Goal: Information Seeking & Learning: Learn about a topic

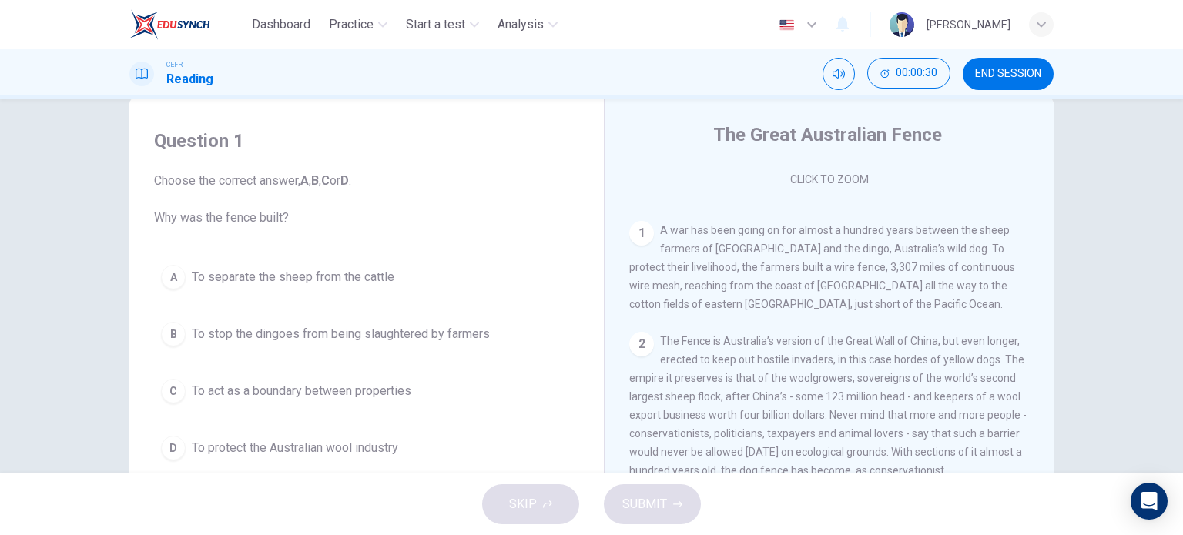
scroll to position [34, 0]
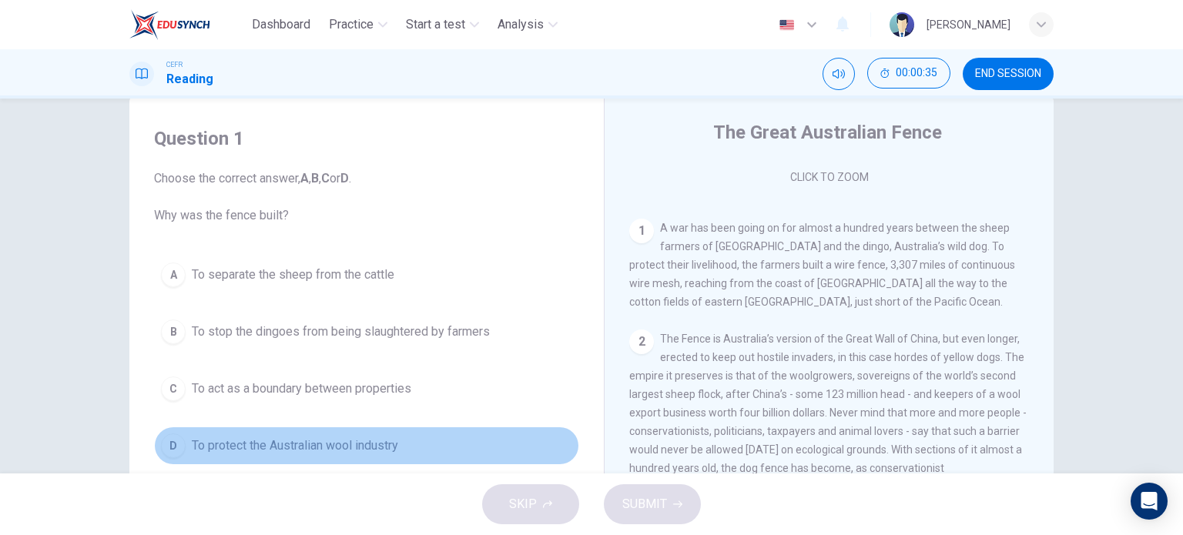
click at [368, 437] on span "To protect the Australian wool industry" at bounding box center [295, 446] width 206 height 18
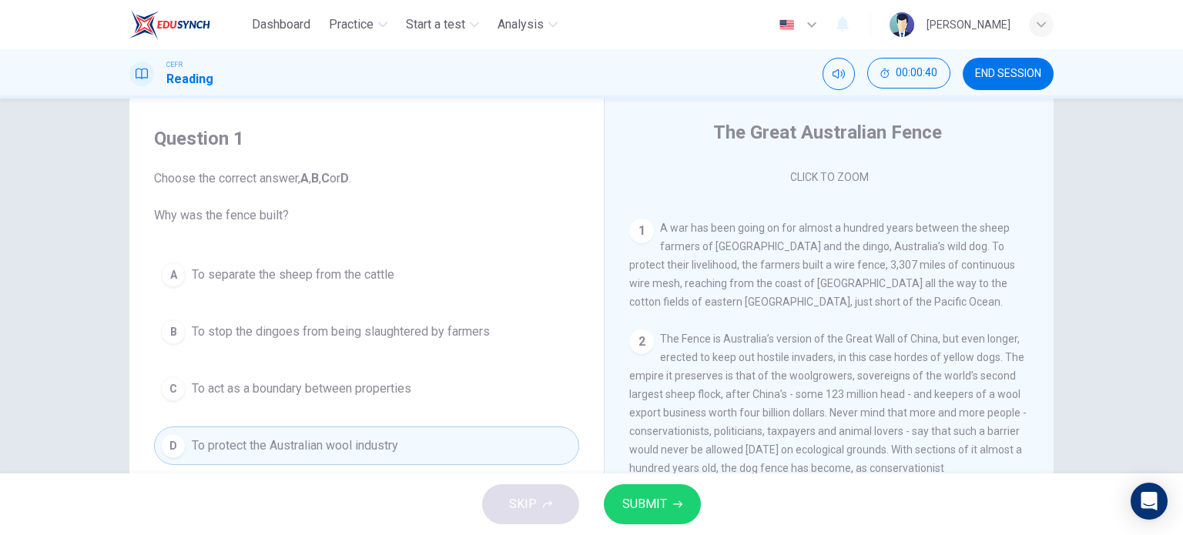
click at [621, 495] on button "SUBMIT" at bounding box center [652, 504] width 97 height 40
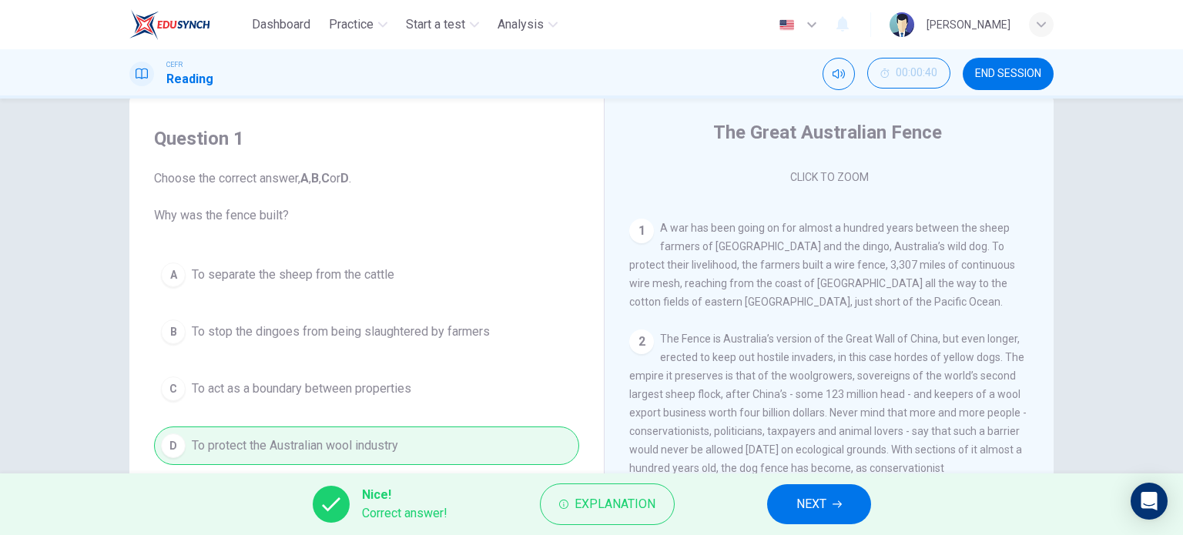
click at [798, 494] on span "NEXT" at bounding box center [811, 505] width 30 height 22
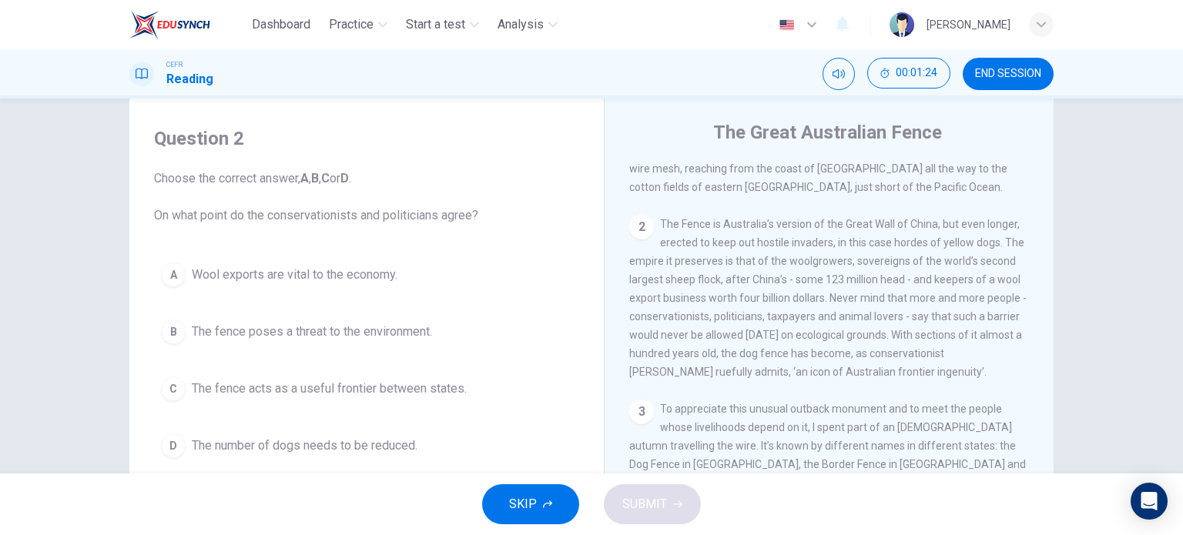
scroll to position [404, 0]
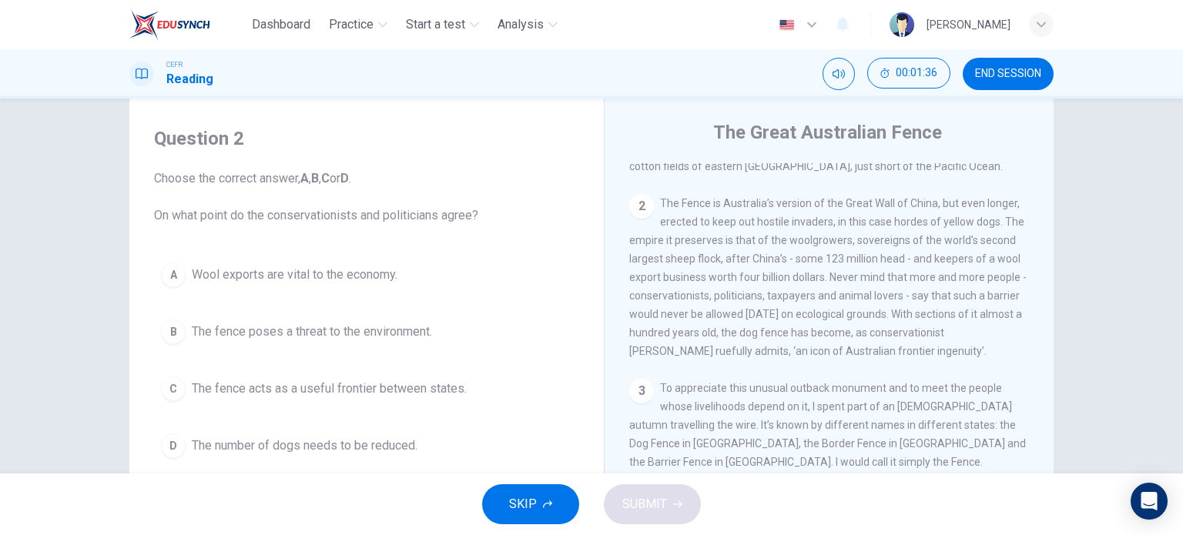
click at [1033, 330] on div "CLICK TO ZOOM Click to Zoom 1 A war has been going on for almost a hundred year…" at bounding box center [839, 396] width 420 height 467
drag, startPoint x: 1046, startPoint y: 337, endPoint x: 1039, endPoint y: 353, distance: 17.6
click at [1039, 353] on div "The Great Australian Fence CLICK TO ZOOM Click to Zoom 1 A war has been going o…" at bounding box center [829, 375] width 450 height 560
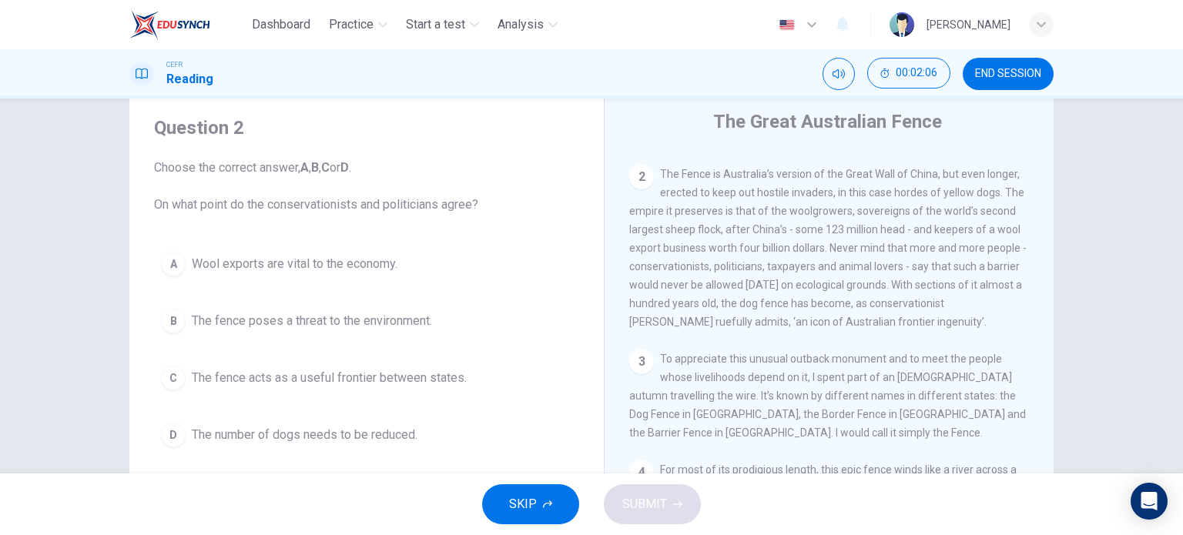
scroll to position [48, 0]
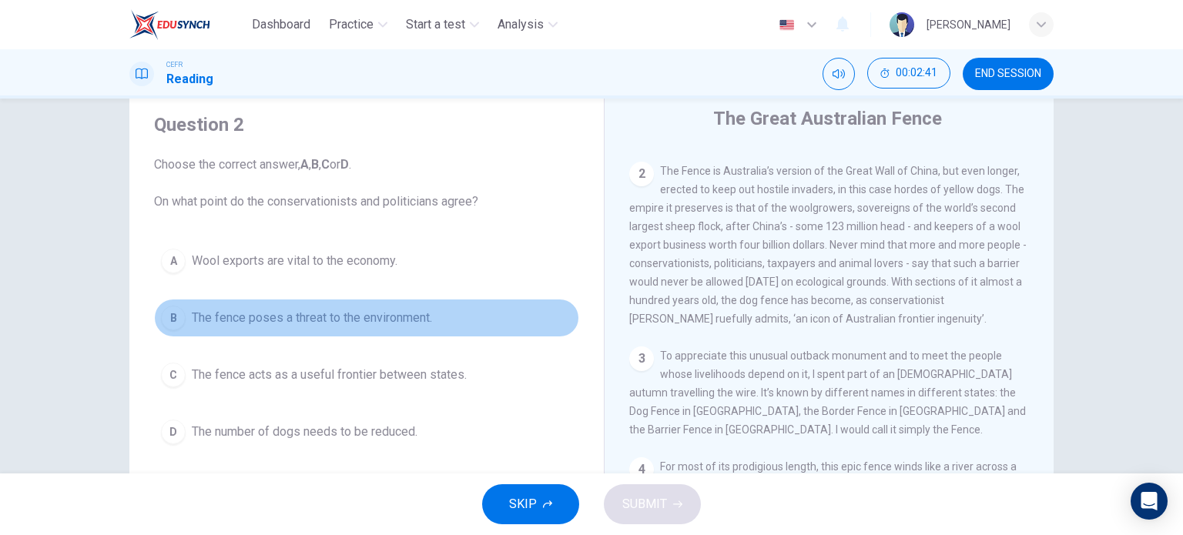
click at [385, 309] on span "The fence poses a threat to the environment." at bounding box center [312, 318] width 240 height 18
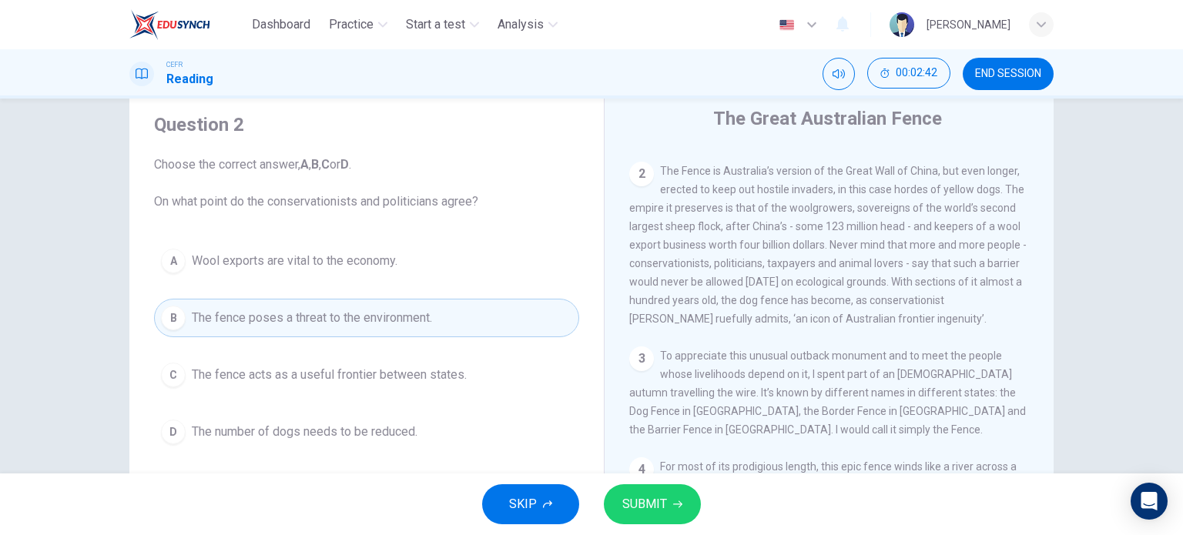
click at [631, 474] on div "SKIP SUBMIT" at bounding box center [591, 505] width 1183 height 62
click at [635, 492] on button "SUBMIT" at bounding box center [652, 504] width 97 height 40
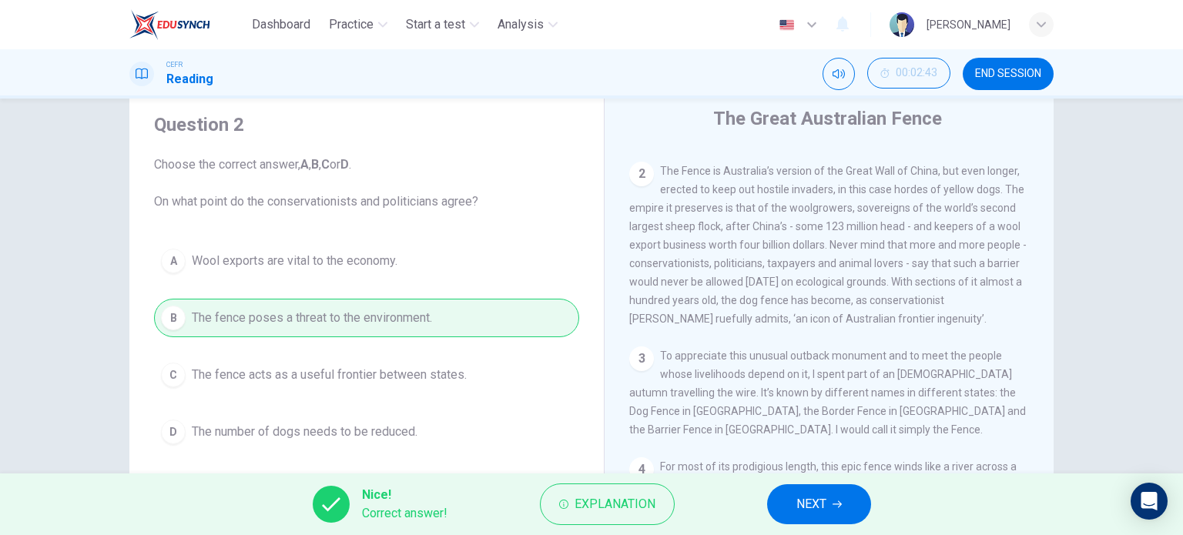
click at [819, 498] on span "NEXT" at bounding box center [811, 505] width 30 height 22
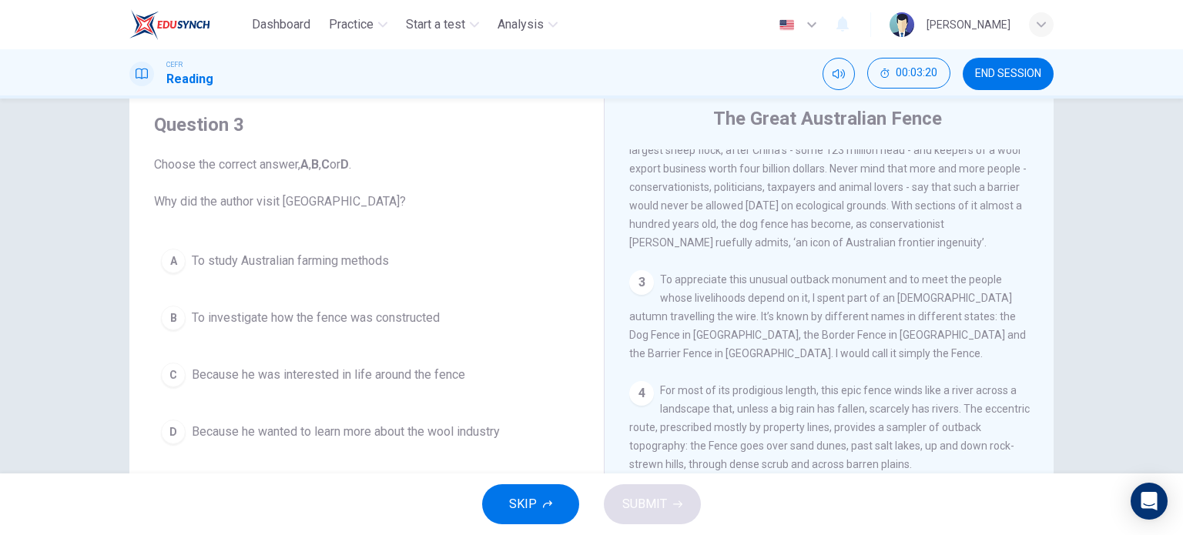
scroll to position [502, 0]
click at [449, 371] on span "Because he was interested in life around the fence" at bounding box center [328, 375] width 273 height 18
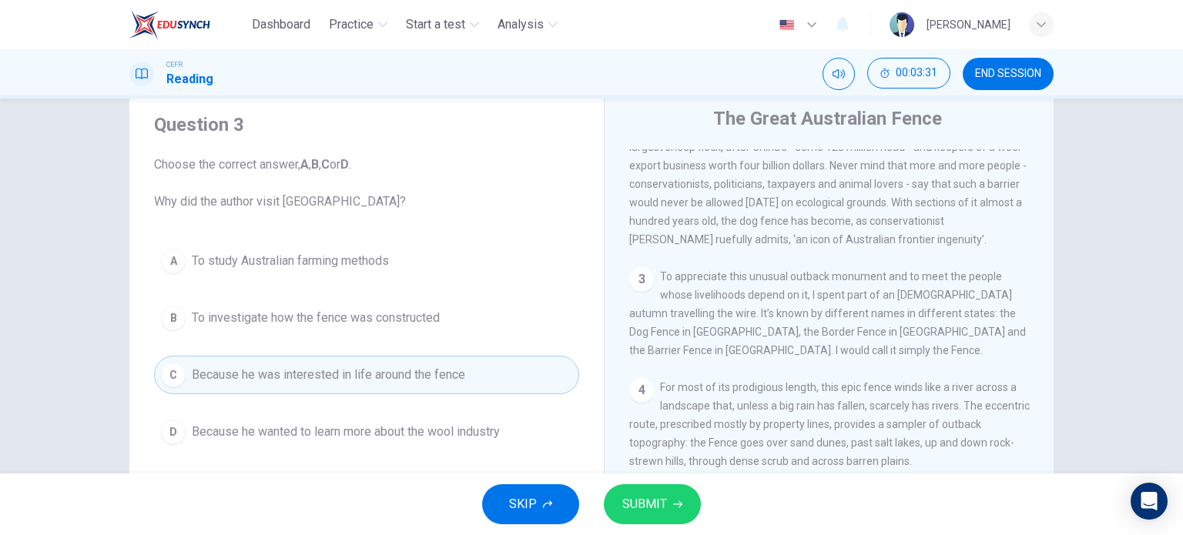
click at [646, 495] on span "SUBMIT" at bounding box center [644, 505] width 45 height 22
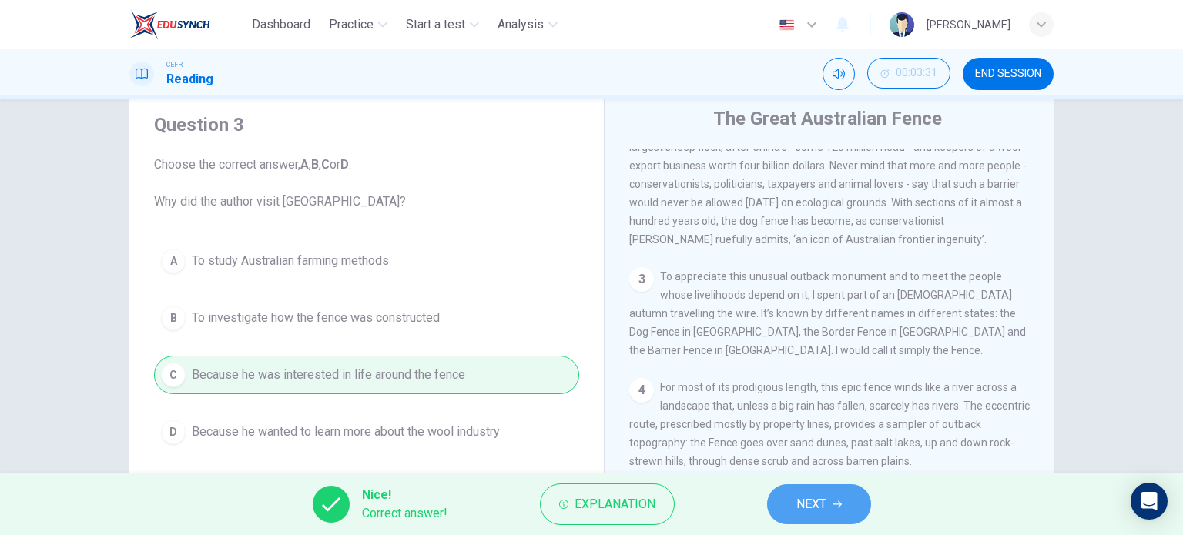
click at [836, 498] on button "NEXT" at bounding box center [819, 504] width 104 height 40
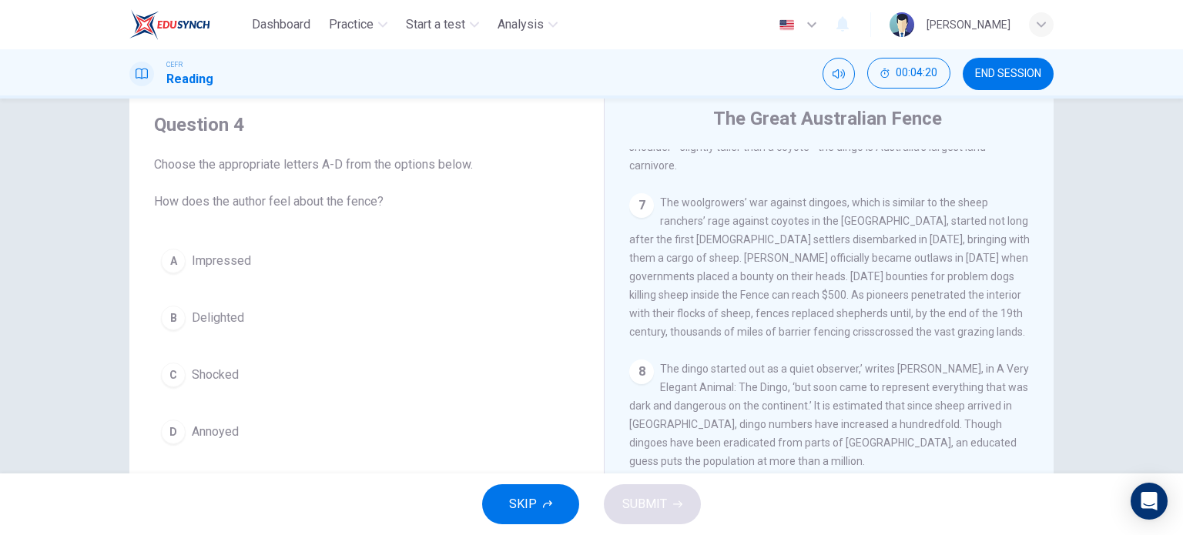
scroll to position [1172, 0]
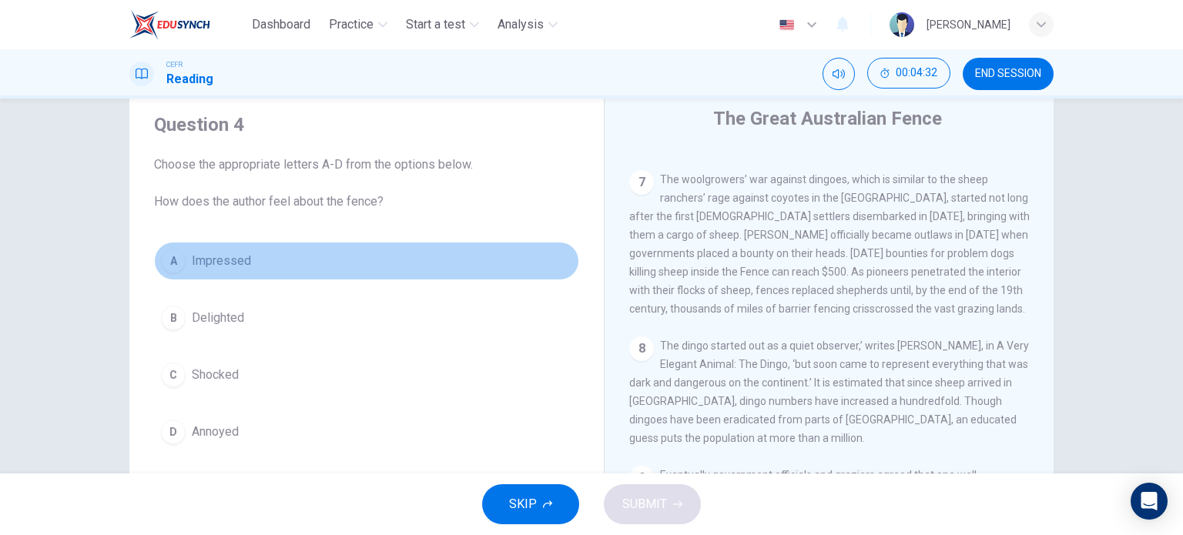
click at [276, 259] on button "A Impressed" at bounding box center [366, 261] width 425 height 39
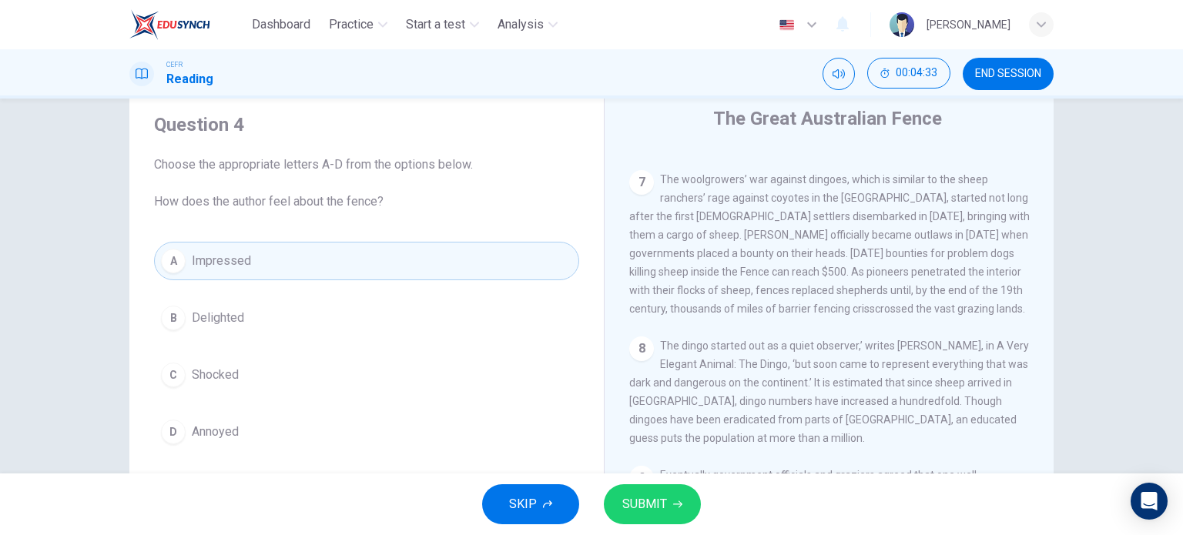
click at [650, 503] on span "SUBMIT" at bounding box center [644, 505] width 45 height 22
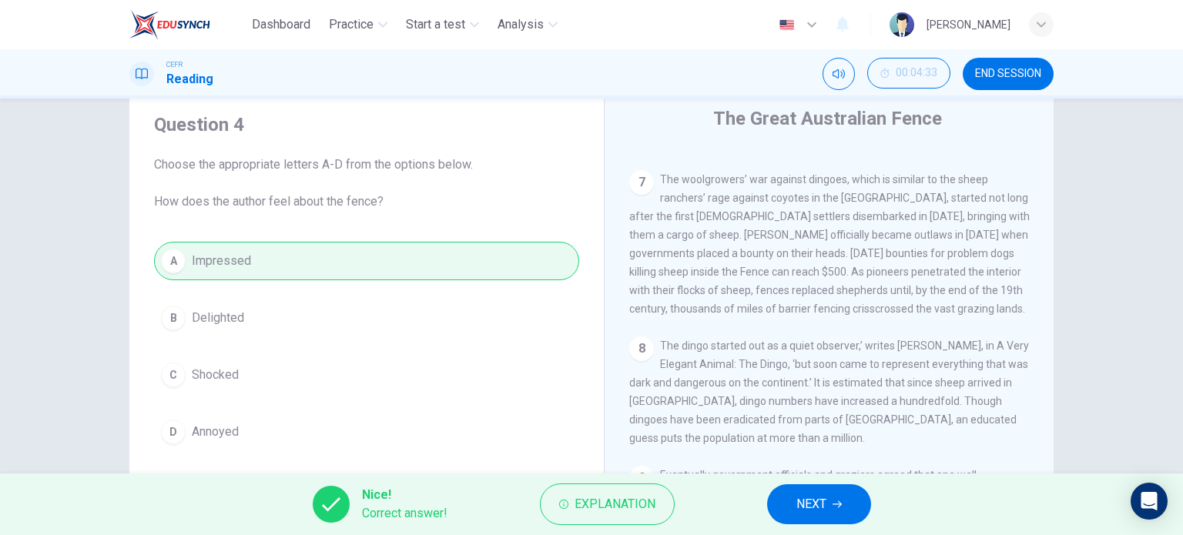
click at [859, 505] on button "NEXT" at bounding box center [819, 504] width 104 height 40
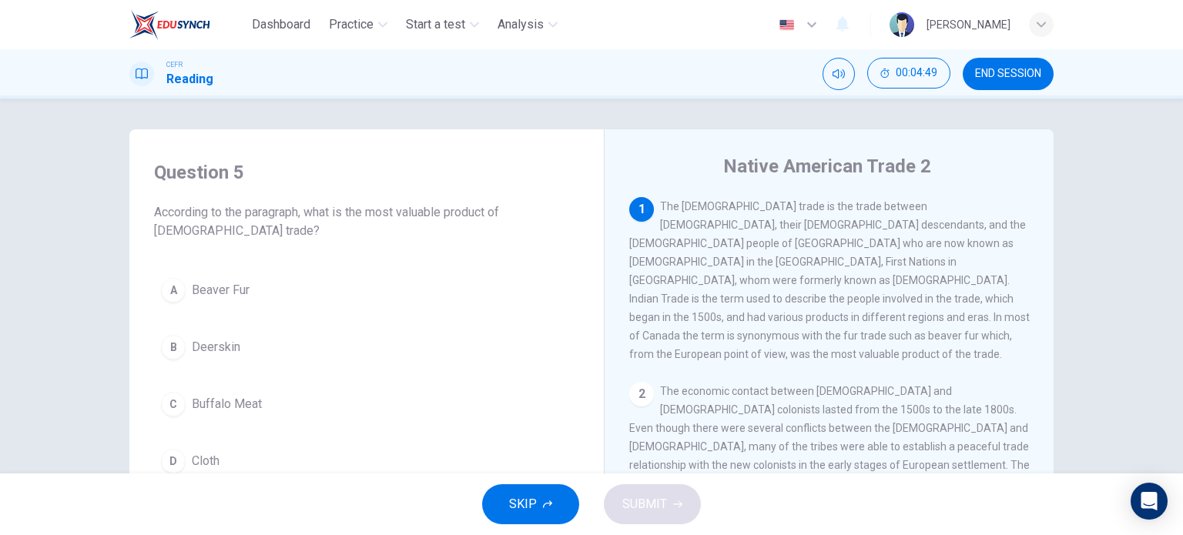
scroll to position [0, 0]
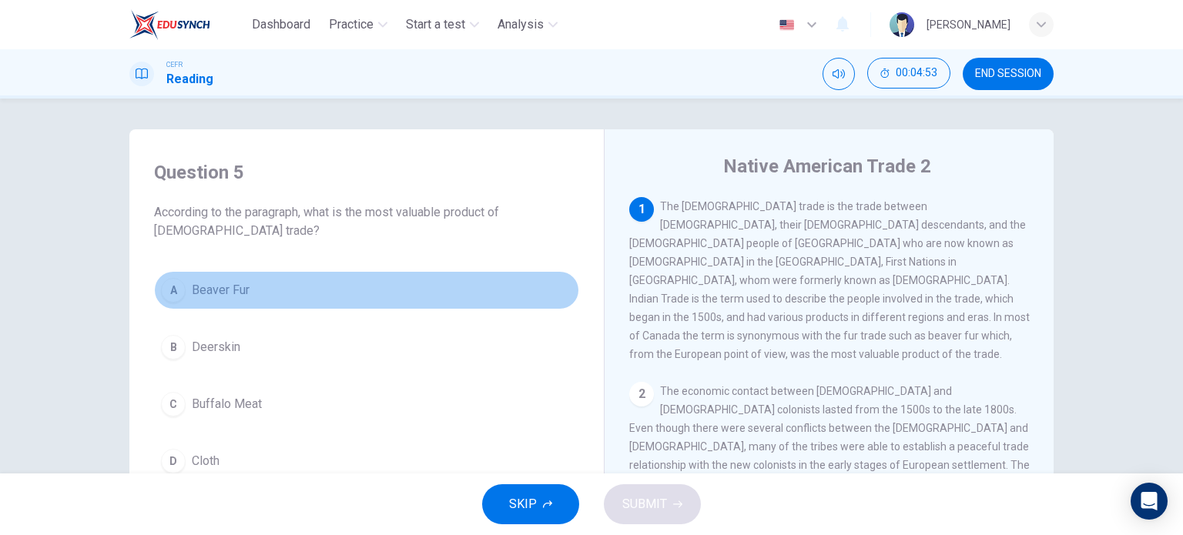
click at [239, 299] on span "Beaver Fur" at bounding box center [221, 290] width 58 height 18
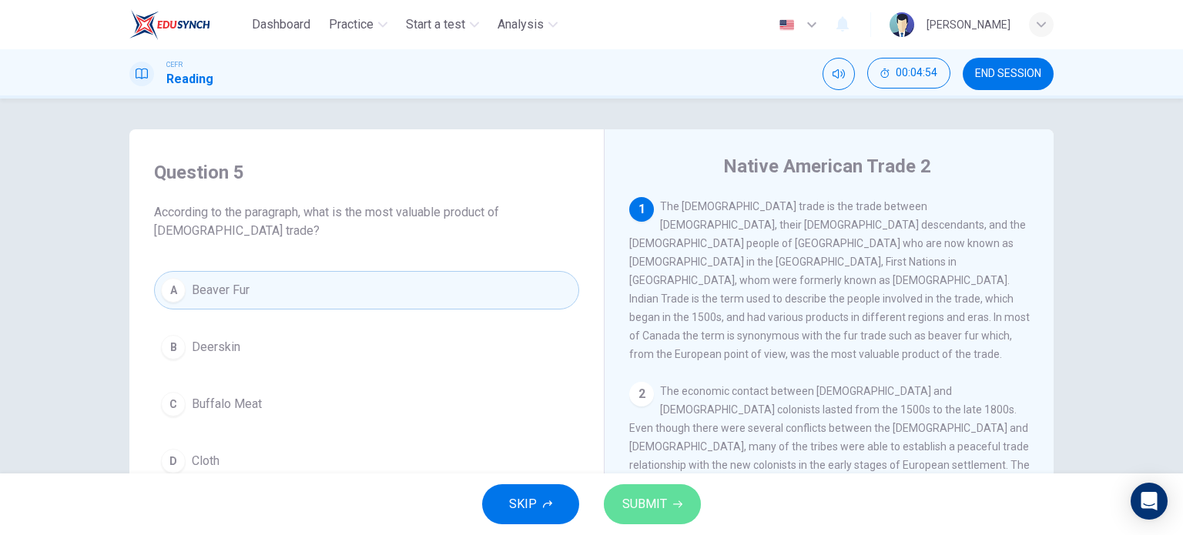
click at [645, 502] on span "SUBMIT" at bounding box center [644, 505] width 45 height 22
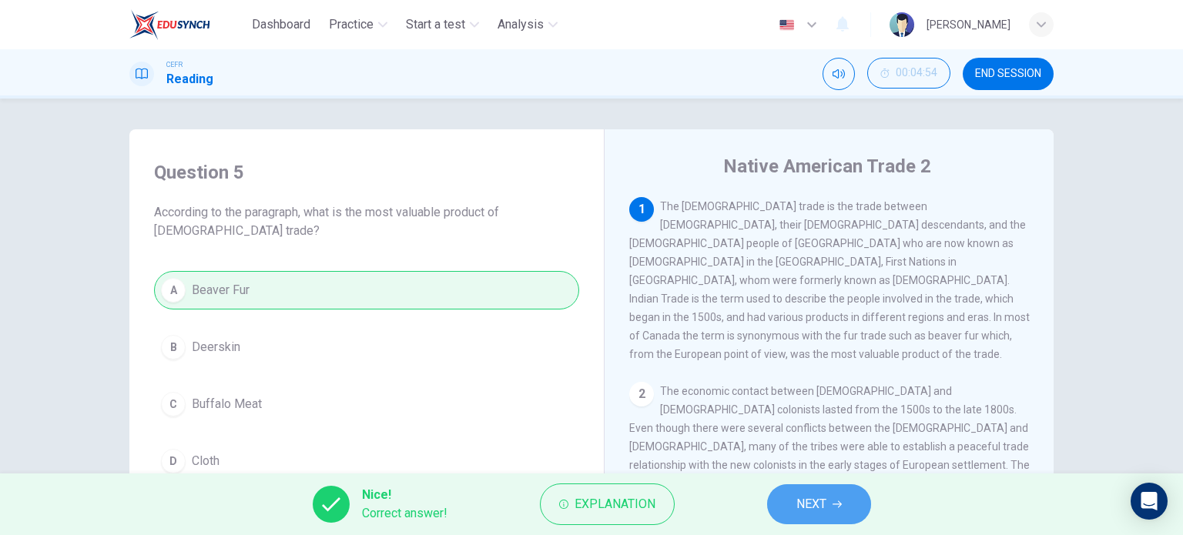
click at [773, 510] on button "NEXT" at bounding box center [819, 504] width 104 height 40
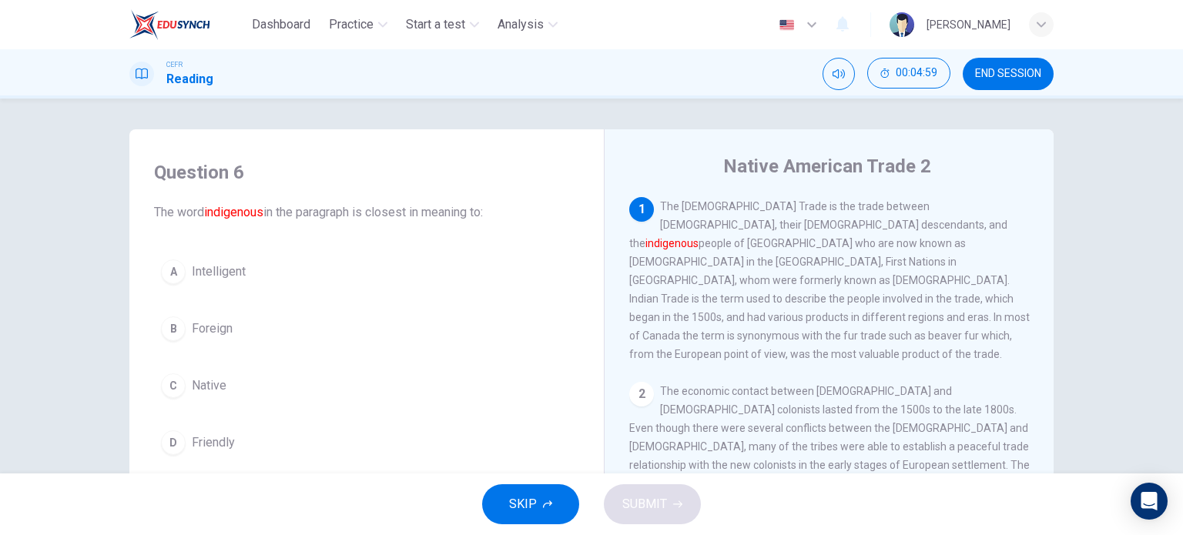
click at [240, 388] on button "C Native" at bounding box center [366, 386] width 425 height 39
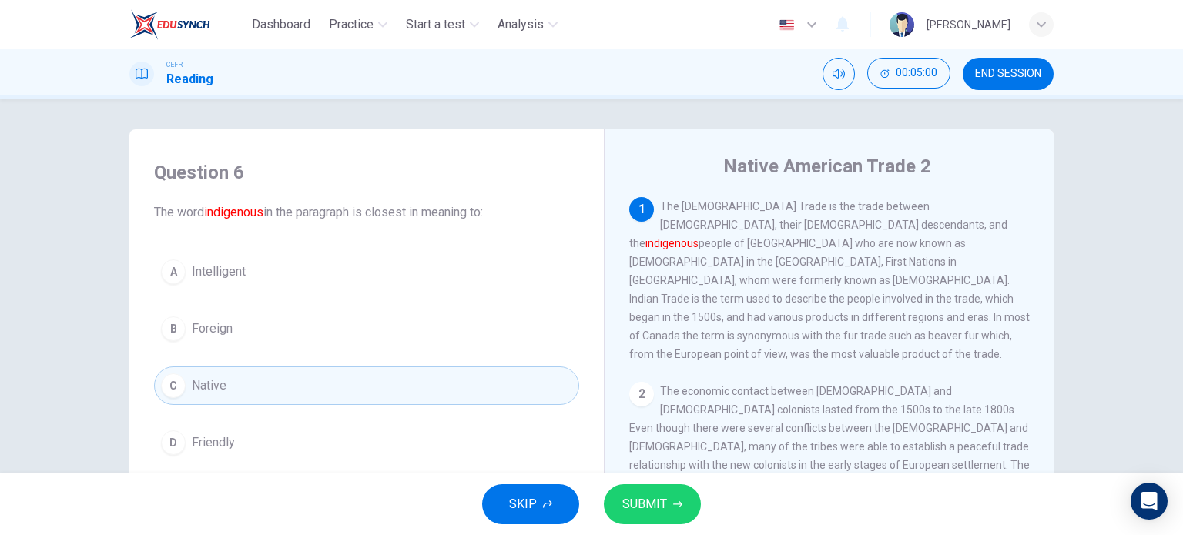
click at [637, 500] on span "SUBMIT" at bounding box center [644, 505] width 45 height 22
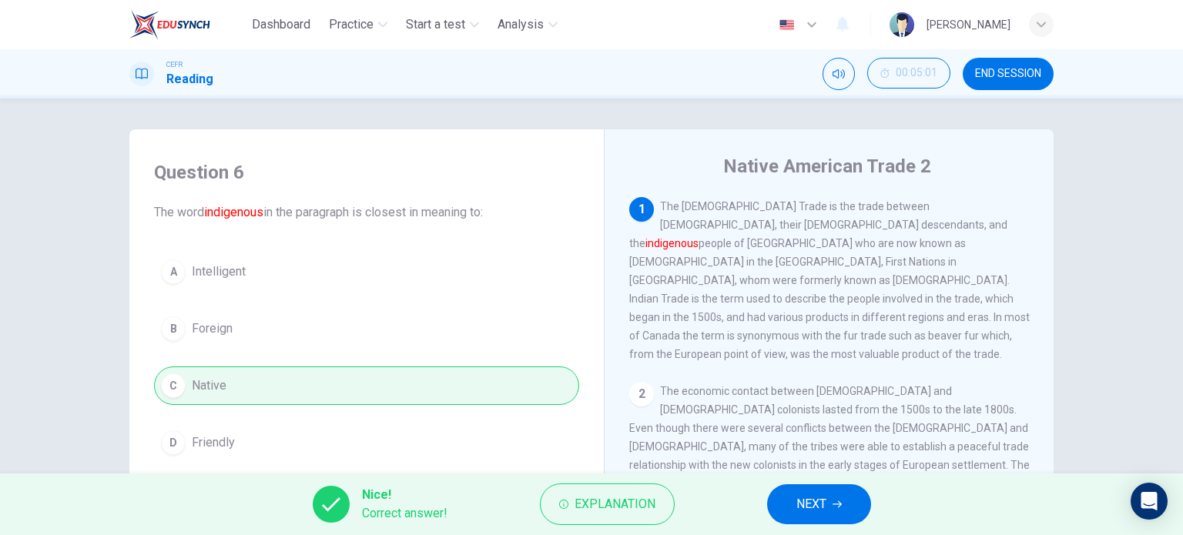
click at [799, 507] on span "NEXT" at bounding box center [811, 505] width 30 height 22
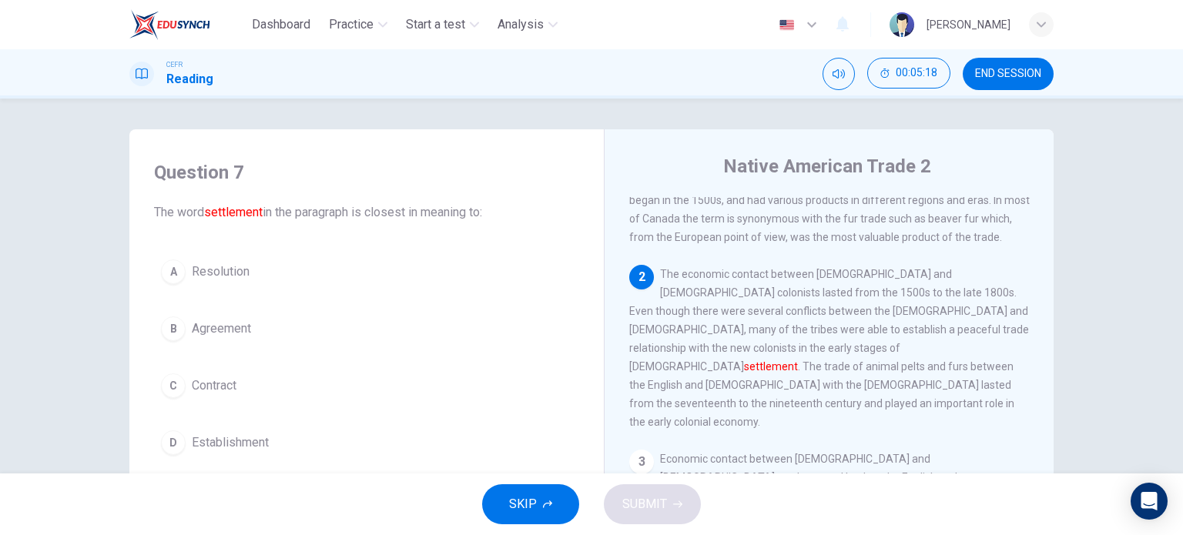
scroll to position [119, 0]
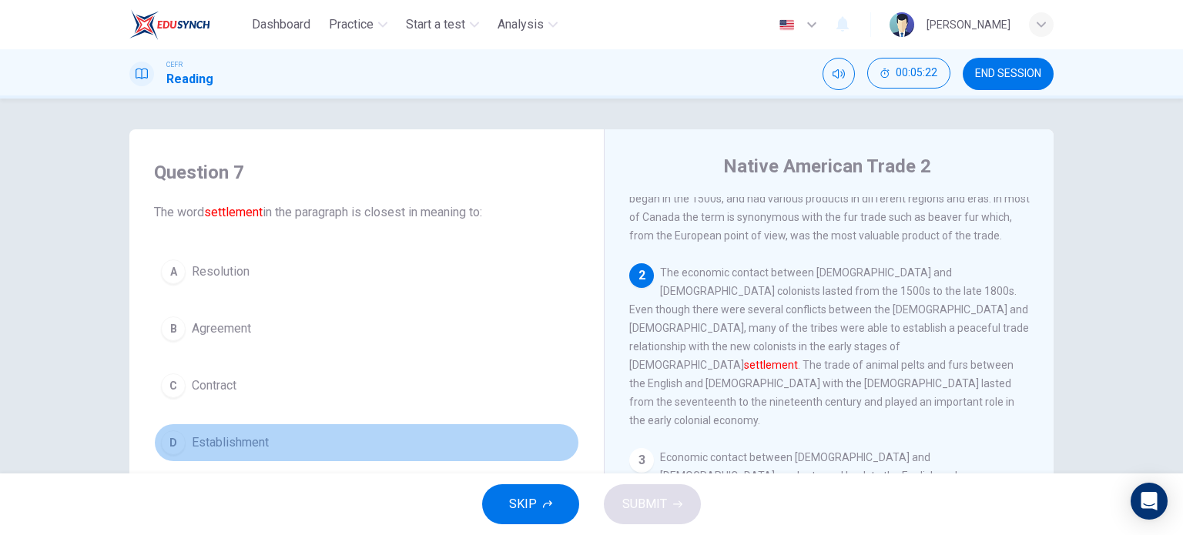
click at [226, 442] on span "Establishment" at bounding box center [230, 443] width 77 height 18
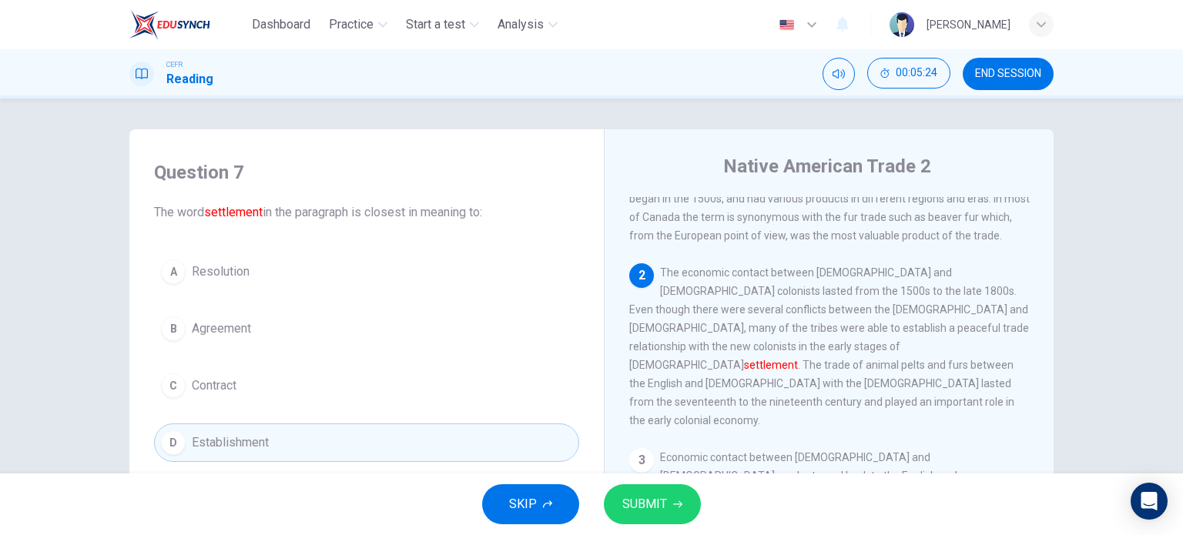
click at [644, 498] on span "SUBMIT" at bounding box center [644, 505] width 45 height 22
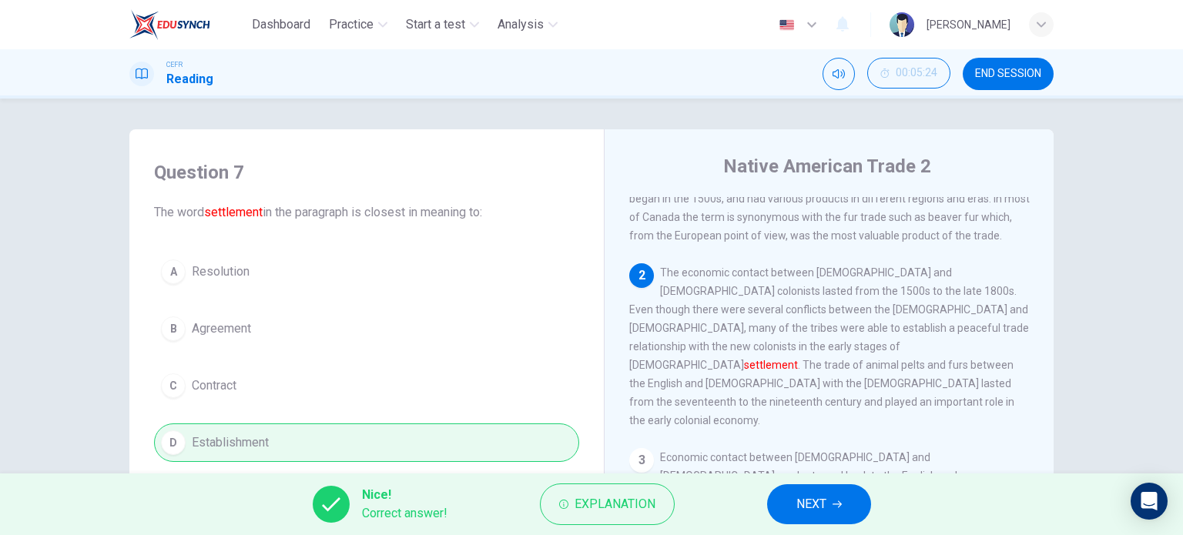
click at [808, 487] on button "NEXT" at bounding box center [819, 504] width 104 height 40
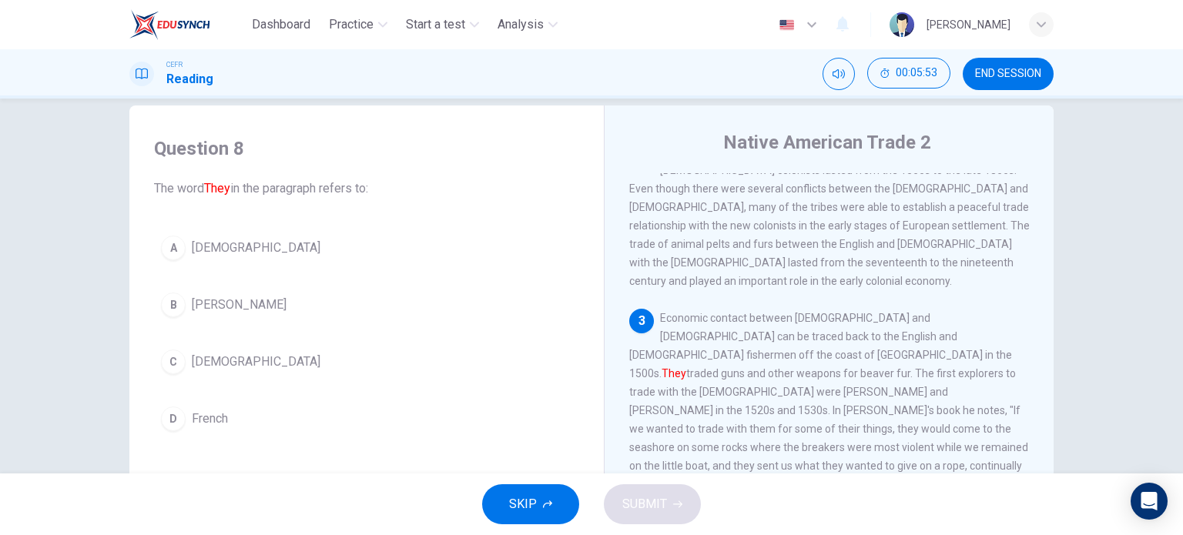
scroll to position [25, 0]
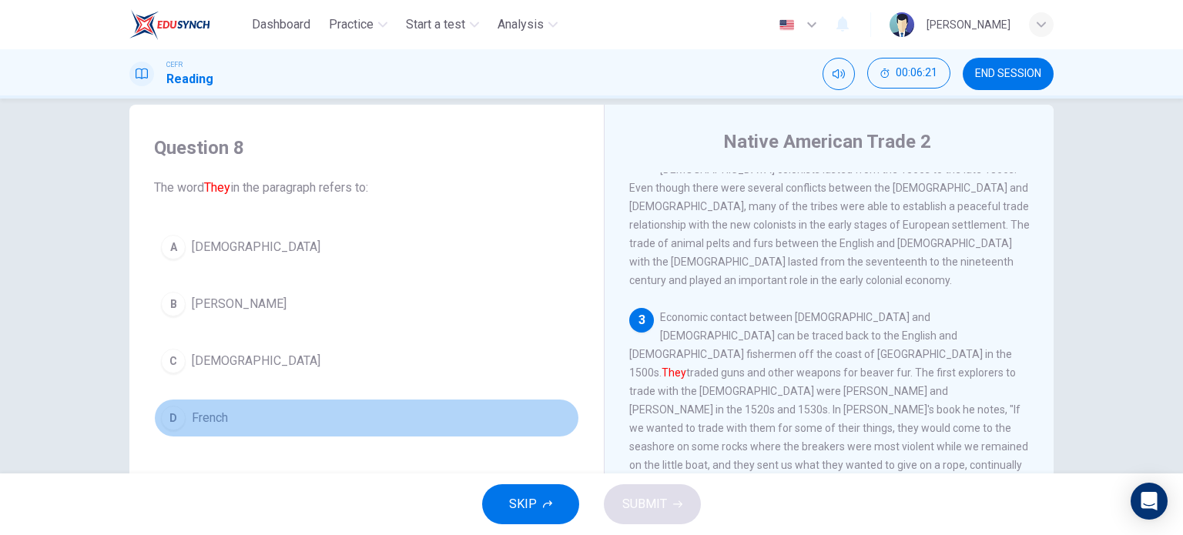
click at [213, 417] on span "French" at bounding box center [210, 418] width 36 height 18
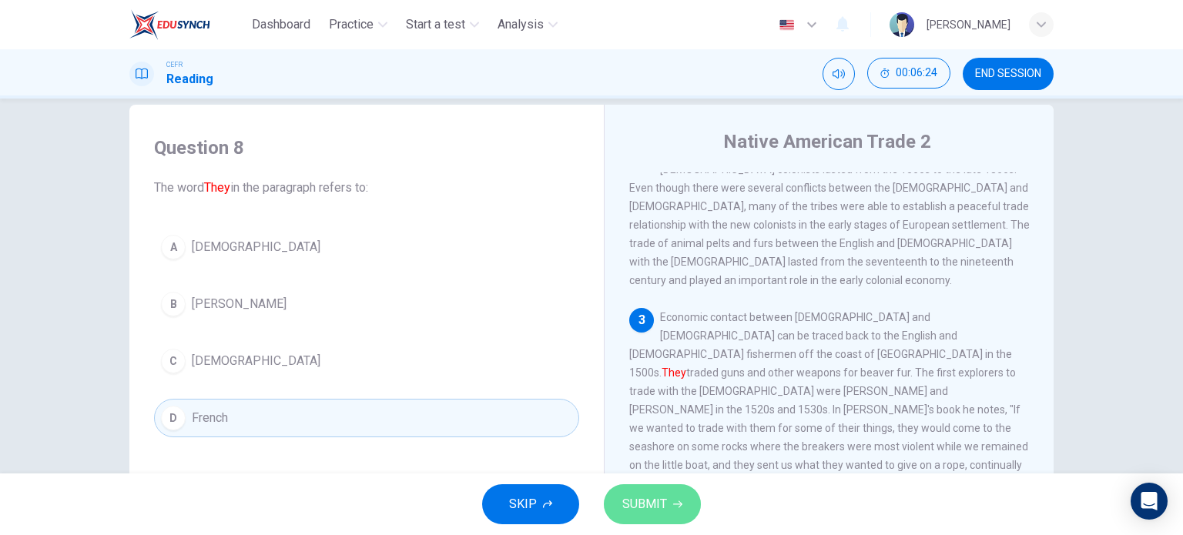
click at [654, 494] on span "SUBMIT" at bounding box center [644, 505] width 45 height 22
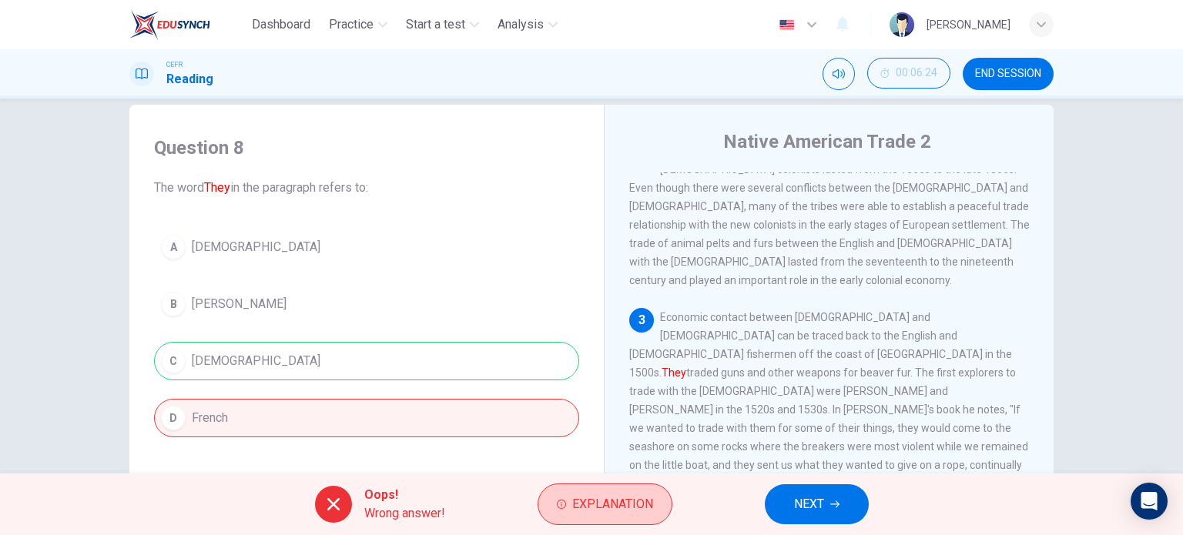
click at [613, 498] on span "Explanation" at bounding box center [612, 505] width 81 height 22
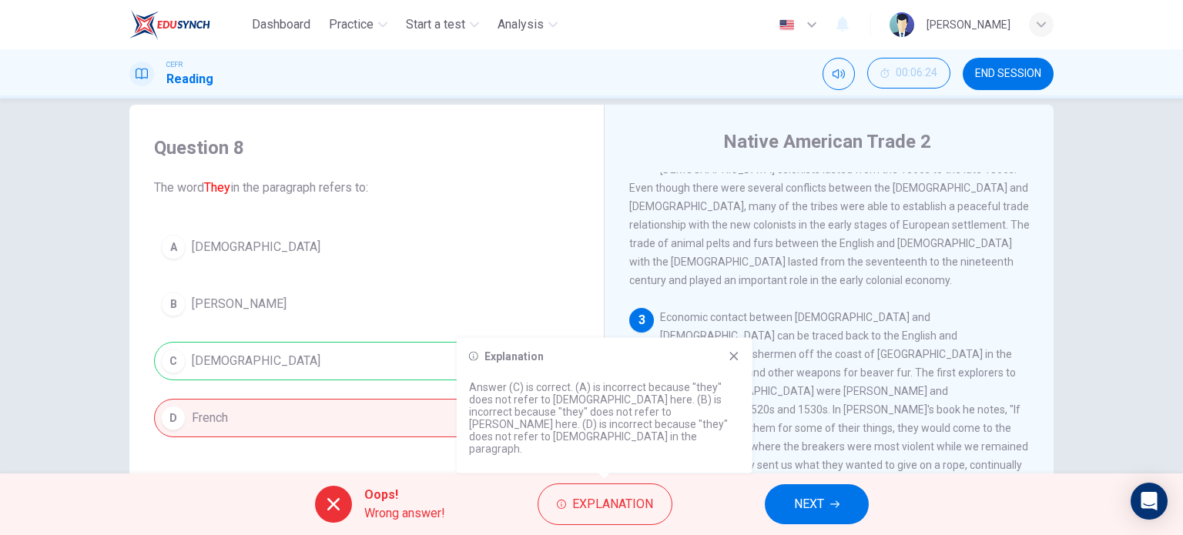
click at [809, 504] on span "NEXT" at bounding box center [809, 505] width 30 height 22
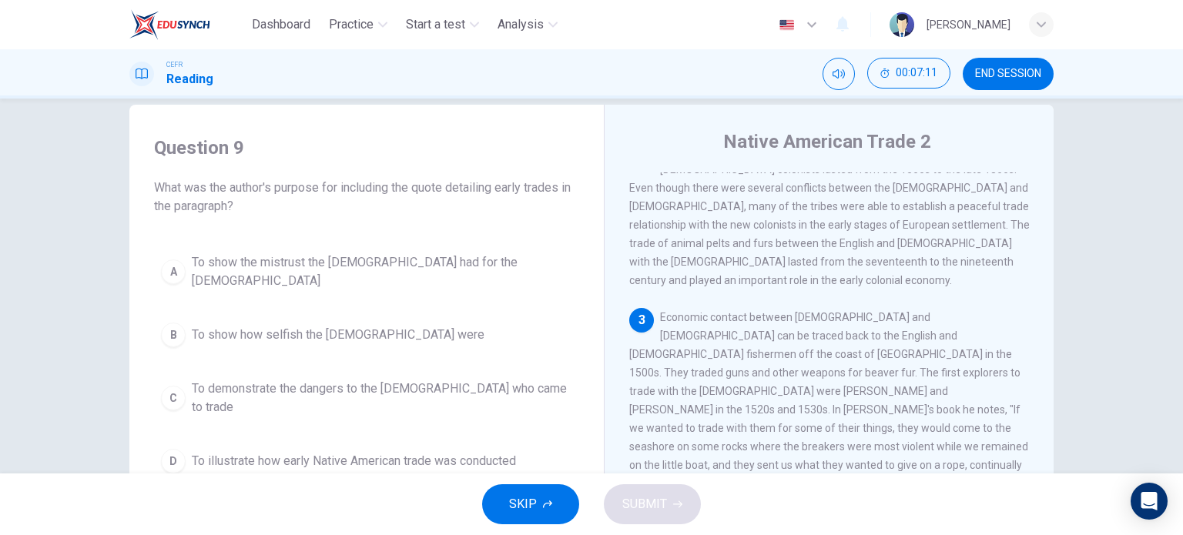
drag, startPoint x: 1035, startPoint y: 316, endPoint x: 1032, endPoint y: 357, distance: 40.9
click at [1032, 357] on div "1 The [DEMOGRAPHIC_DATA] trade is the trade between [DEMOGRAPHIC_DATA], their […" at bounding box center [839, 405] width 420 height 467
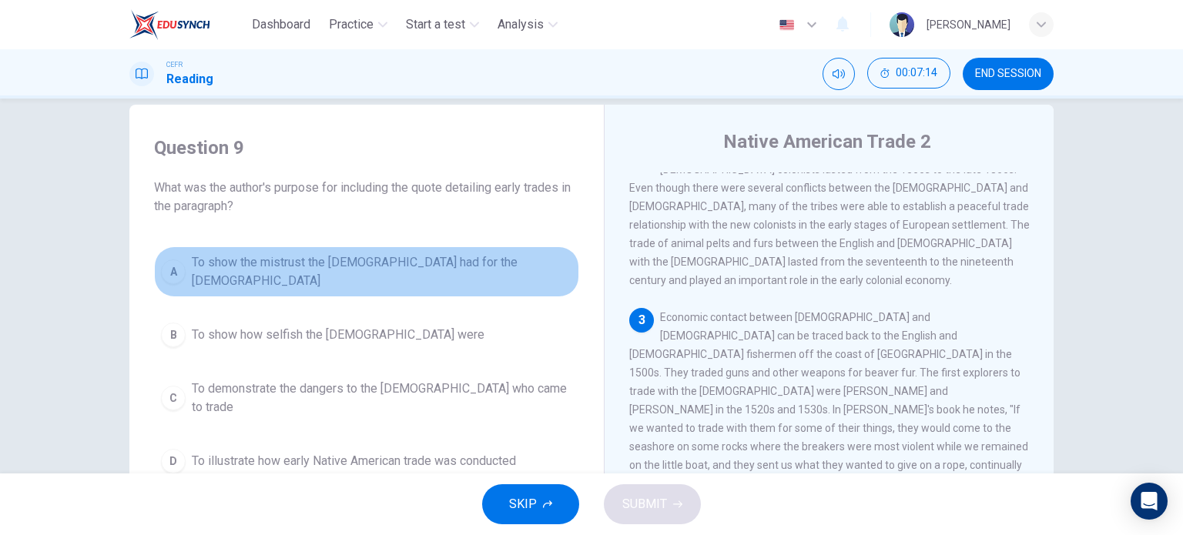
click at [464, 270] on span "To show the mistrust the [DEMOGRAPHIC_DATA] had for the [DEMOGRAPHIC_DATA]" at bounding box center [382, 271] width 380 height 37
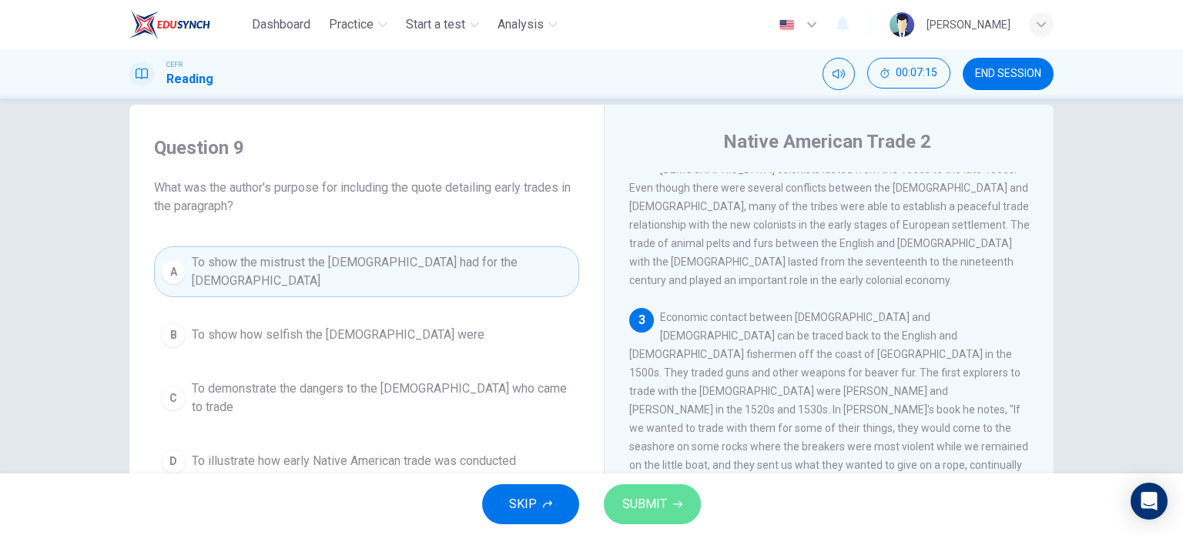
click at [634, 507] on span "SUBMIT" at bounding box center [644, 505] width 45 height 22
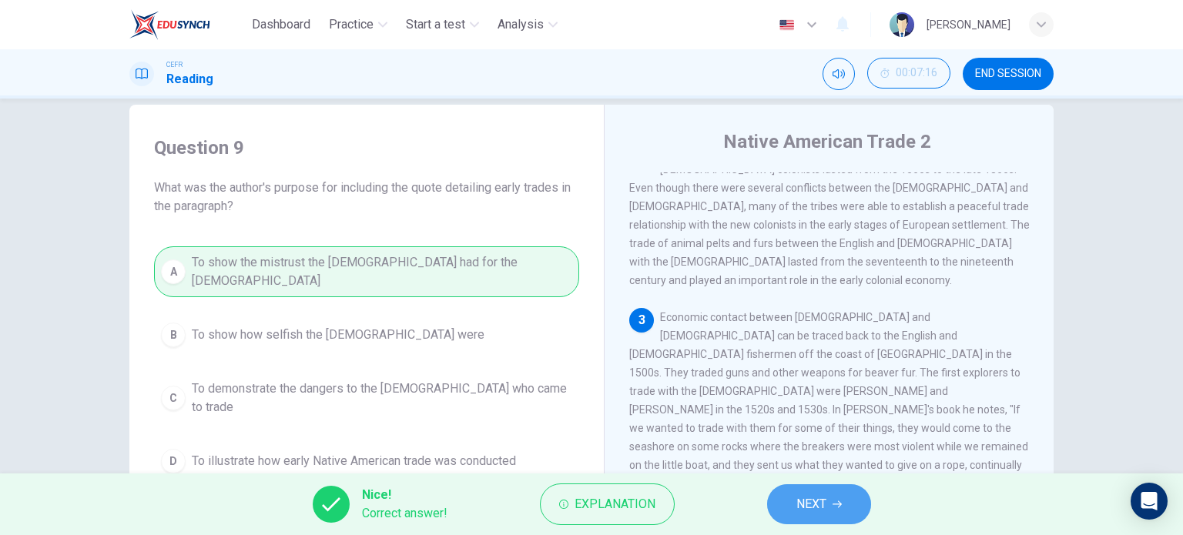
click at [819, 497] on span "NEXT" at bounding box center [811, 505] width 30 height 22
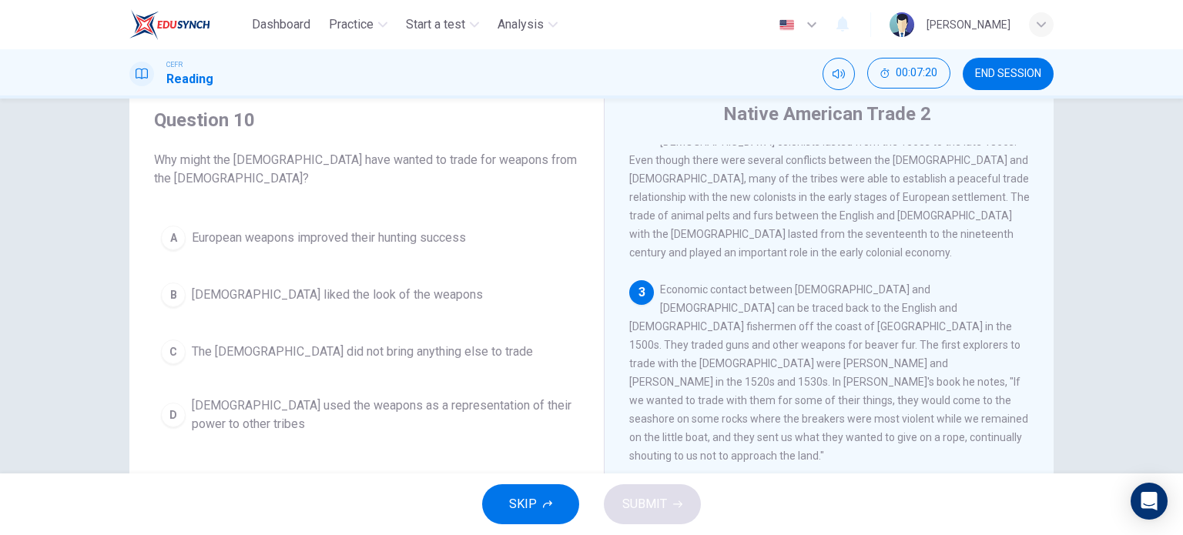
scroll to position [55, 0]
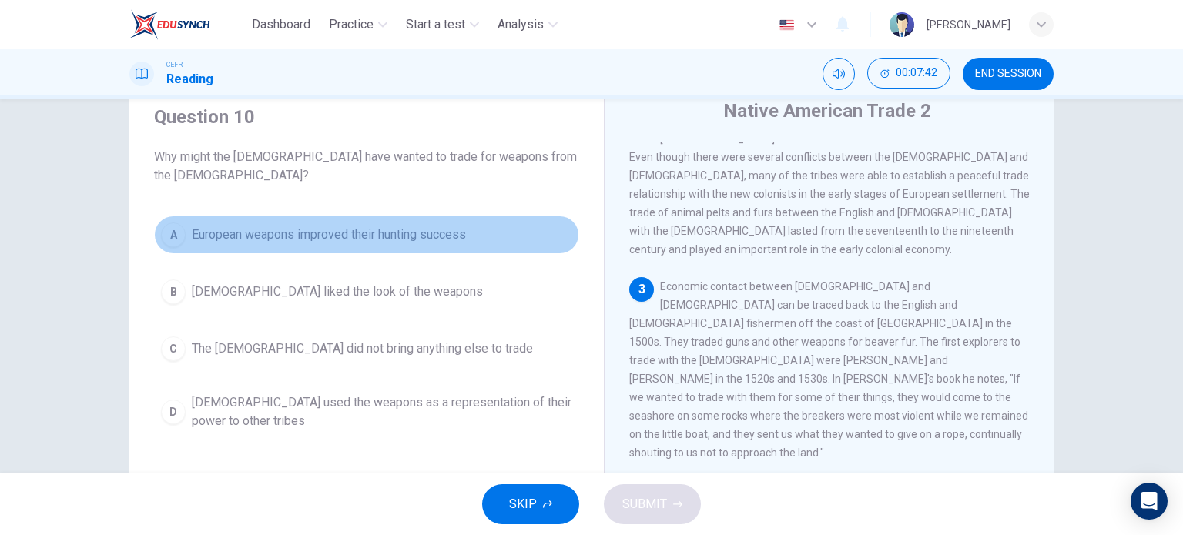
click at [413, 242] on span "European weapons improved their hunting success" at bounding box center [329, 235] width 274 height 18
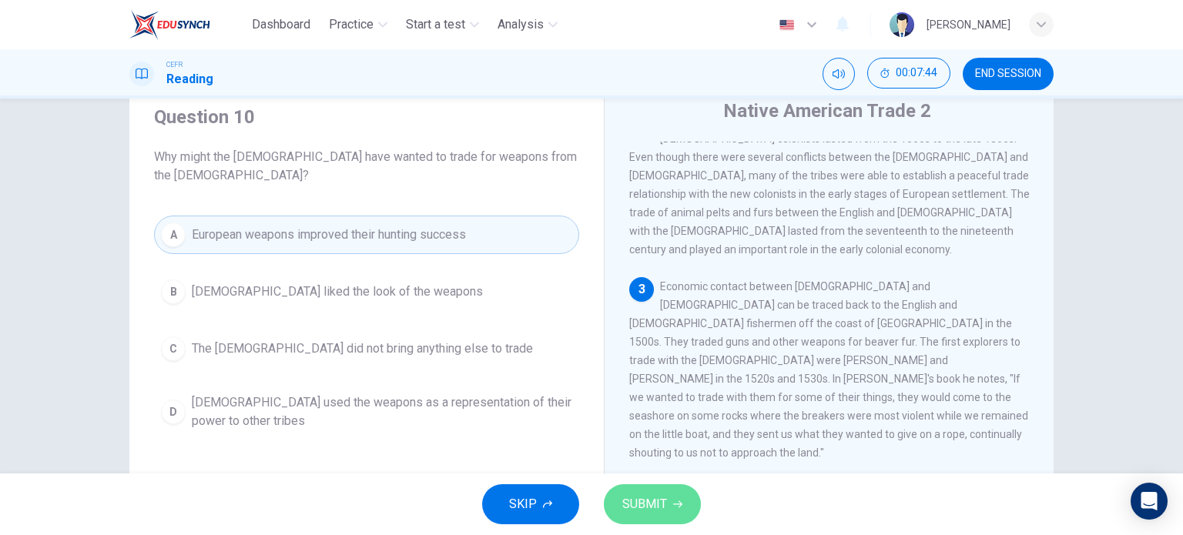
click at [628, 486] on button "SUBMIT" at bounding box center [652, 504] width 97 height 40
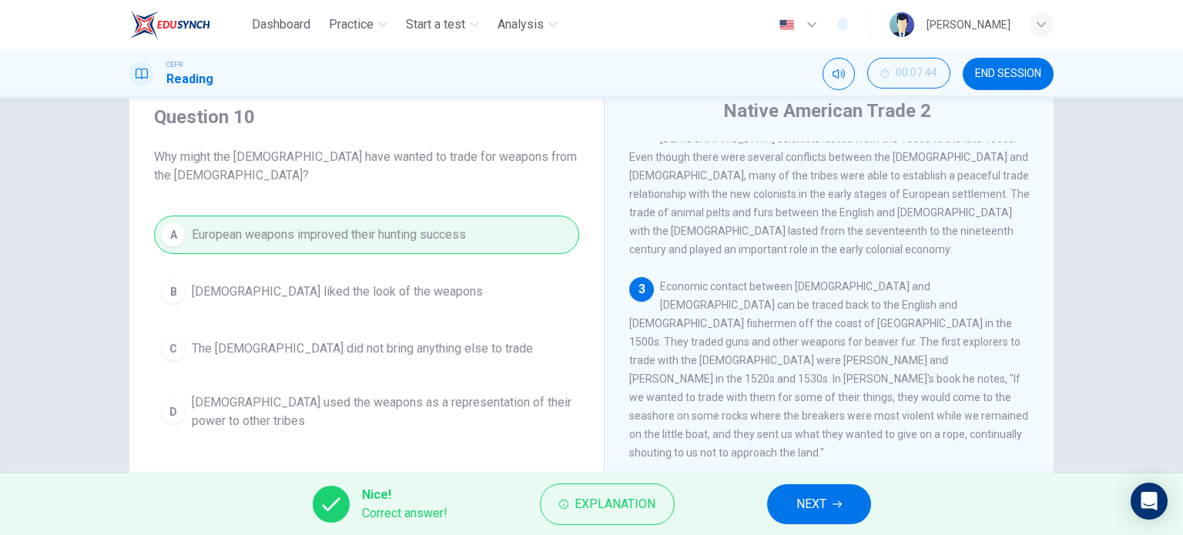
click at [810, 504] on span "NEXT" at bounding box center [811, 505] width 30 height 22
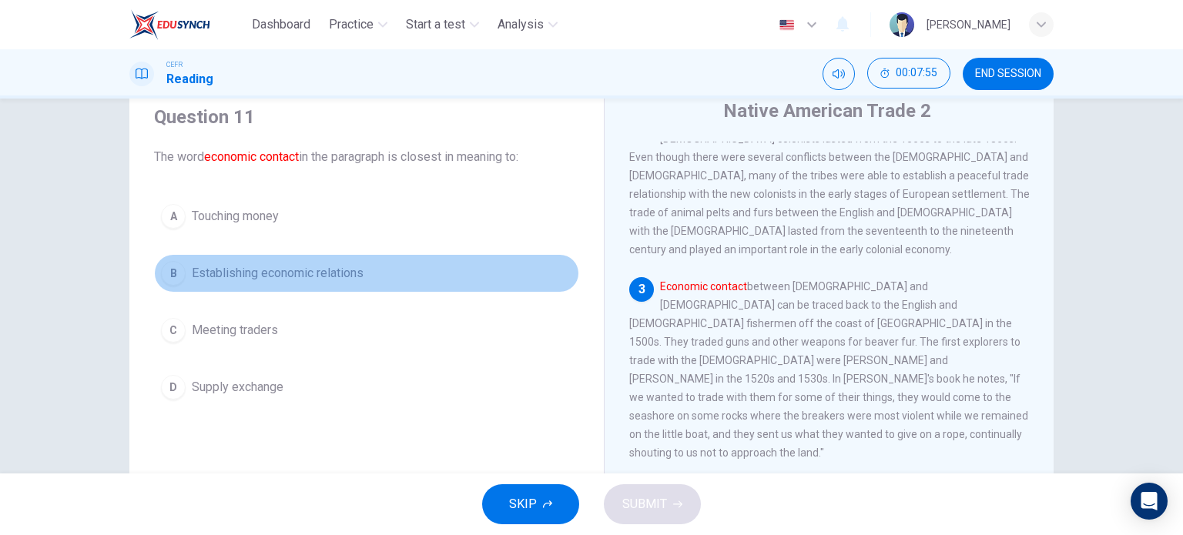
click at [358, 273] on span "Establishing economic relations" at bounding box center [278, 273] width 172 height 18
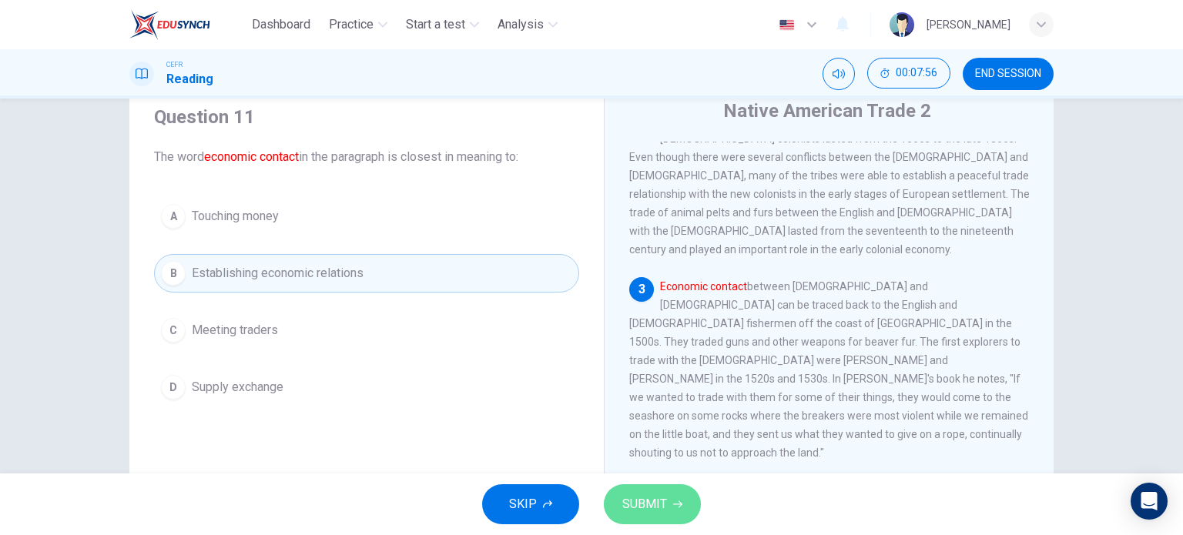
click at [643, 503] on span "SUBMIT" at bounding box center [644, 505] width 45 height 22
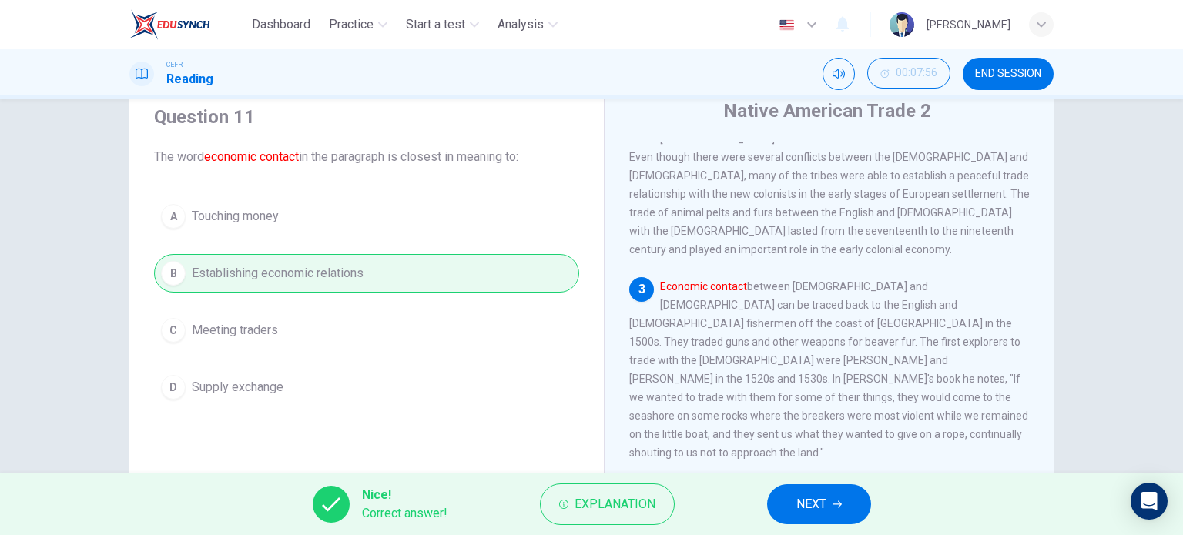
click at [826, 514] on span "NEXT" at bounding box center [811, 505] width 30 height 22
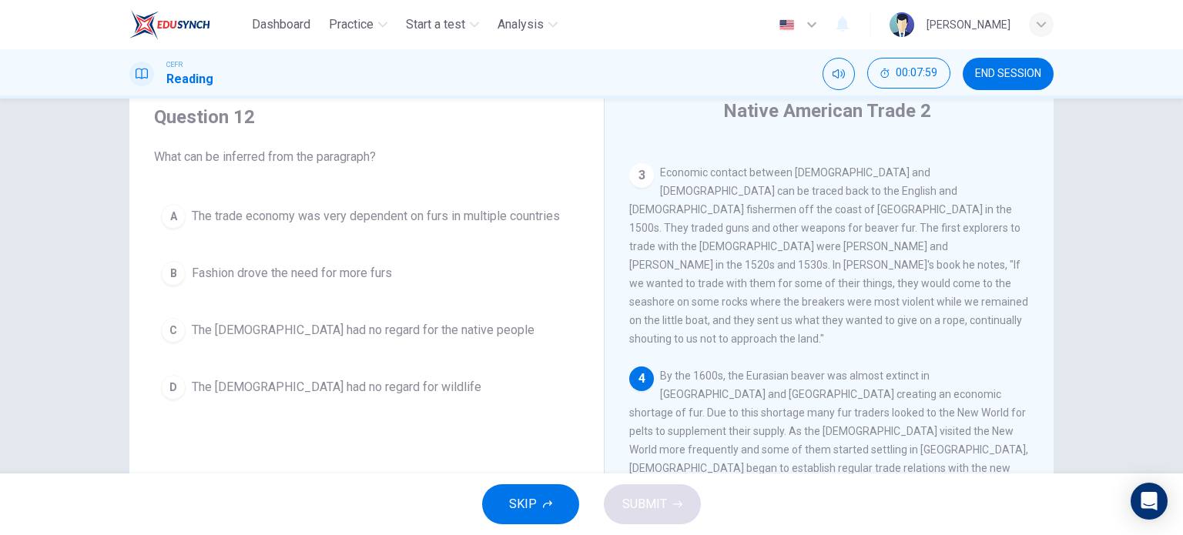
scroll to position [331, 0]
click at [440, 222] on span "The trade economy was very dependent on furs in multiple countries" at bounding box center [376, 216] width 368 height 18
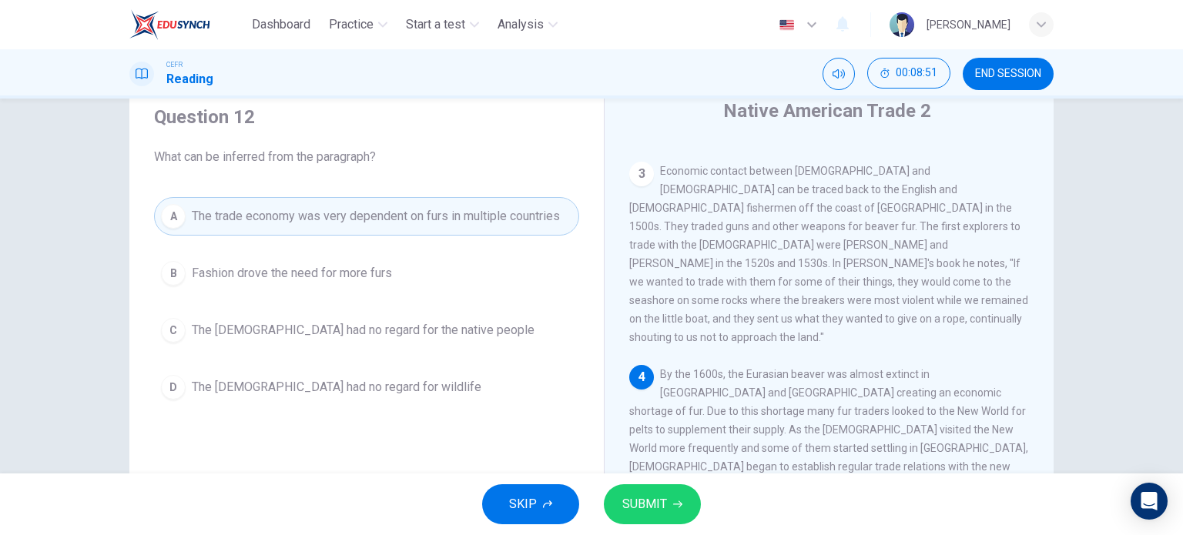
click at [632, 501] on span "SUBMIT" at bounding box center [644, 505] width 45 height 22
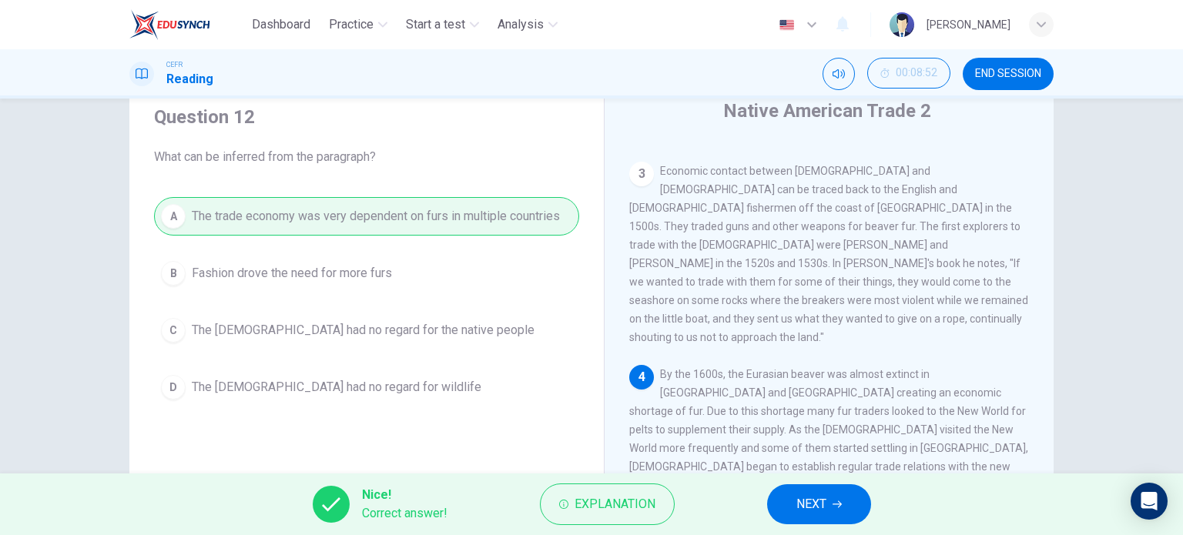
click at [858, 517] on button "NEXT" at bounding box center [819, 504] width 104 height 40
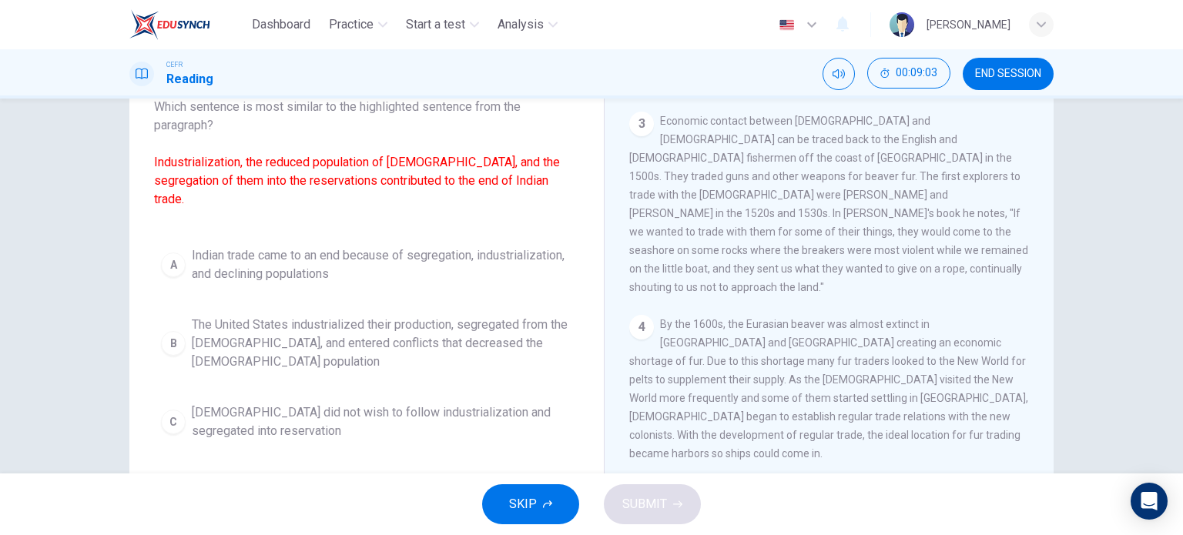
scroll to position [107, 0]
click at [305, 263] on span "Indian trade came to an end because of segregation, industrialization, and decl…" at bounding box center [382, 263] width 380 height 37
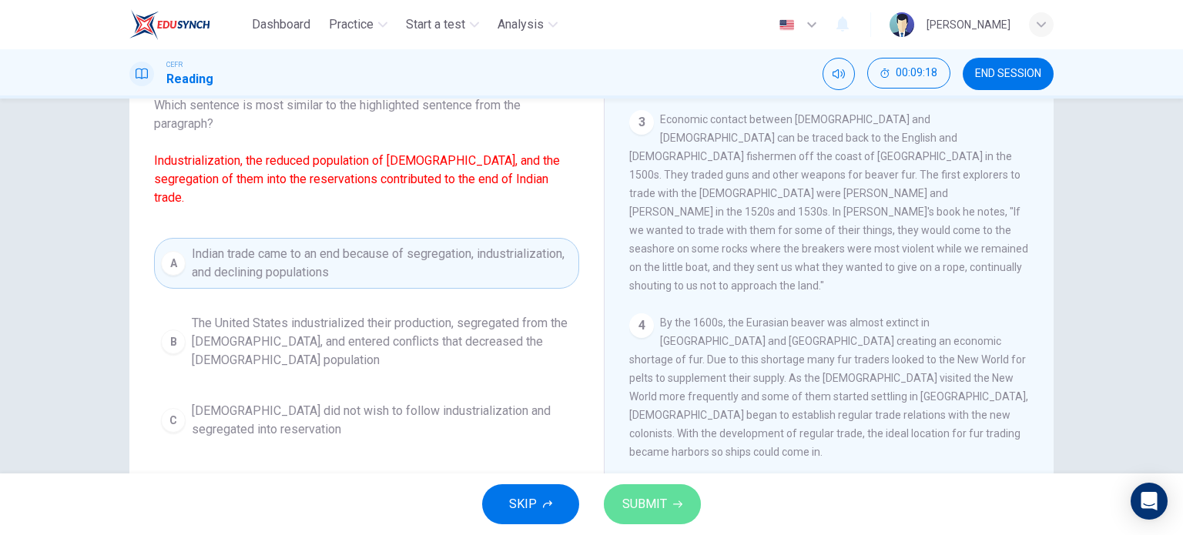
click at [648, 503] on span "SUBMIT" at bounding box center [644, 505] width 45 height 22
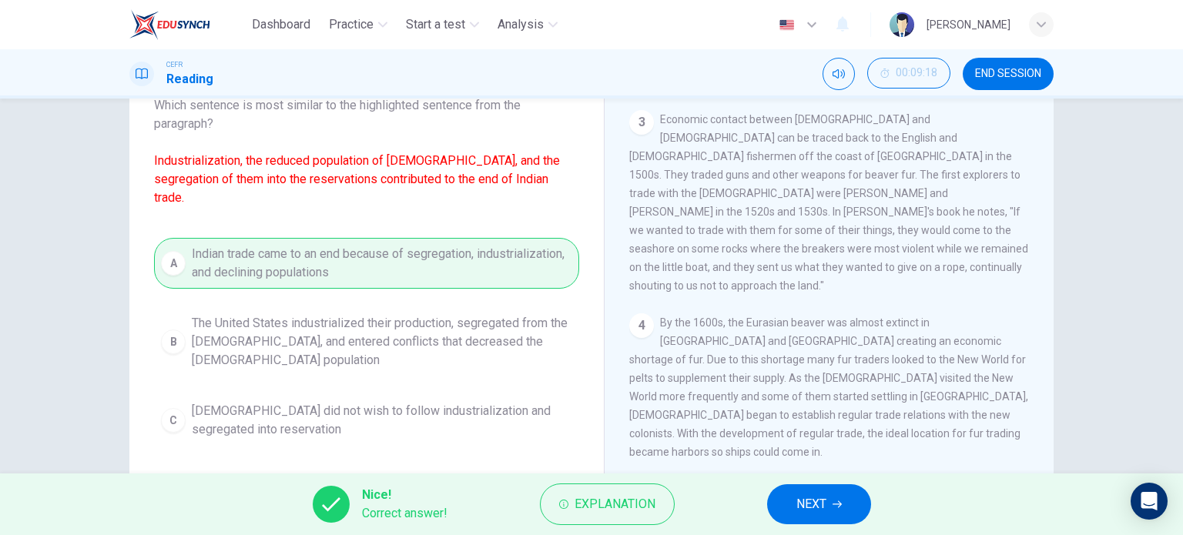
click at [840, 494] on button "NEXT" at bounding box center [819, 504] width 104 height 40
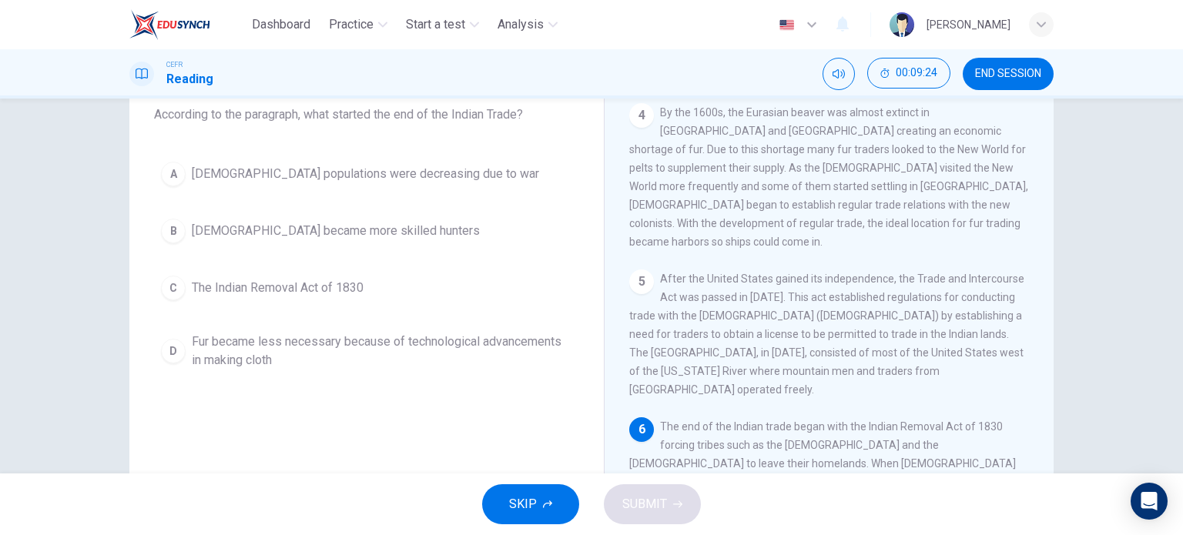
scroll to position [553, 0]
click at [314, 273] on button "C The Indian Removal Act of 1830" at bounding box center [366, 288] width 425 height 39
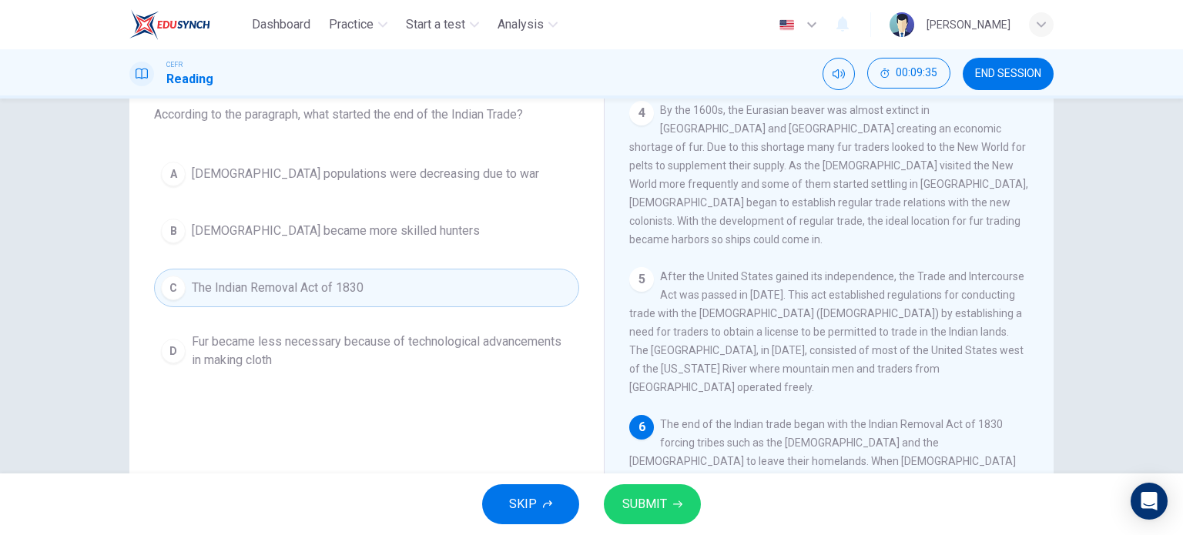
click at [649, 515] on button "SUBMIT" at bounding box center [652, 504] width 97 height 40
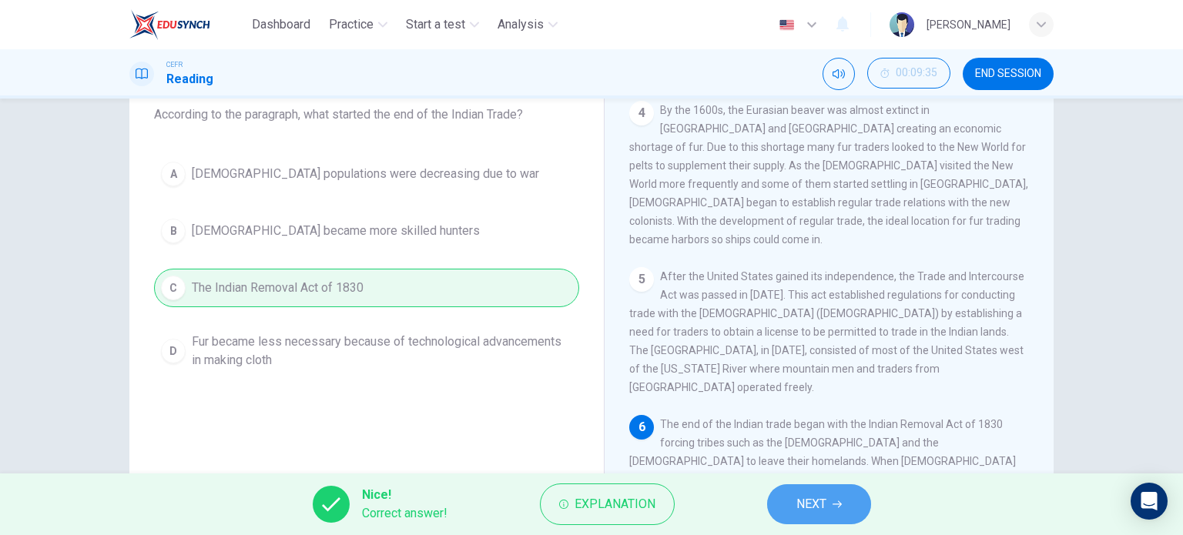
click at [817, 504] on span "NEXT" at bounding box center [811, 505] width 30 height 22
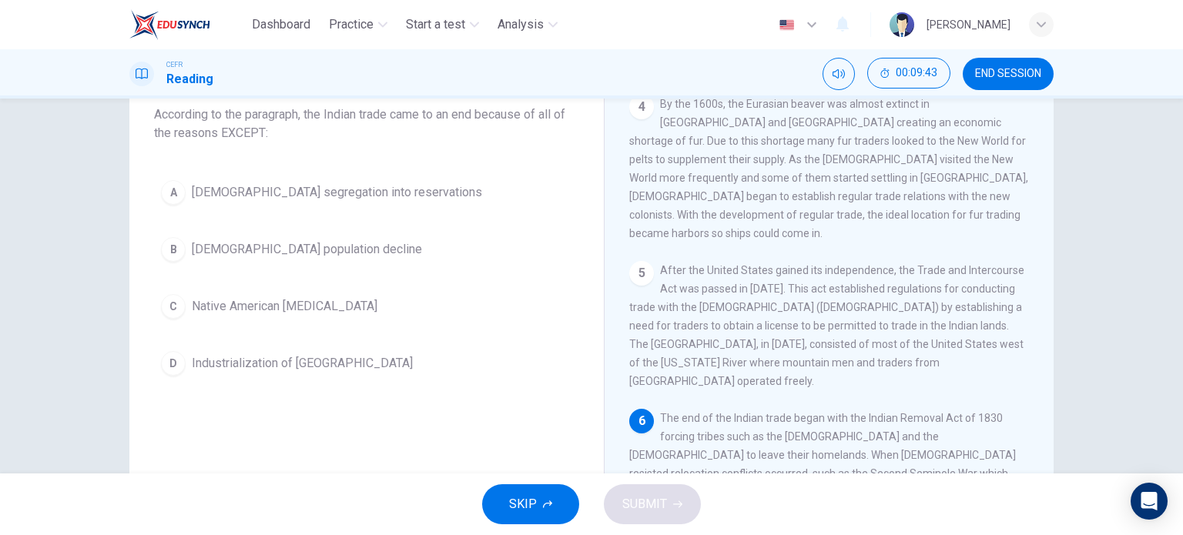
scroll to position [560, 0]
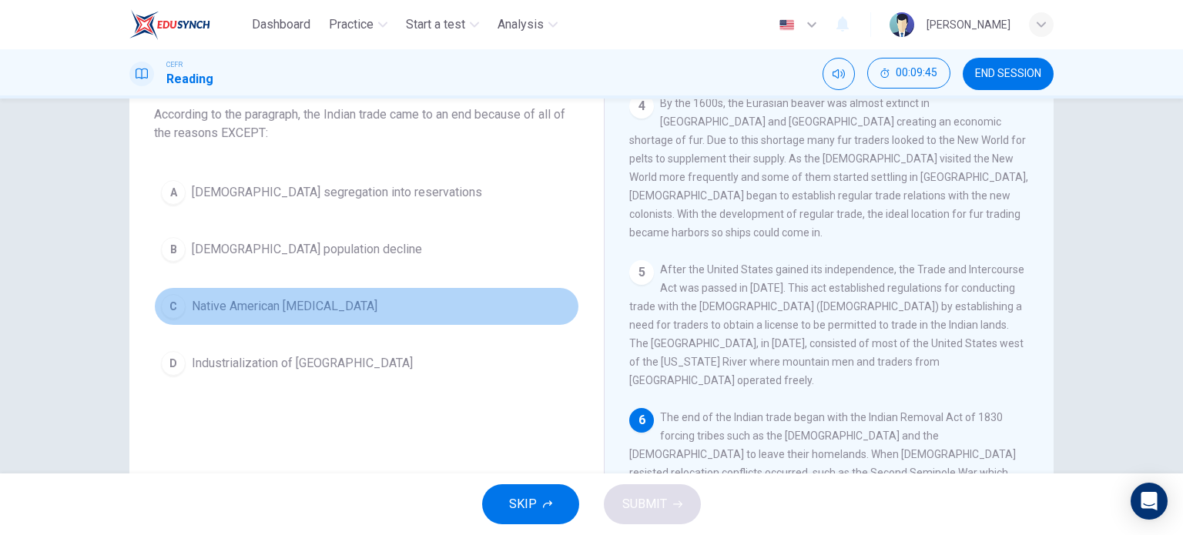
click at [262, 297] on span "Native American [MEDICAL_DATA]" at bounding box center [285, 306] width 186 height 18
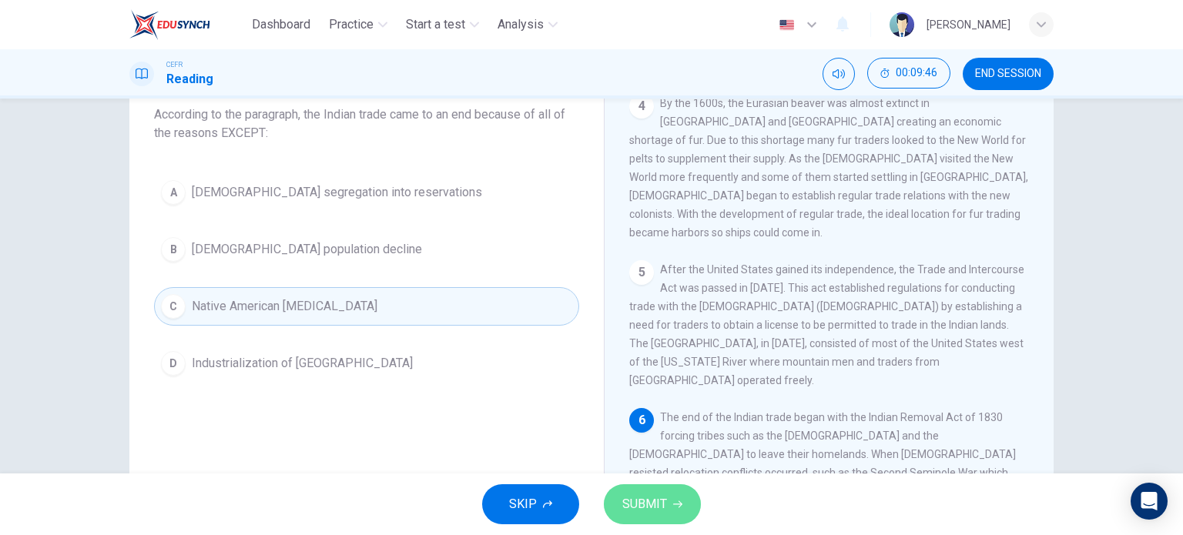
click at [648, 496] on span "SUBMIT" at bounding box center [644, 505] width 45 height 22
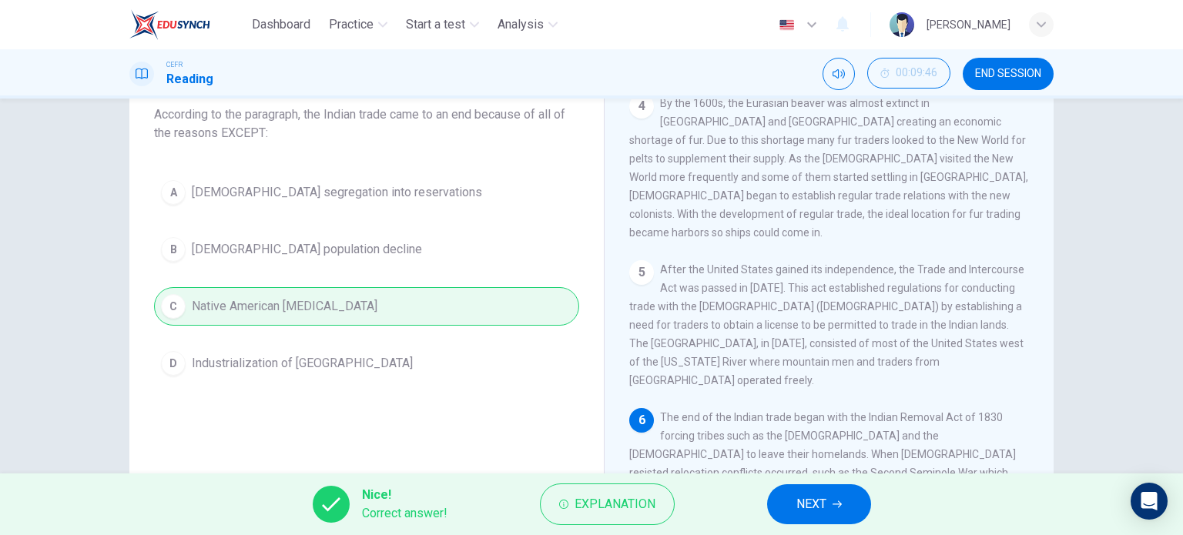
click at [831, 493] on button "NEXT" at bounding box center [819, 504] width 104 height 40
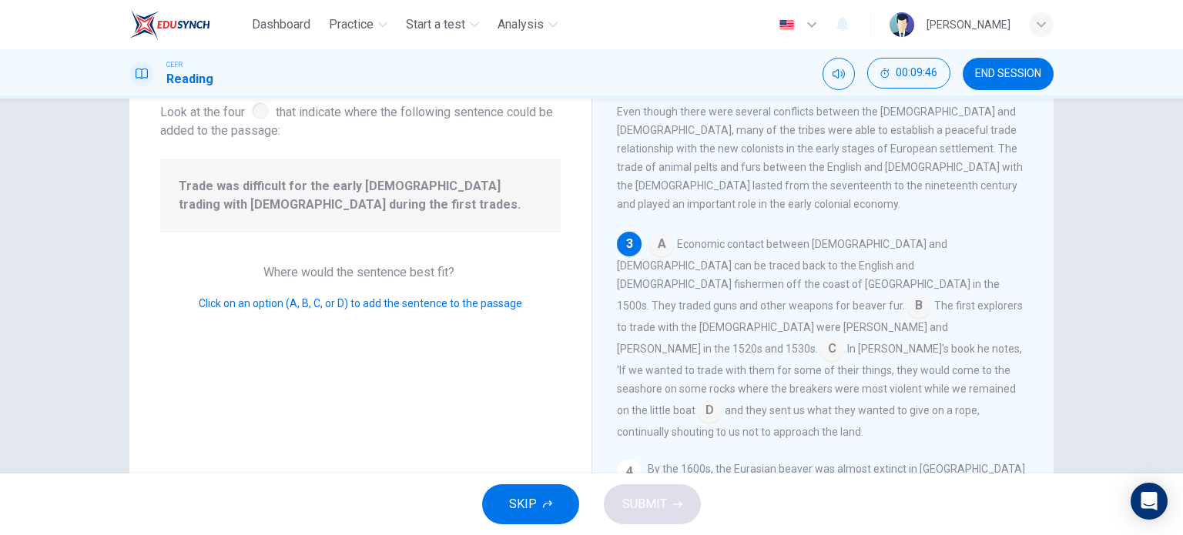
scroll to position [225, 0]
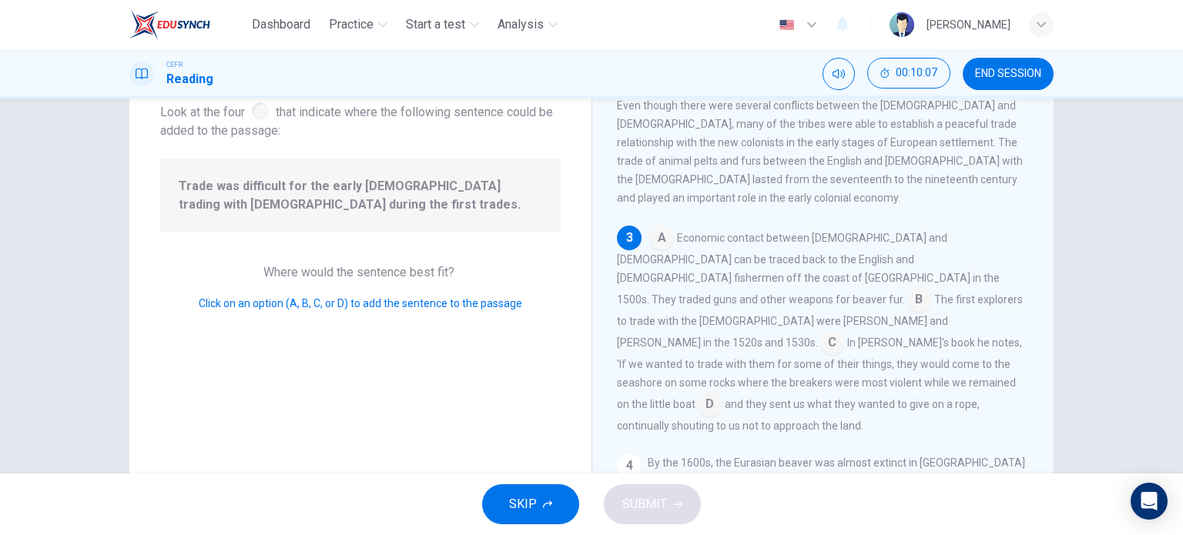
click at [659, 227] on input at bounding box center [661, 239] width 25 height 25
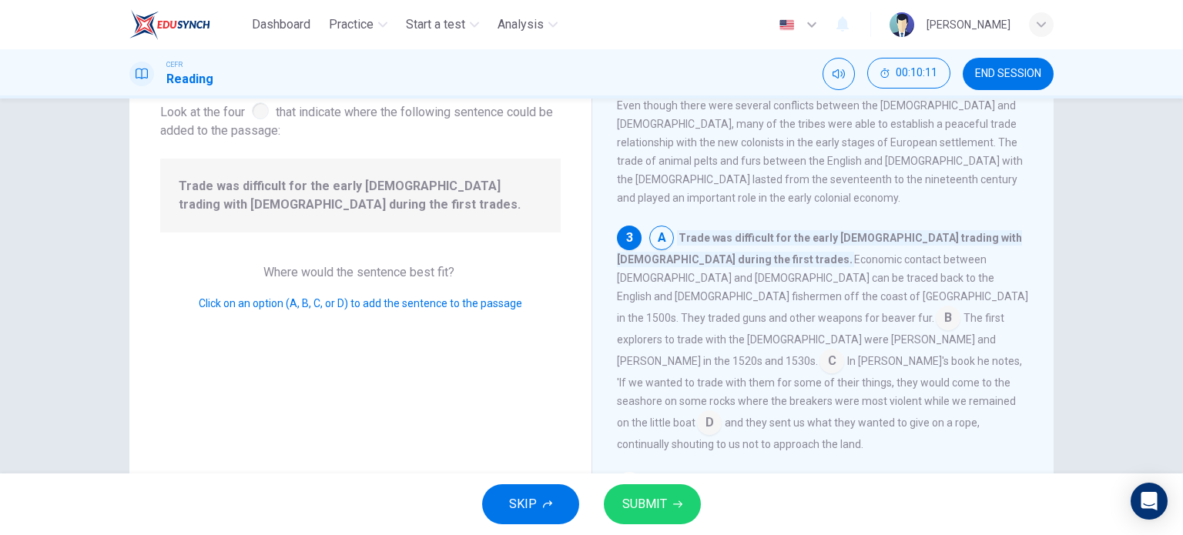
click at [659, 227] on input at bounding box center [661, 239] width 25 height 25
click at [960, 307] on input at bounding box center [948, 319] width 25 height 25
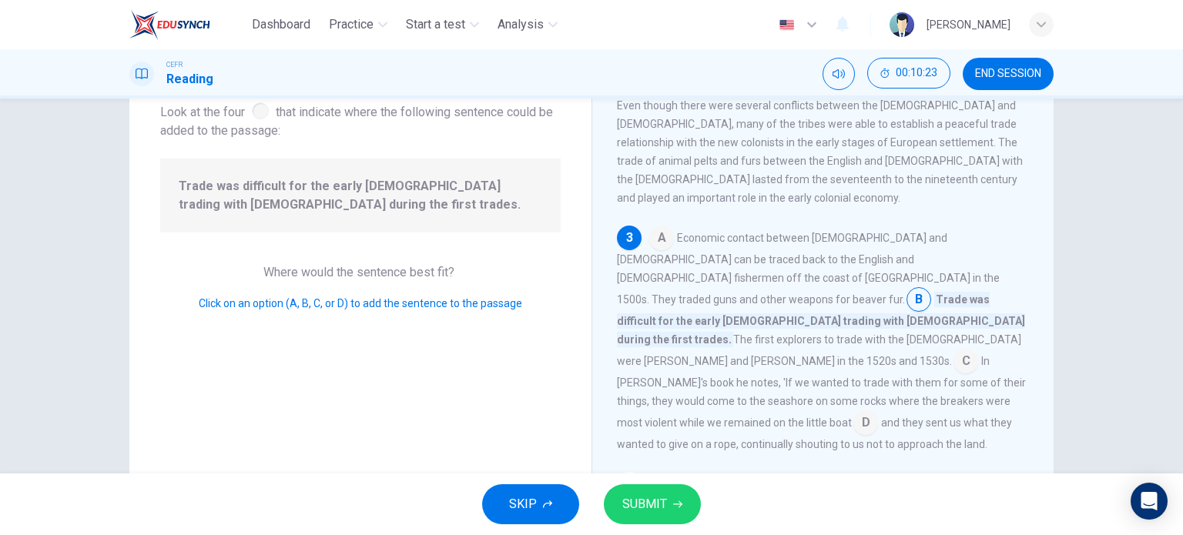
click at [953, 350] on input at bounding box center [965, 362] width 25 height 25
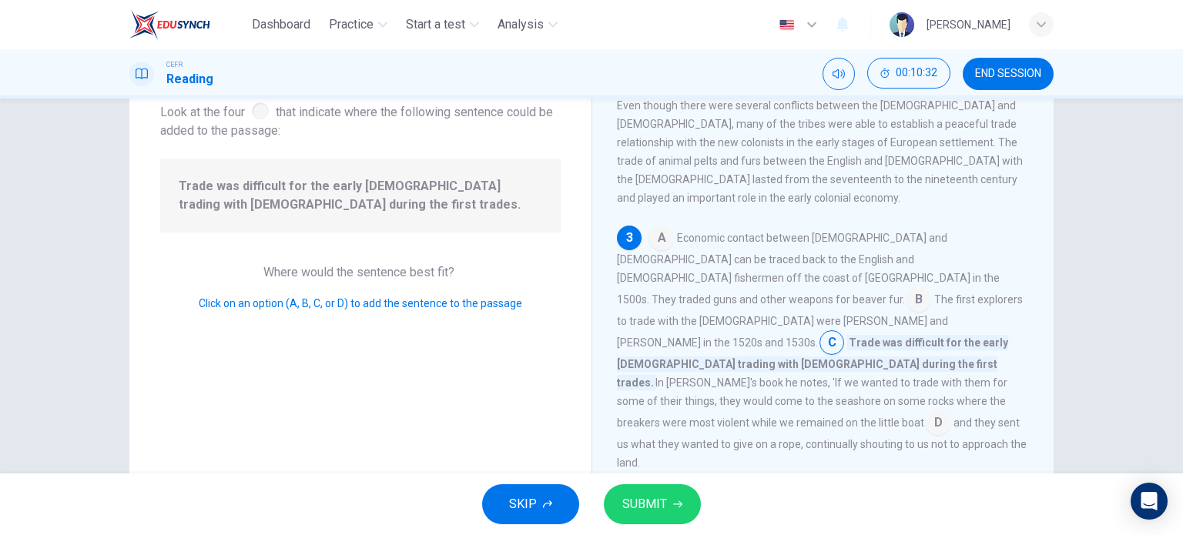
click at [926, 412] on input at bounding box center [938, 424] width 25 height 25
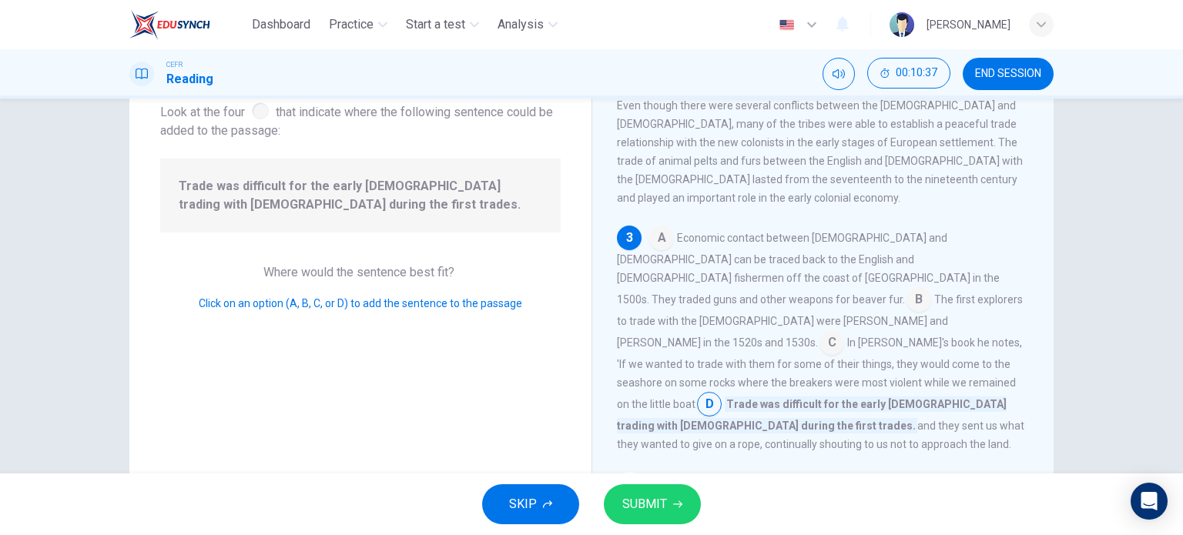
click at [656, 227] on input at bounding box center [661, 239] width 25 height 25
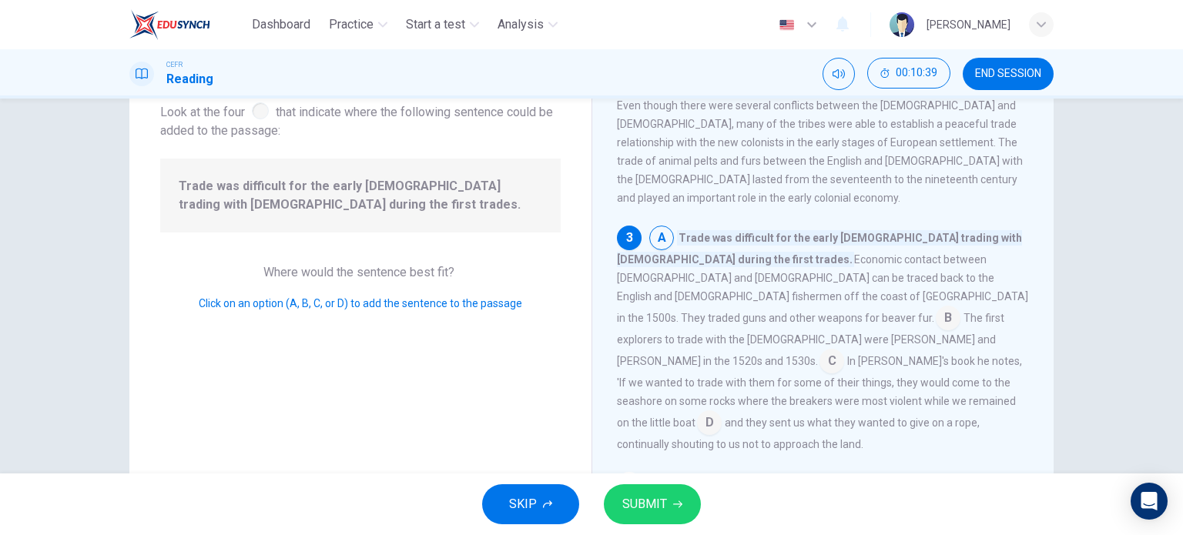
click at [660, 497] on span "SUBMIT" at bounding box center [644, 505] width 45 height 22
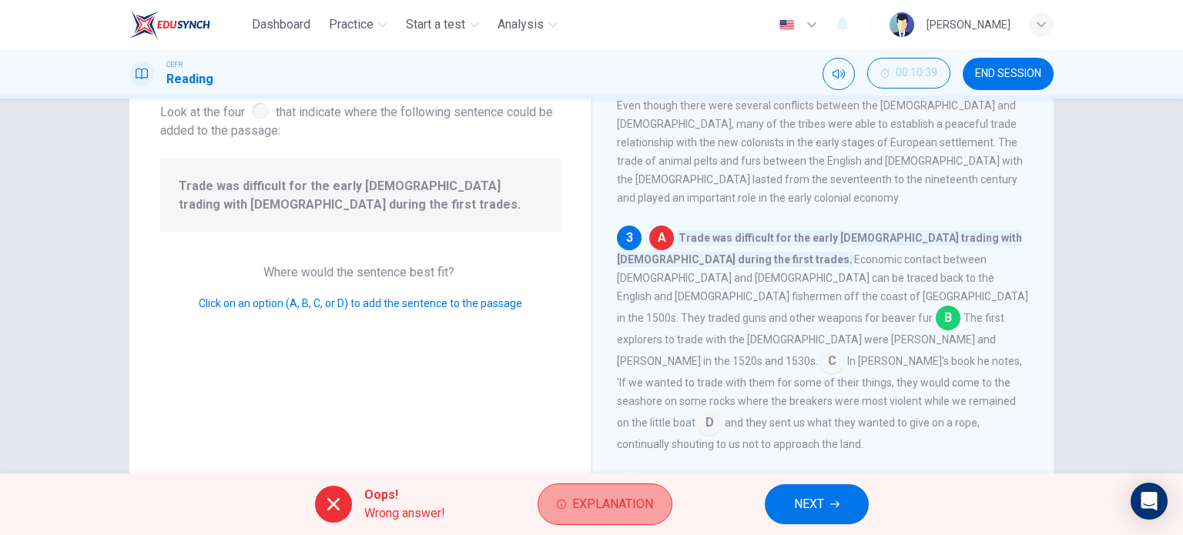
click at [668, 499] on button "Explanation" at bounding box center [605, 505] width 135 height 42
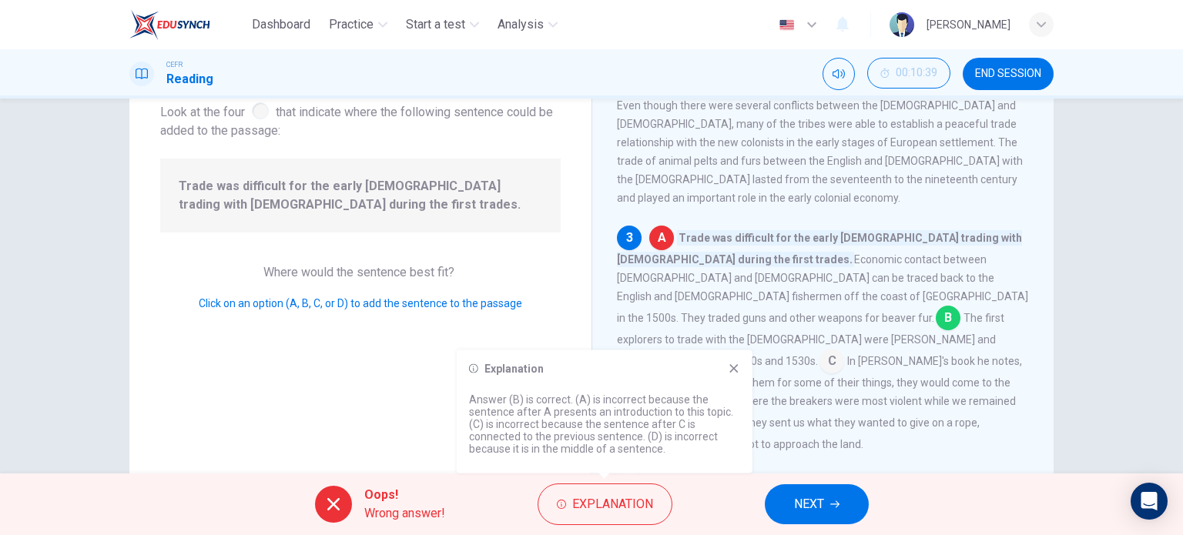
click at [733, 369] on icon at bounding box center [733, 368] width 8 height 8
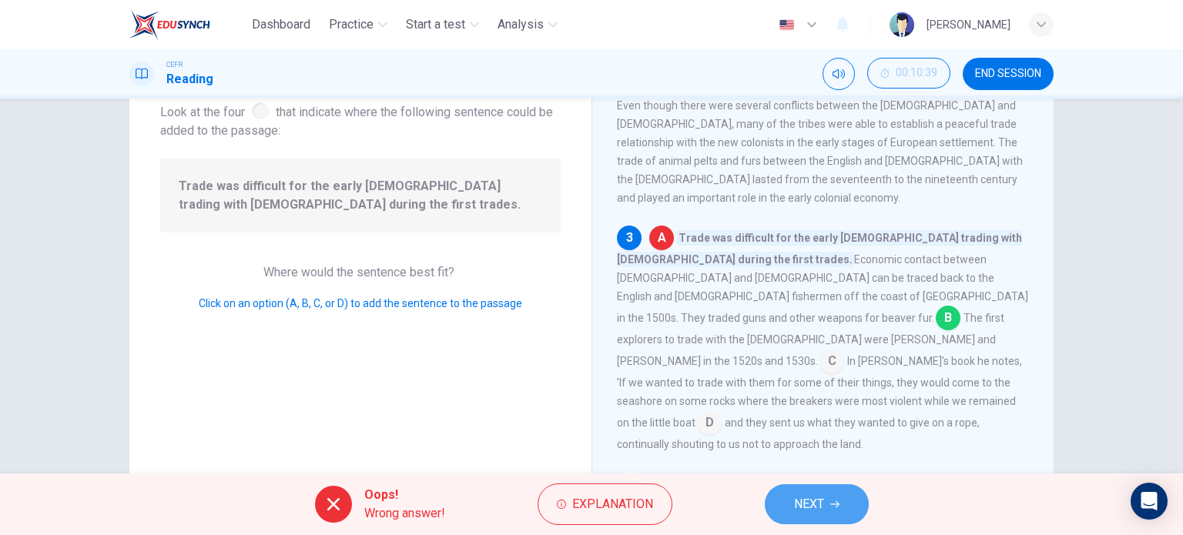
click at [826, 492] on button "NEXT" at bounding box center [817, 504] width 104 height 40
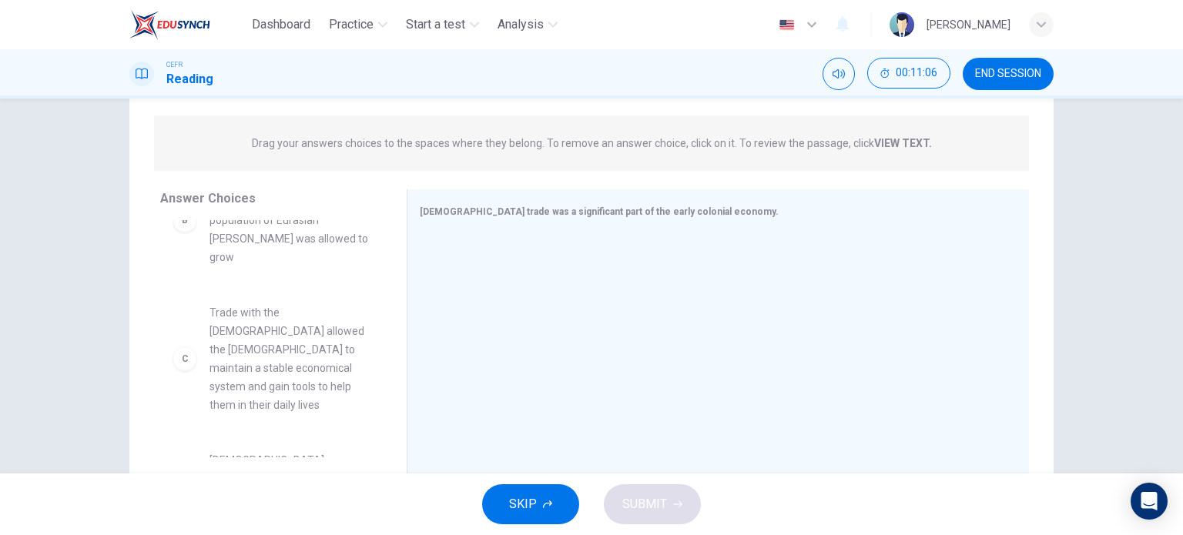
scroll to position [179, 0]
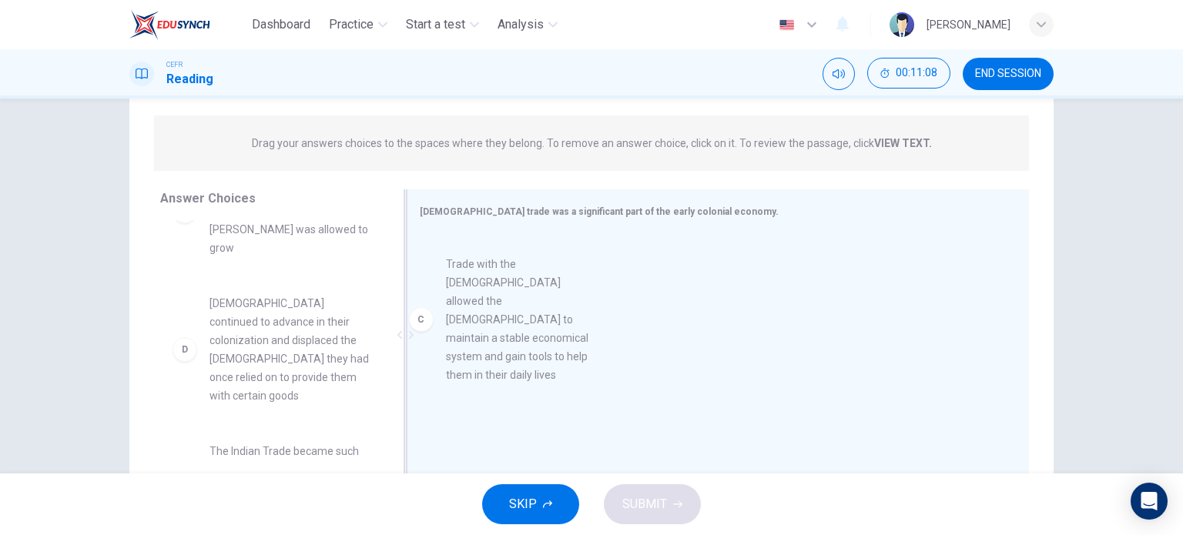
drag, startPoint x: 284, startPoint y: 329, endPoint x: 610, endPoint y: 306, distance: 326.6
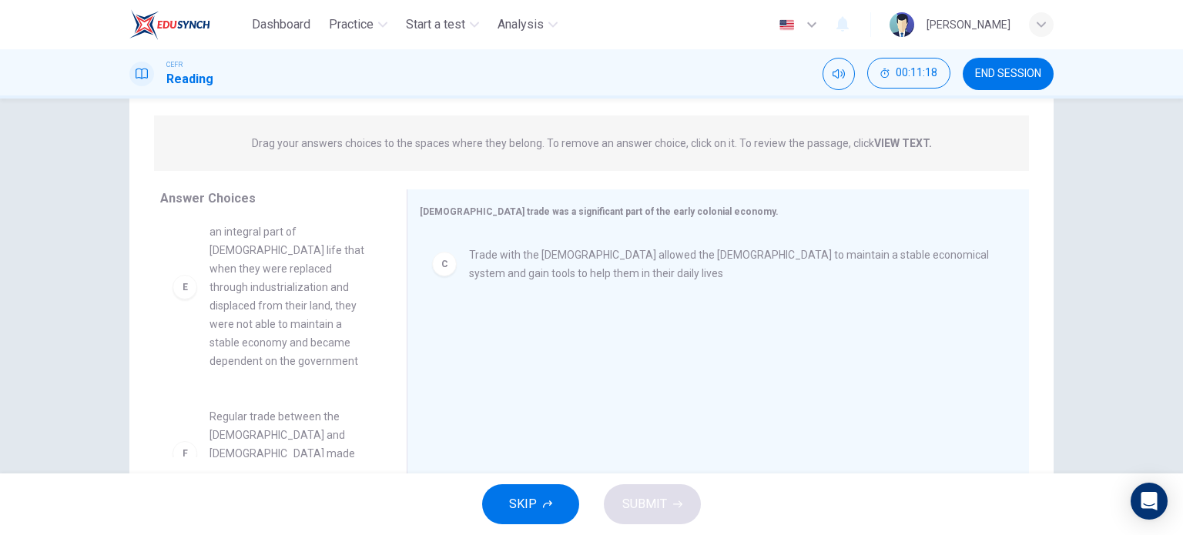
scroll to position [434, 0]
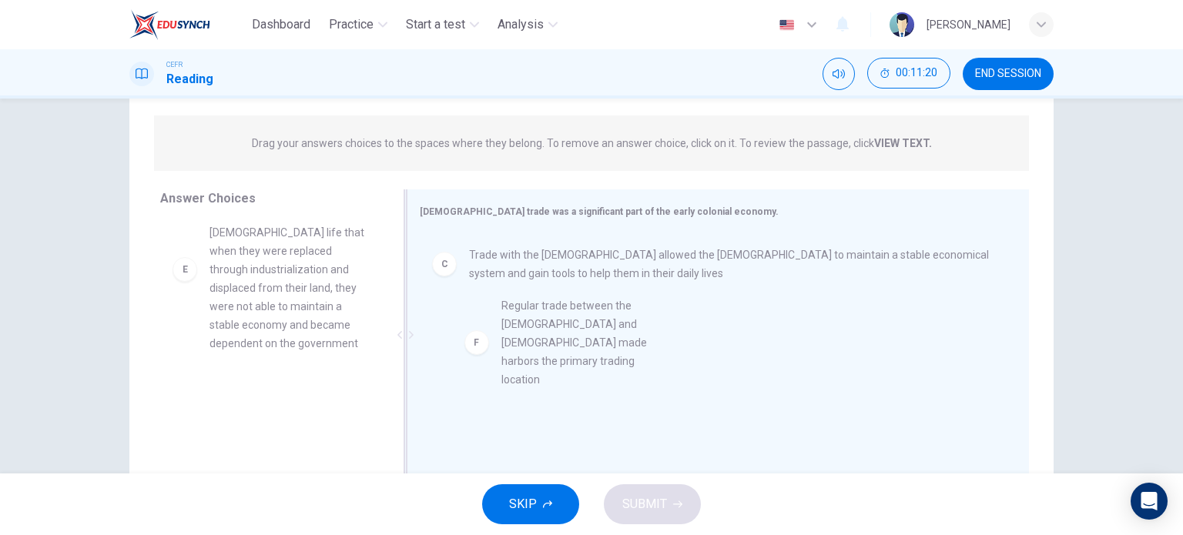
drag, startPoint x: 255, startPoint y: 393, endPoint x: 561, endPoint y: 316, distance: 315.1
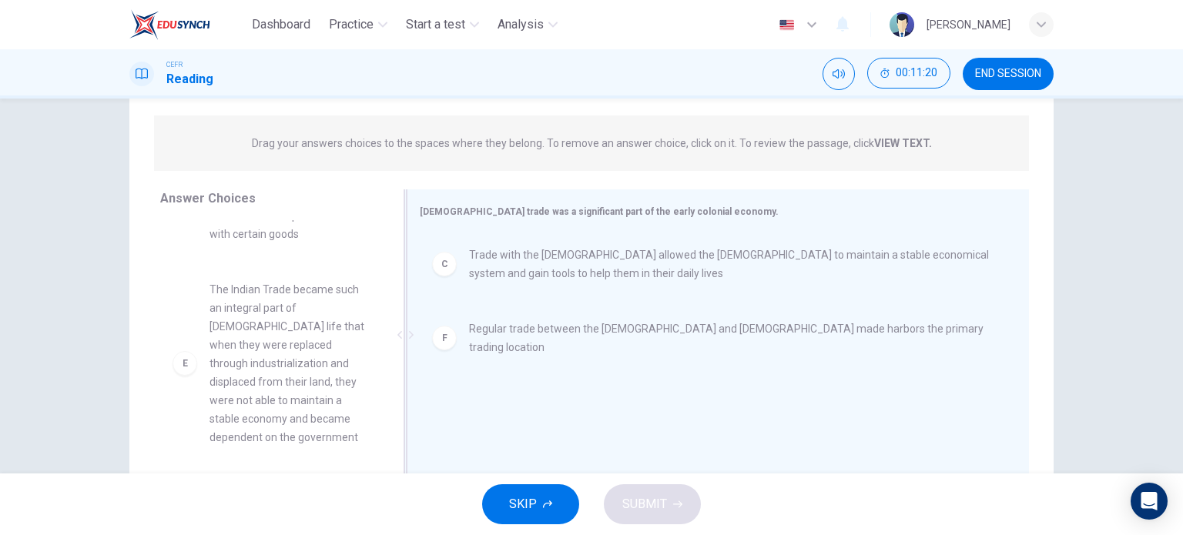
scroll to position [323, 0]
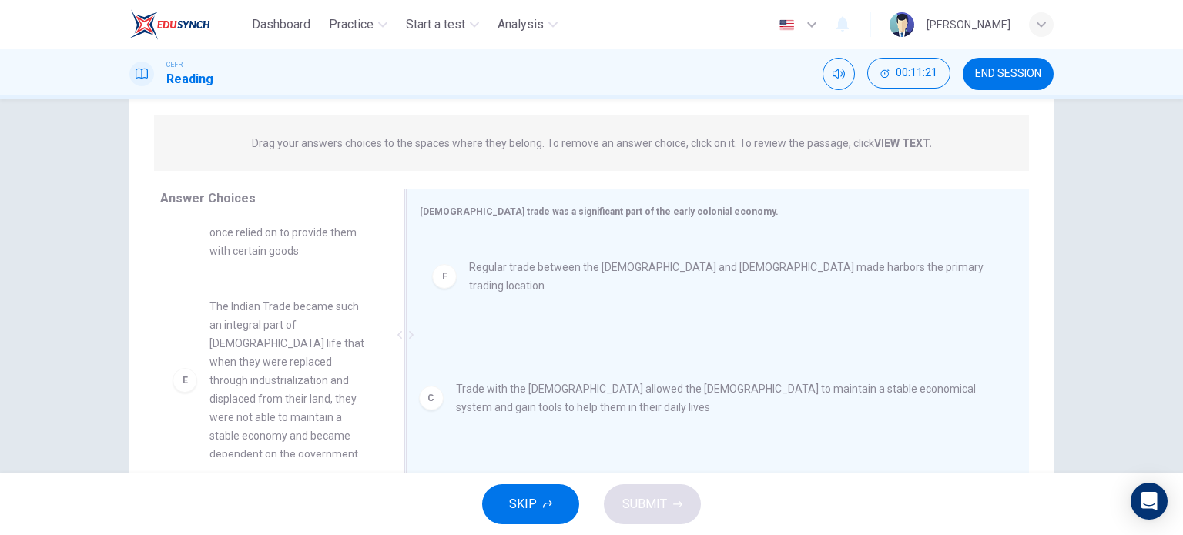
drag, startPoint x: 519, startPoint y: 271, endPoint x: 509, endPoint y: 409, distance: 138.2
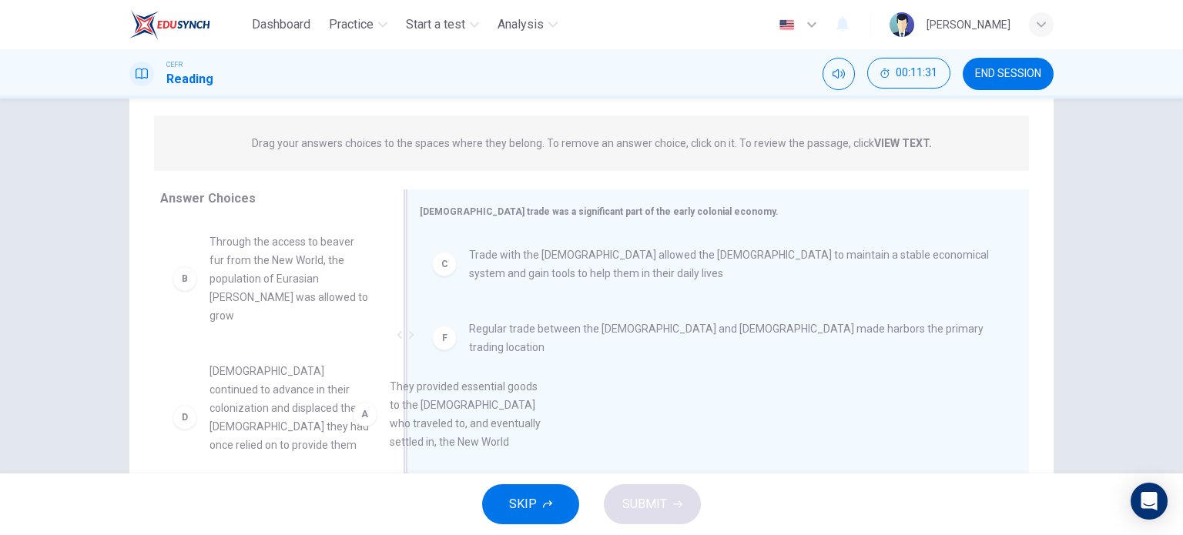
scroll to position [18, 0]
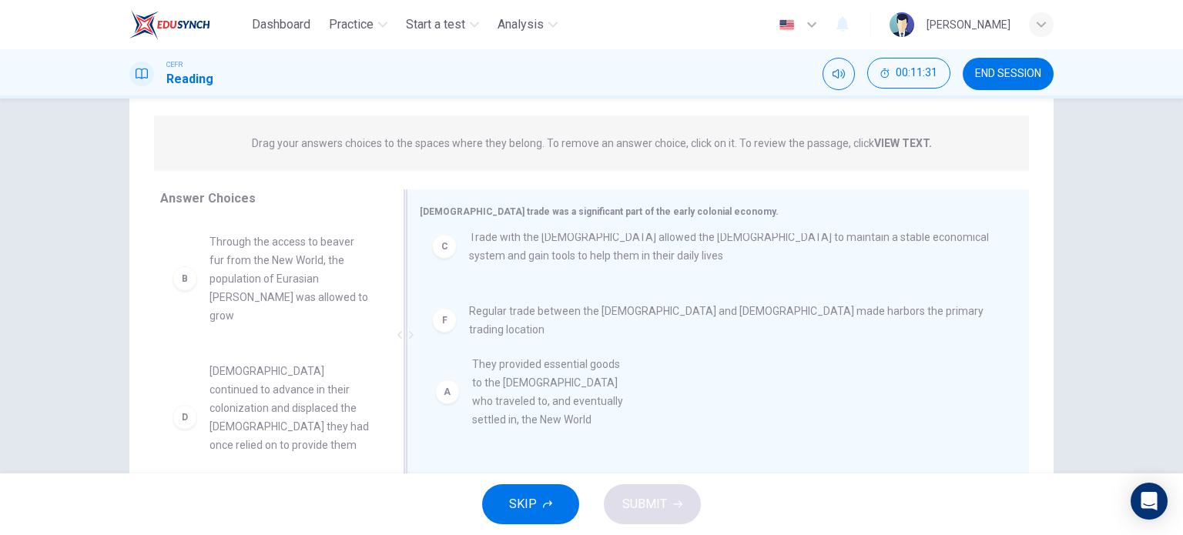
drag, startPoint x: 333, startPoint y: 273, endPoint x: 615, endPoint y: 393, distance: 307.1
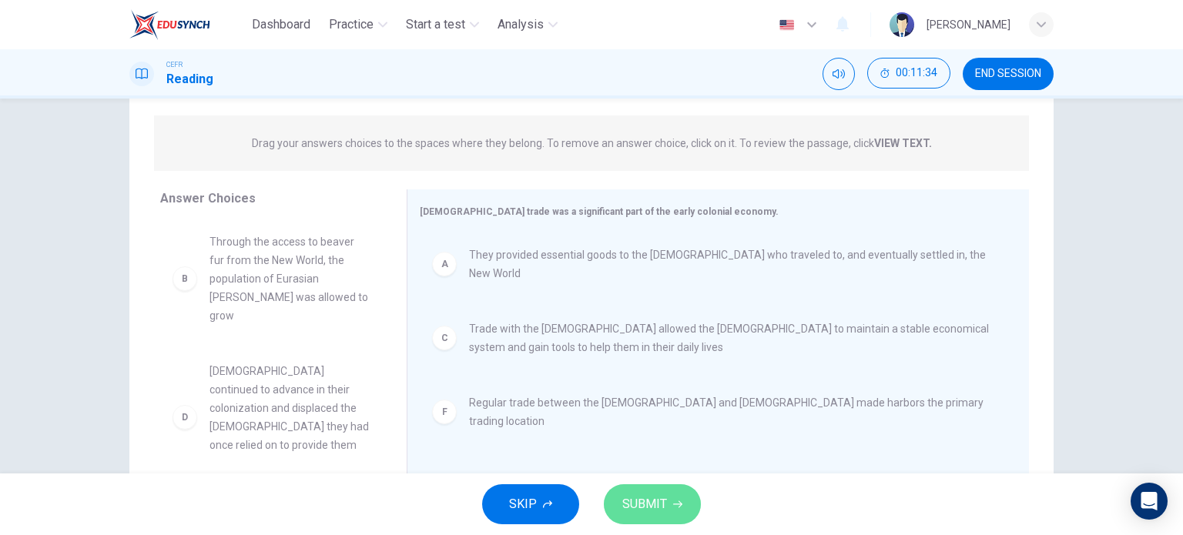
click at [649, 498] on span "SUBMIT" at bounding box center [644, 505] width 45 height 22
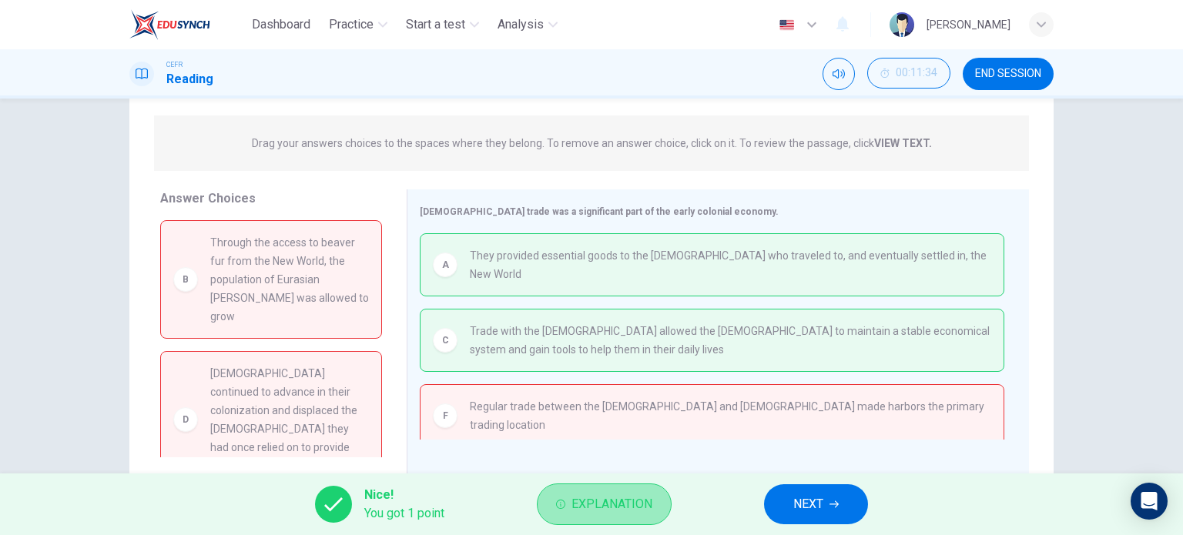
click at [601, 491] on button "Explanation" at bounding box center [604, 505] width 135 height 42
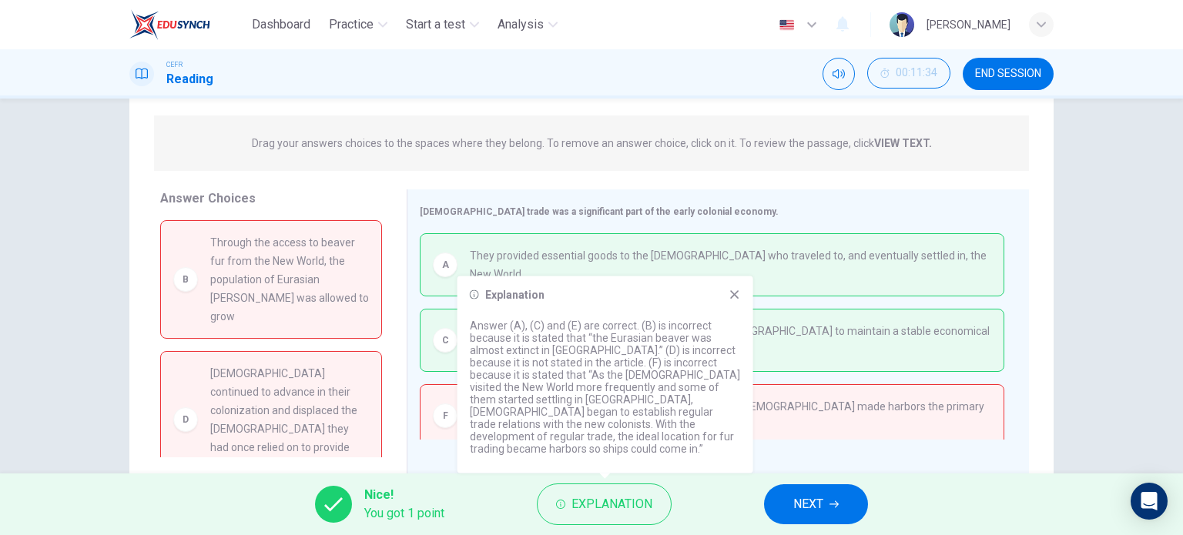
click at [813, 498] on span "NEXT" at bounding box center [808, 505] width 30 height 22
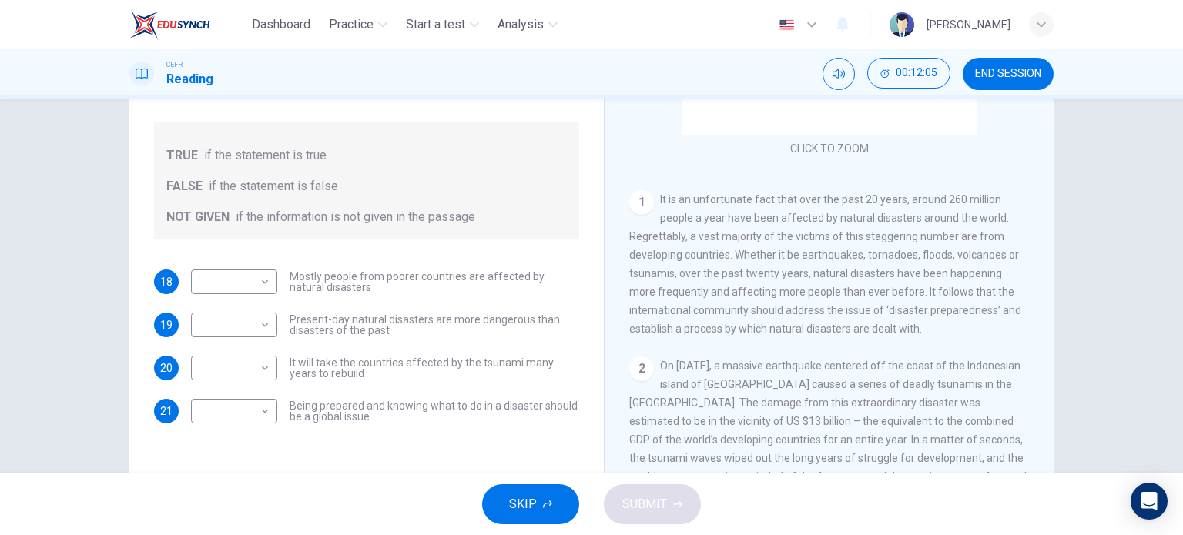
scroll to position [150, 0]
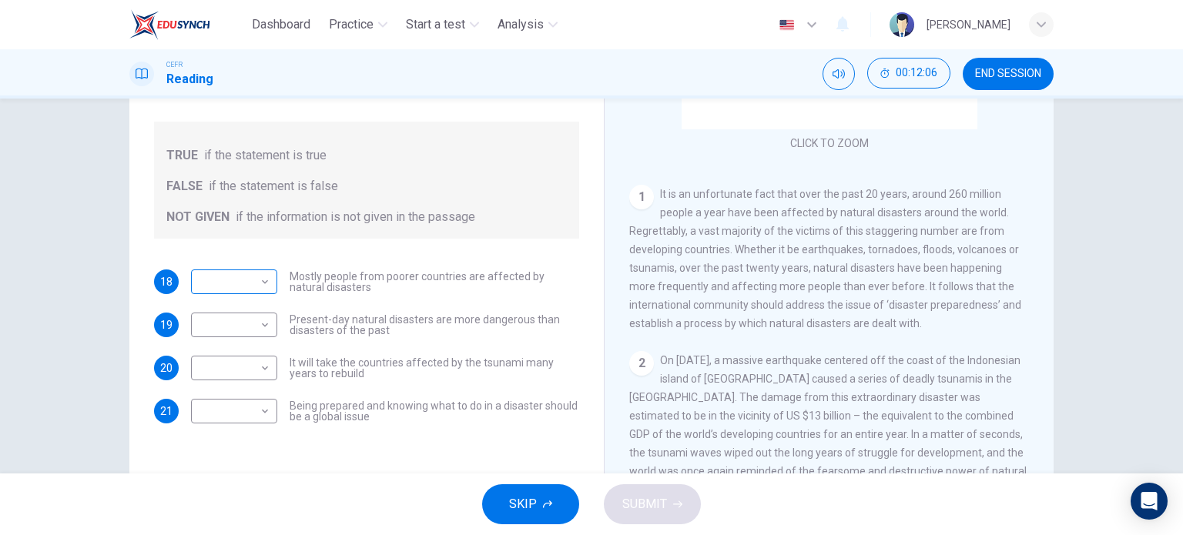
click at [271, 284] on div "​ ​" at bounding box center [234, 282] width 86 height 25
click at [255, 280] on body "Dashboard Practice Start a test Analysis English en ​ [PERSON_NAME] CEFR Readin…" at bounding box center [591, 267] width 1183 height 535
click at [249, 332] on li "FALSE" at bounding box center [230, 331] width 86 height 25
type input "FALSE"
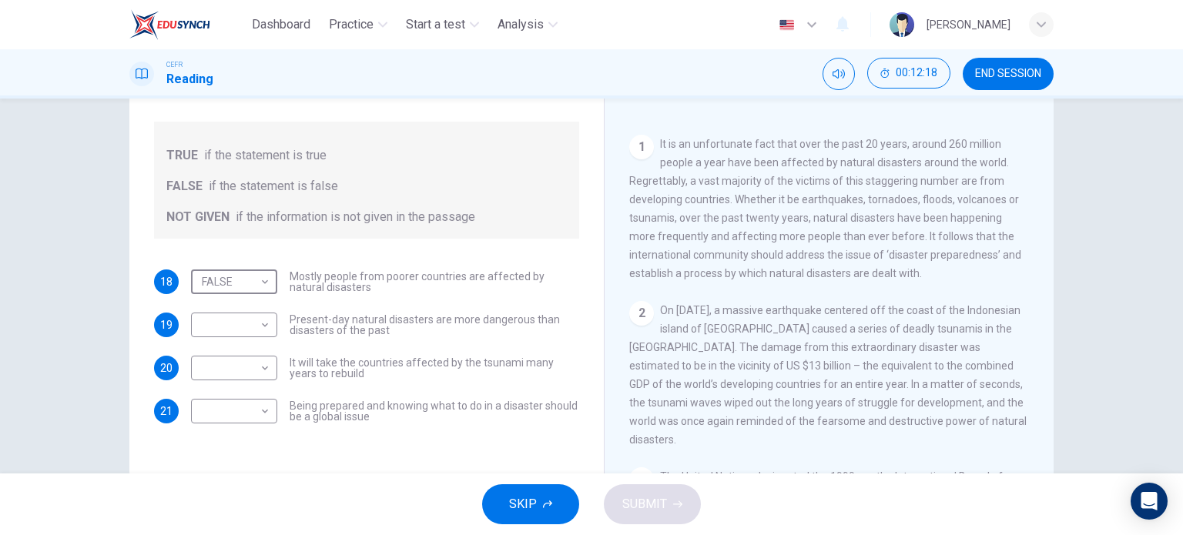
scroll to position [203, 0]
click at [243, 336] on body "Dashboard Practice Start a test Analysis English en ​ [PERSON_NAME] CEFR Readin…" at bounding box center [591, 267] width 1183 height 535
click at [223, 352] on li "TRUE" at bounding box center [230, 349] width 86 height 25
type input "TRUE"
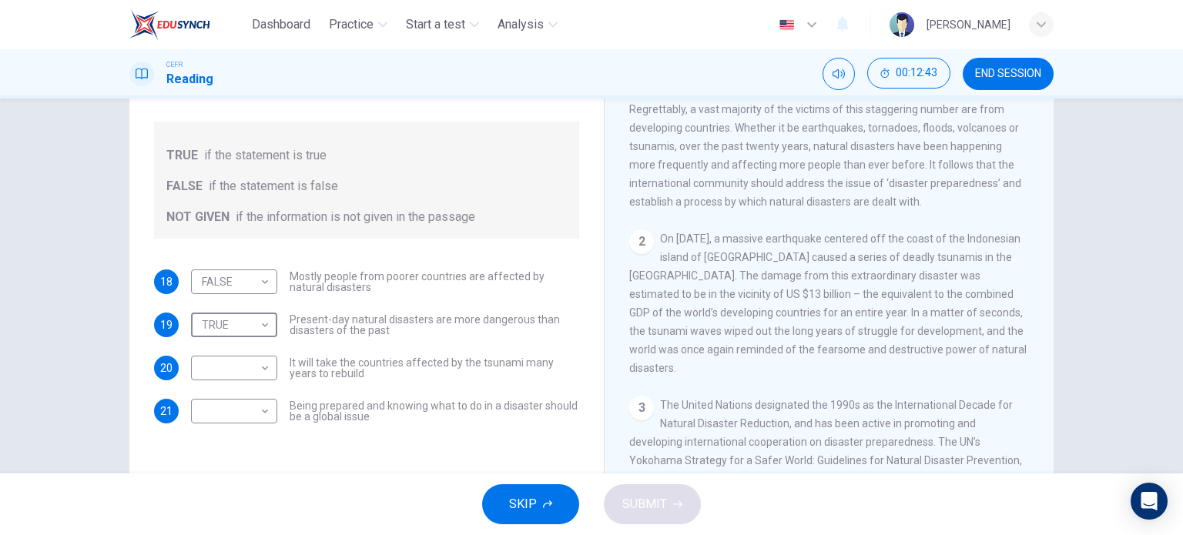
scroll to position [253, 0]
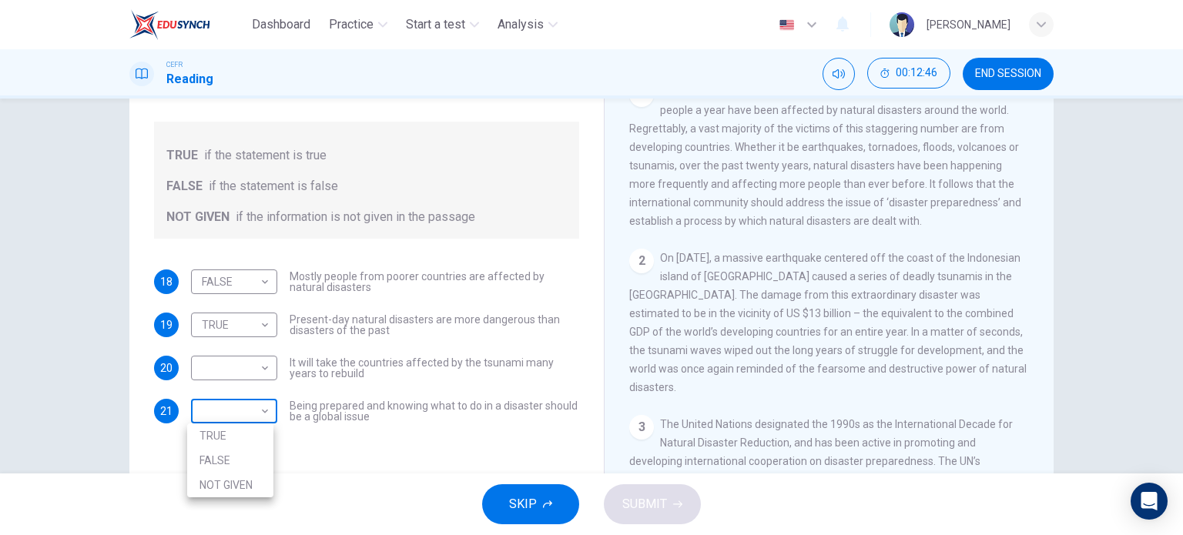
click at [254, 412] on body "Dashboard Practice Start a test Analysis English en ​ [PERSON_NAME] CEFR Readin…" at bounding box center [591, 267] width 1183 height 535
click at [230, 435] on li "TRUE" at bounding box center [230, 436] width 86 height 25
type input "TRUE"
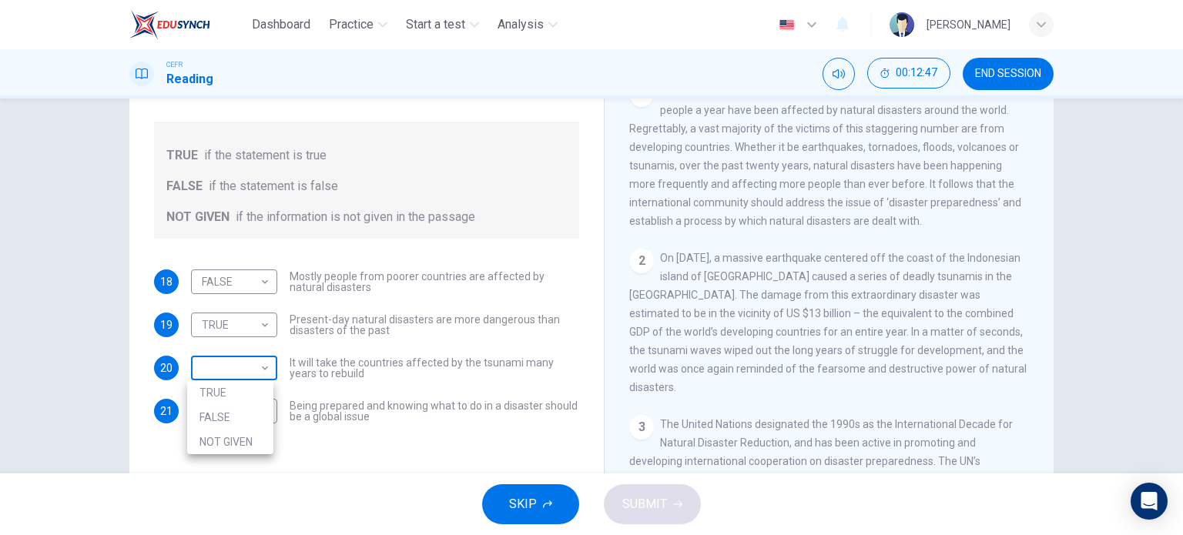
click at [240, 370] on body "Dashboard Practice Start a test Analysis English en ​ FATIN [PERSON_NAME] CEFR …" at bounding box center [591, 267] width 1183 height 535
click at [243, 440] on li "NOT GIVEN" at bounding box center [230, 442] width 86 height 25
type input "NOT GIVEN"
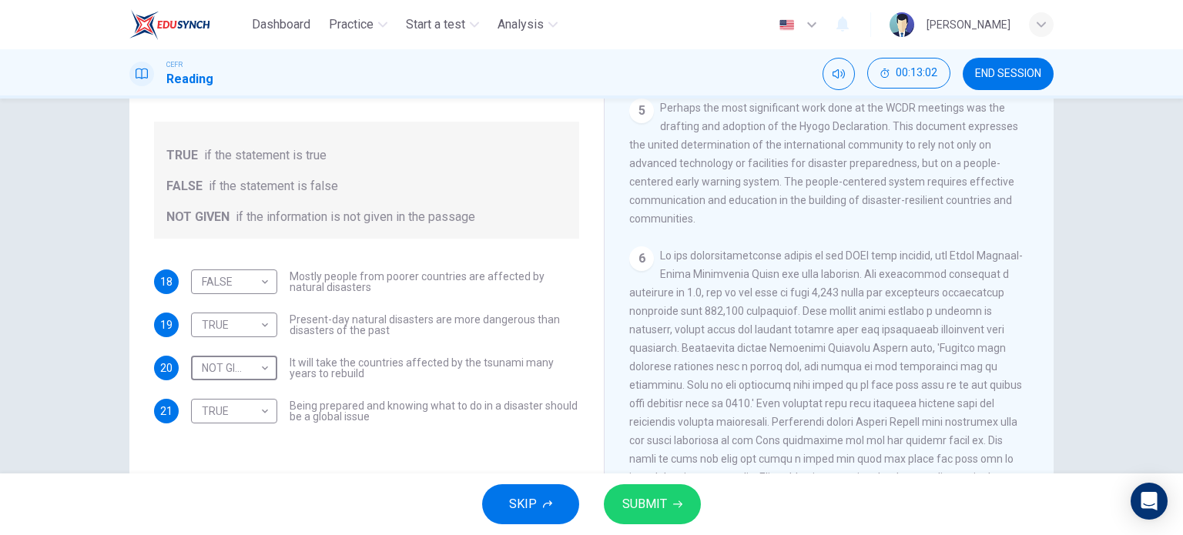
scroll to position [1117, 0]
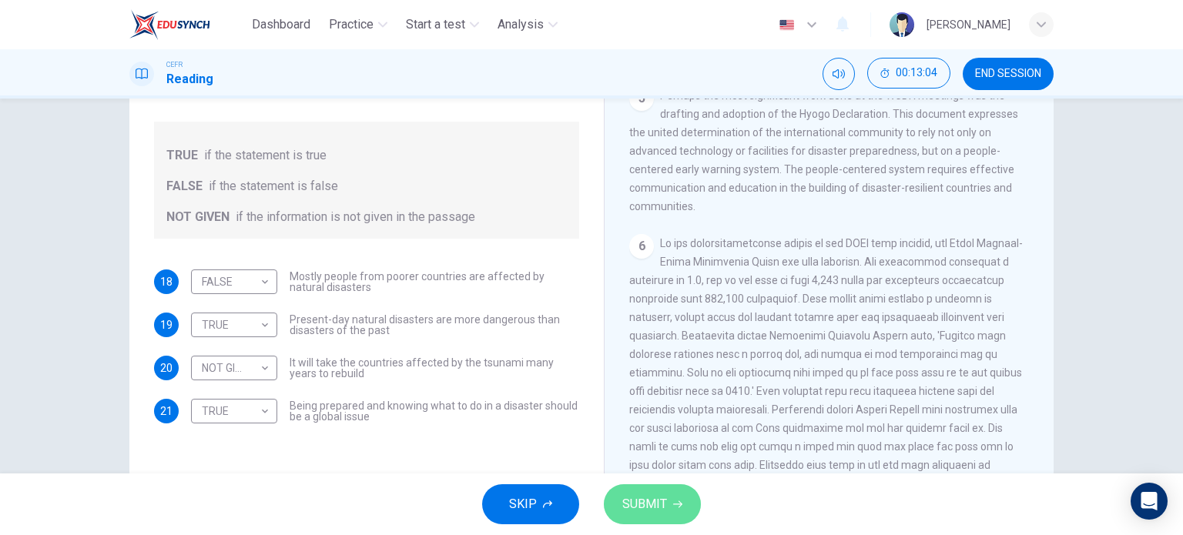
click at [657, 507] on span "SUBMIT" at bounding box center [644, 505] width 45 height 22
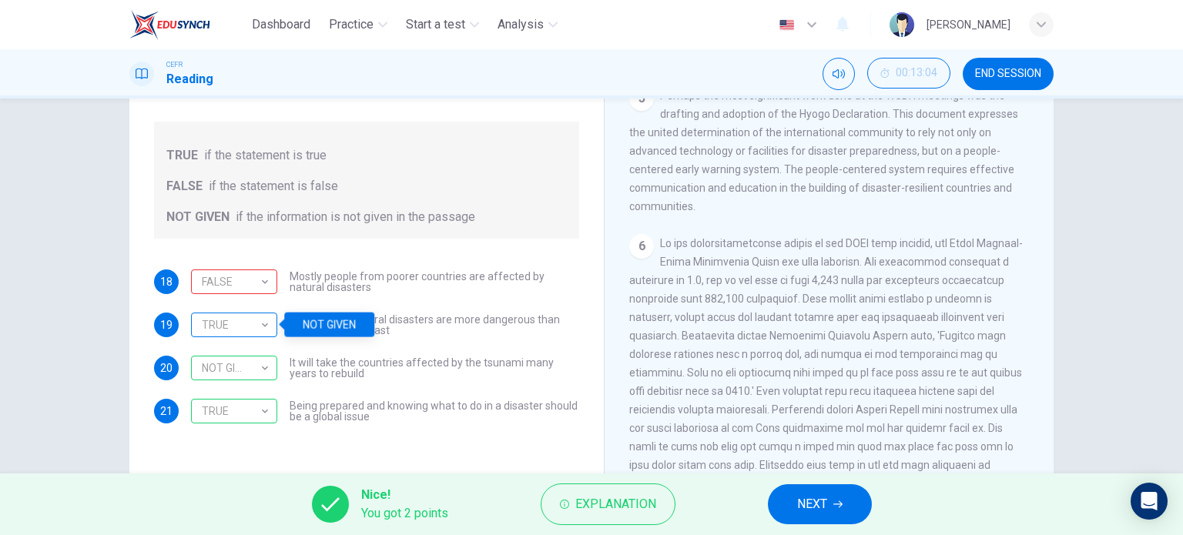
click at [263, 317] on div "TRUE" at bounding box center [231, 325] width 81 height 44
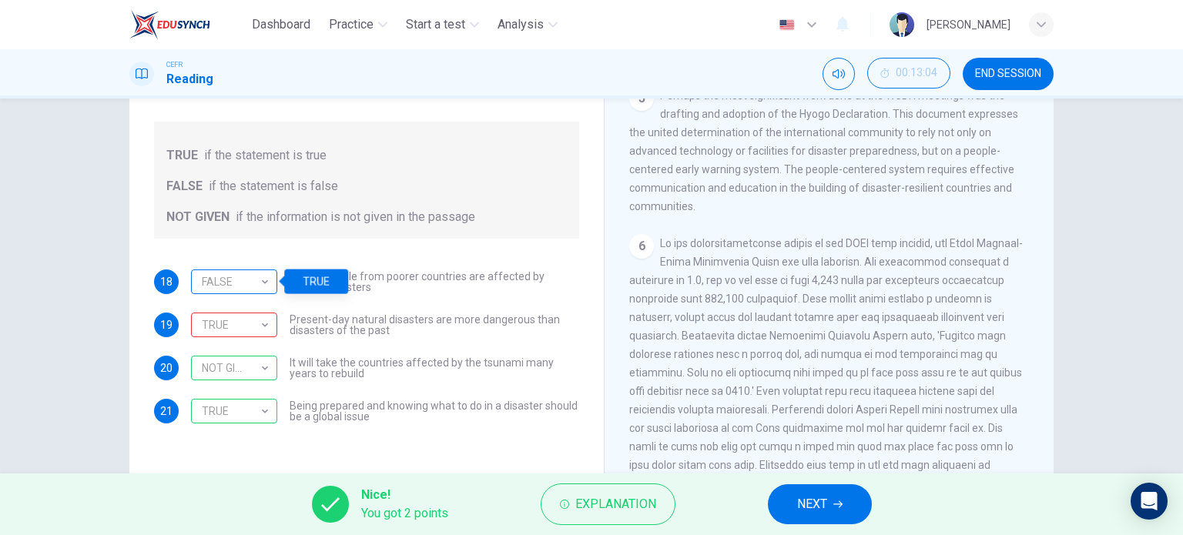
click at [252, 273] on div "FALSE" at bounding box center [231, 282] width 81 height 44
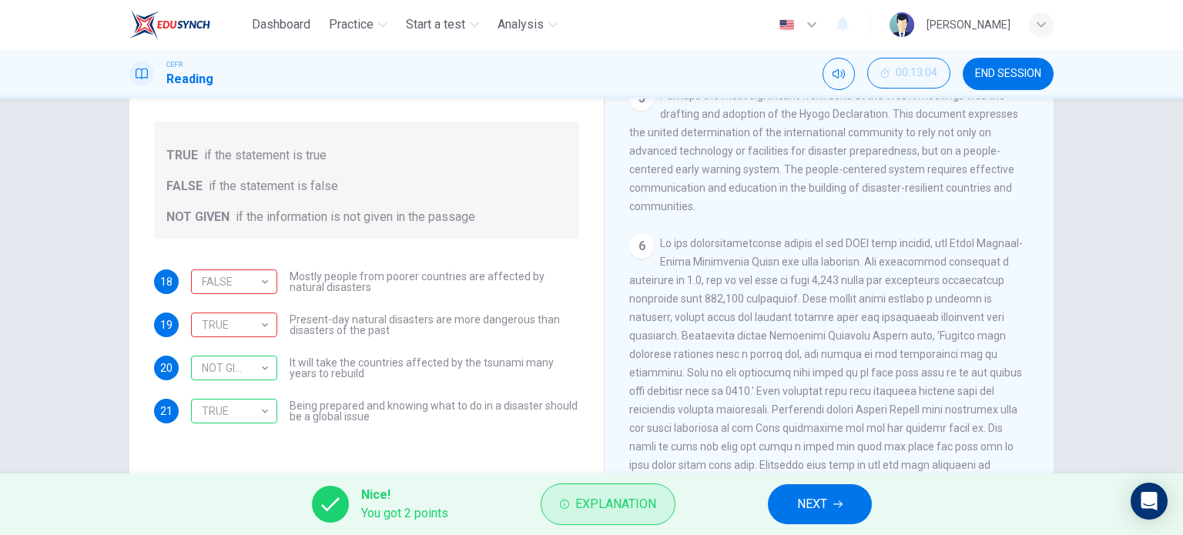
click at [647, 505] on span "Explanation" at bounding box center [615, 505] width 81 height 22
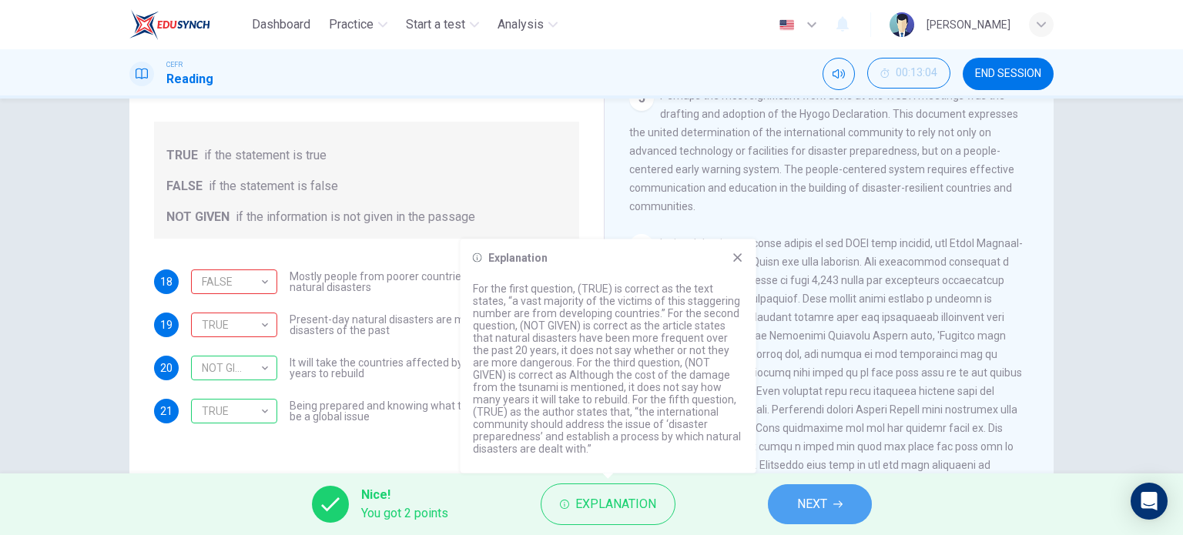
click at [849, 499] on button "NEXT" at bounding box center [820, 504] width 104 height 40
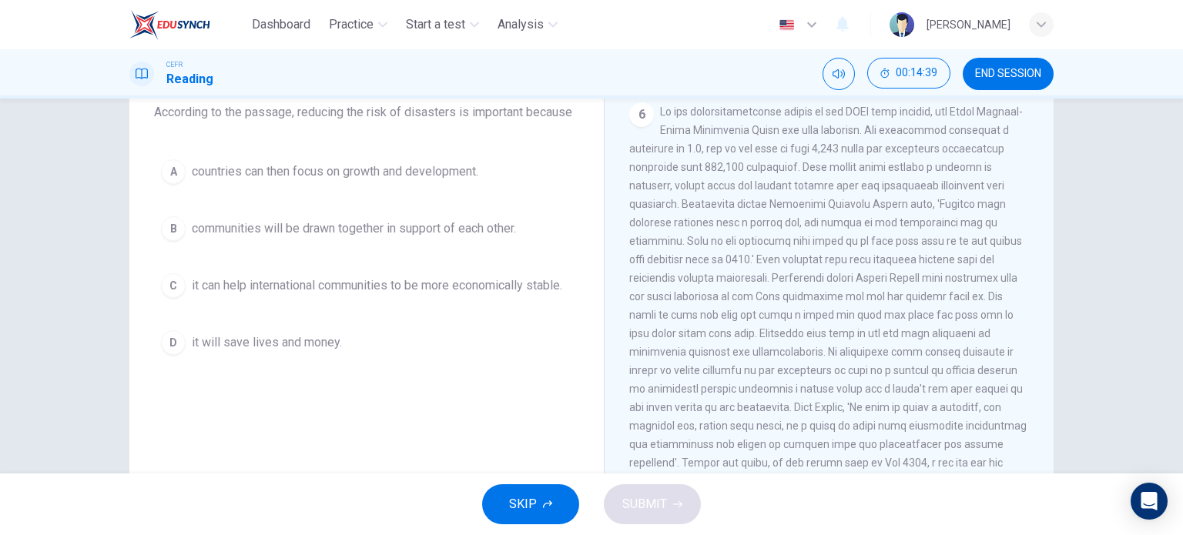
scroll to position [132, 0]
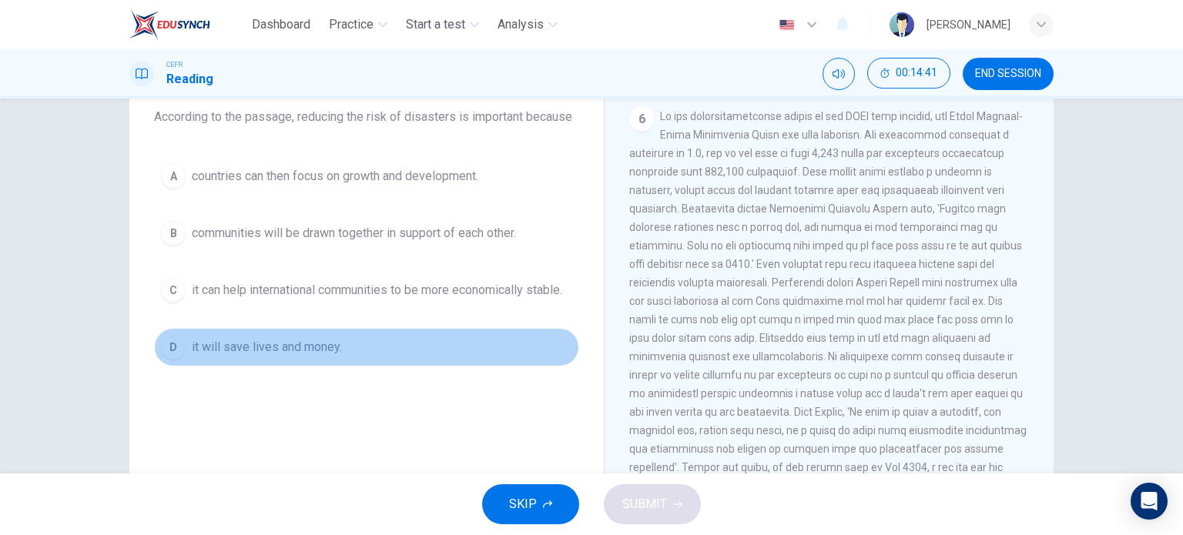
click at [286, 353] on span "it will save lives and money." at bounding box center [267, 347] width 150 height 18
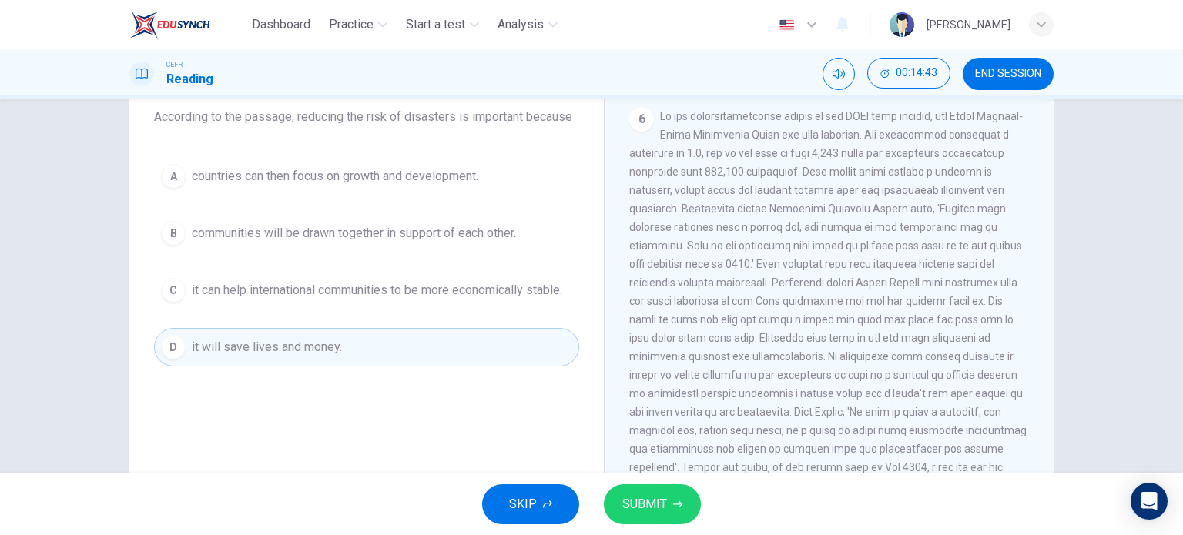
click at [657, 498] on span "SUBMIT" at bounding box center [644, 505] width 45 height 22
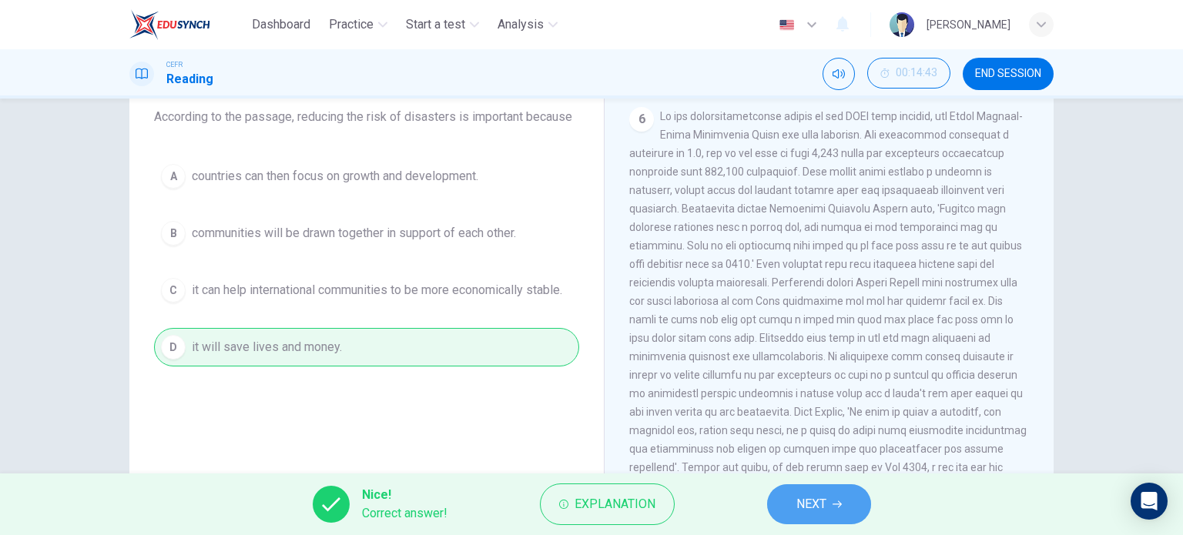
click at [826, 504] on span "NEXT" at bounding box center [811, 505] width 30 height 22
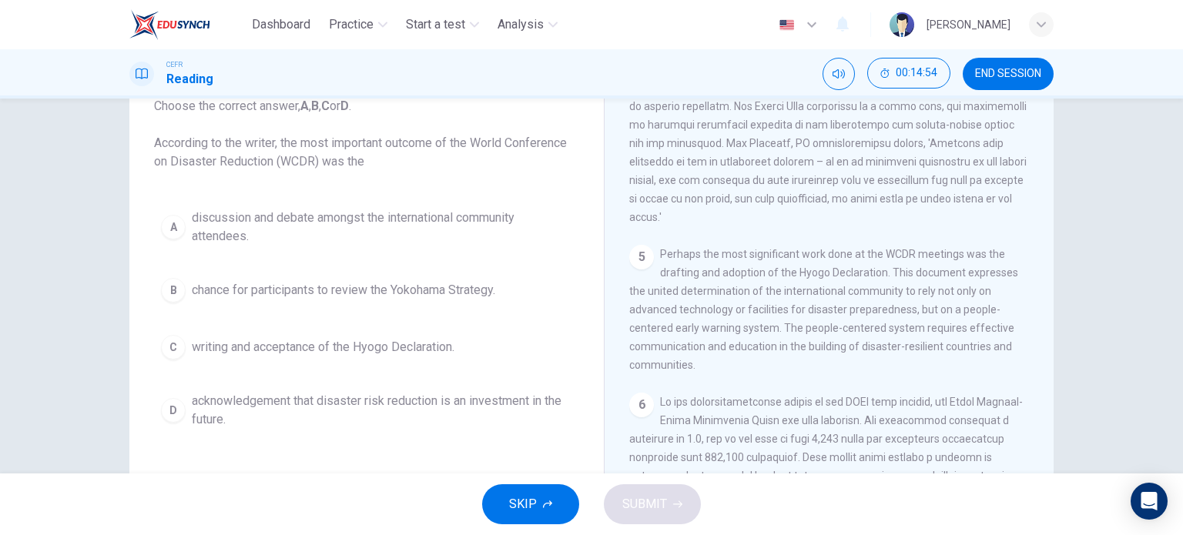
scroll to position [1044, 0]
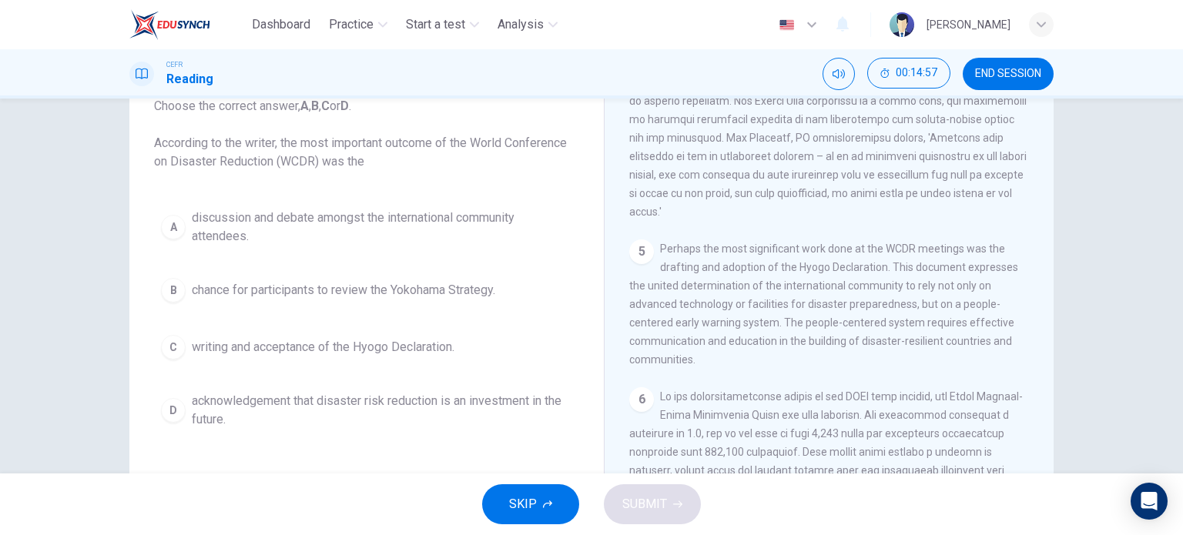
click at [303, 344] on span "writing and acceptance of the Hyogo Declaration." at bounding box center [323, 347] width 263 height 18
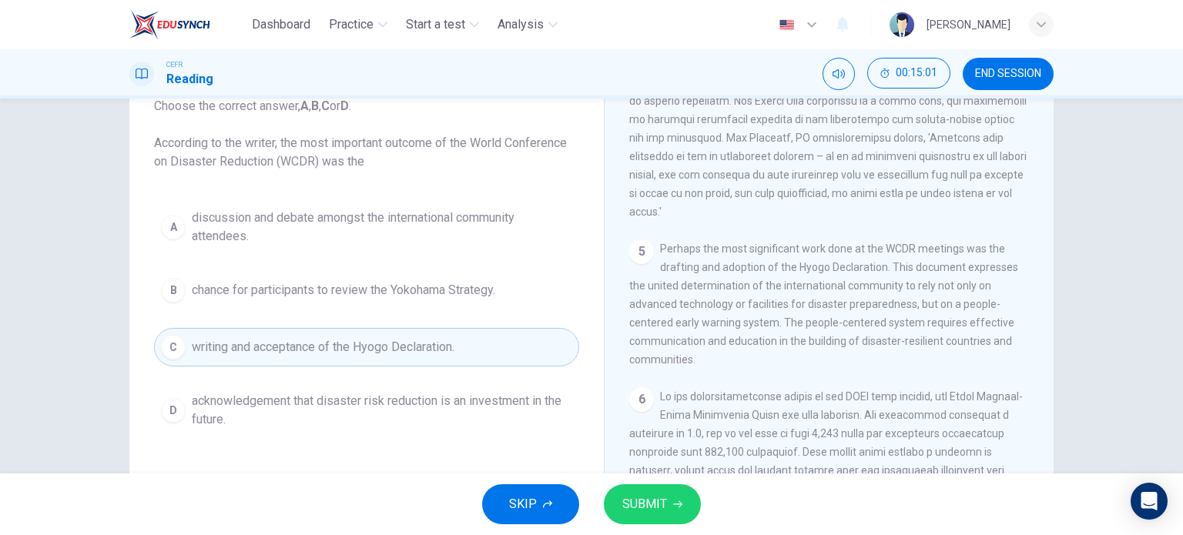
click at [631, 504] on span "SUBMIT" at bounding box center [644, 505] width 45 height 22
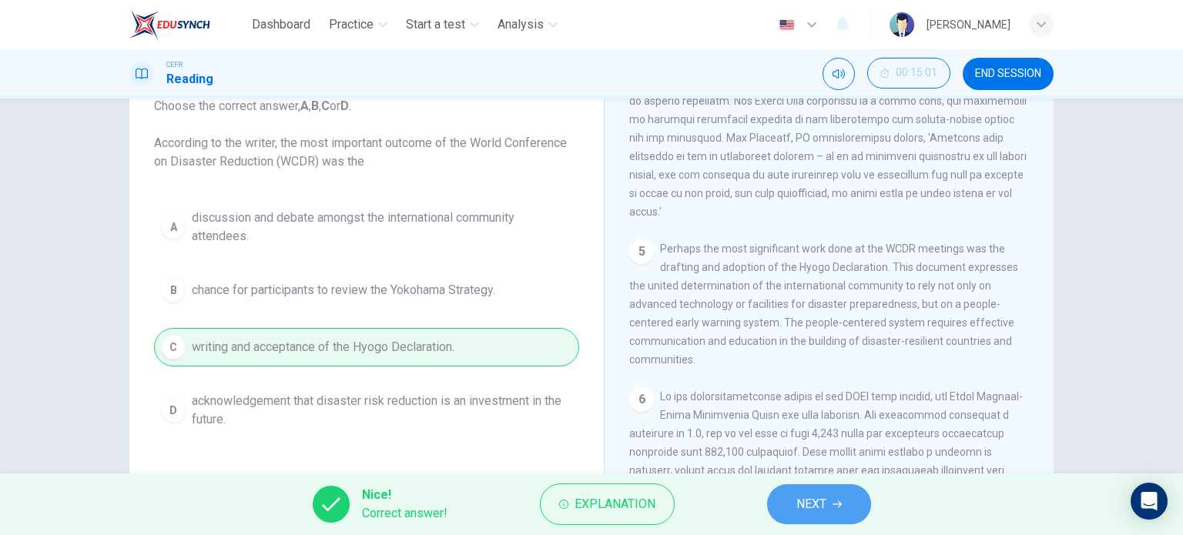
click at [852, 503] on button "NEXT" at bounding box center [819, 504] width 104 height 40
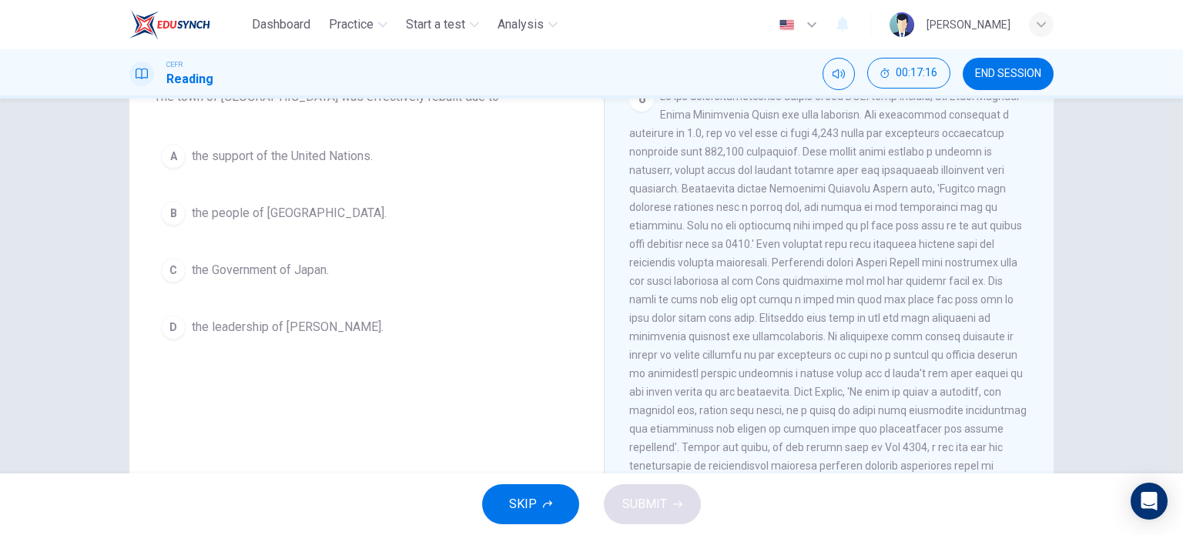
scroll to position [160, 0]
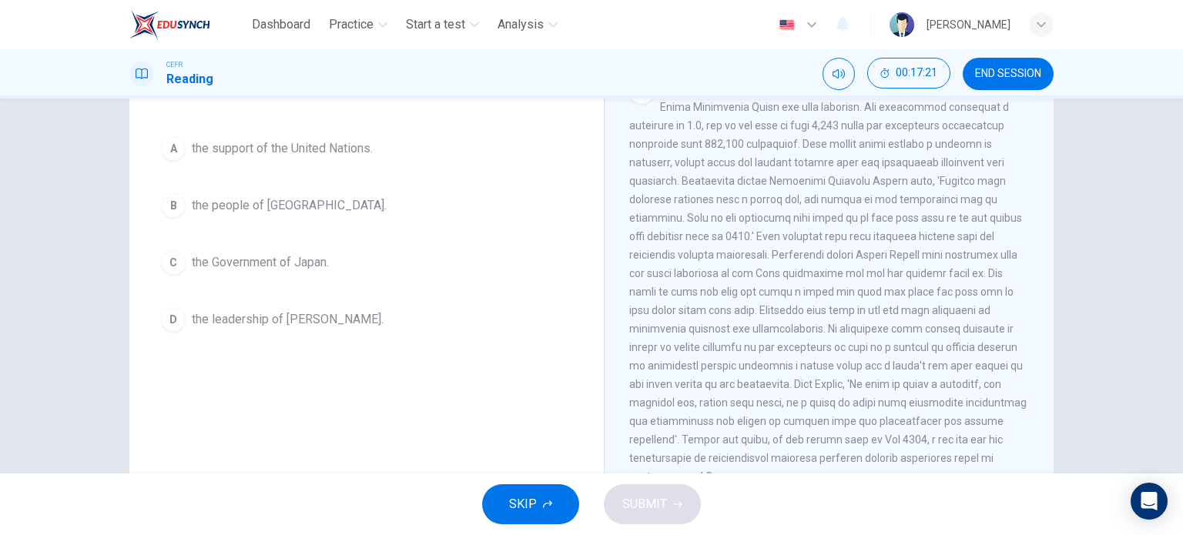
click at [317, 319] on span "the leadership of [PERSON_NAME]." at bounding box center [288, 319] width 192 height 18
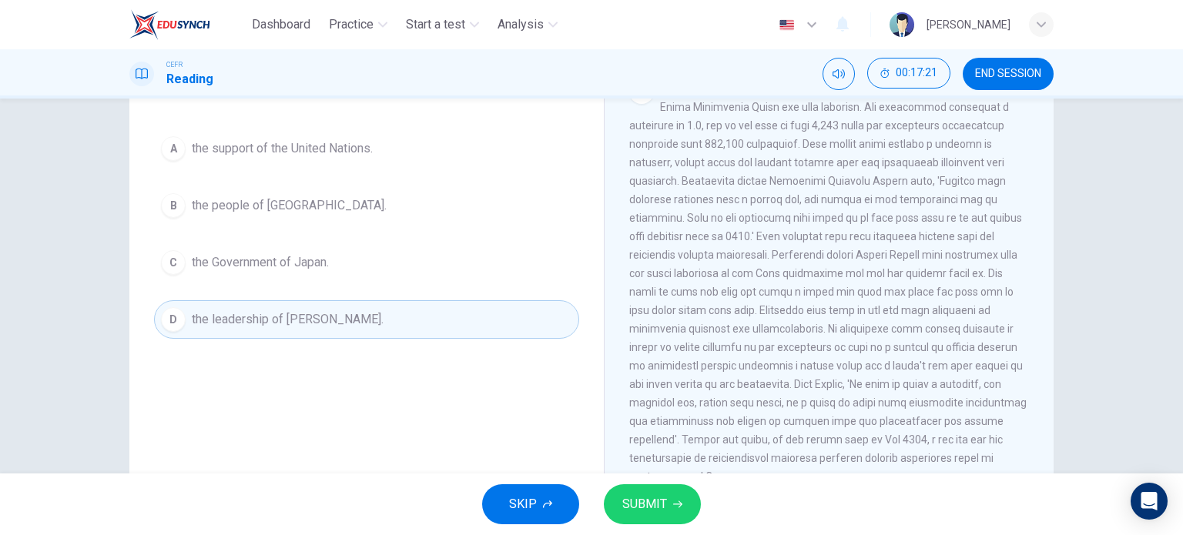
click at [661, 504] on span "SUBMIT" at bounding box center [644, 505] width 45 height 22
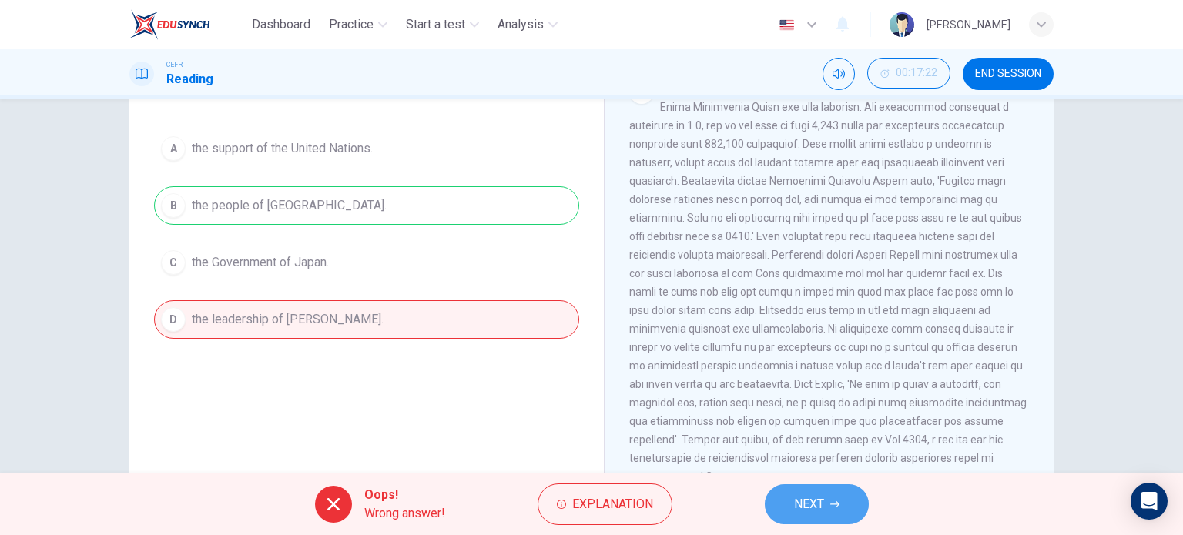
click at [822, 501] on span "NEXT" at bounding box center [809, 505] width 30 height 22
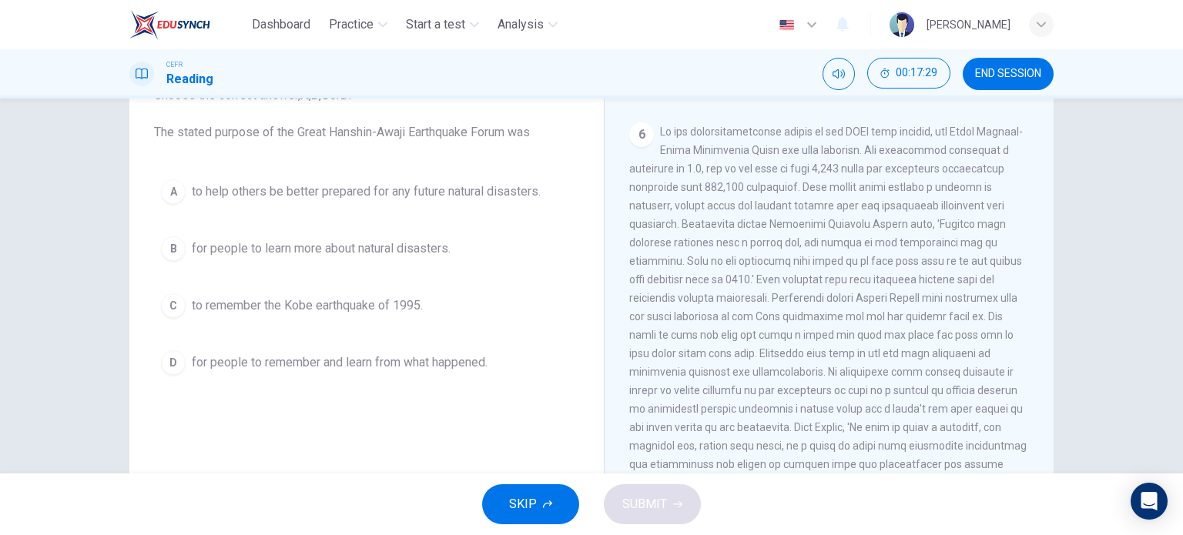
scroll to position [1318, 0]
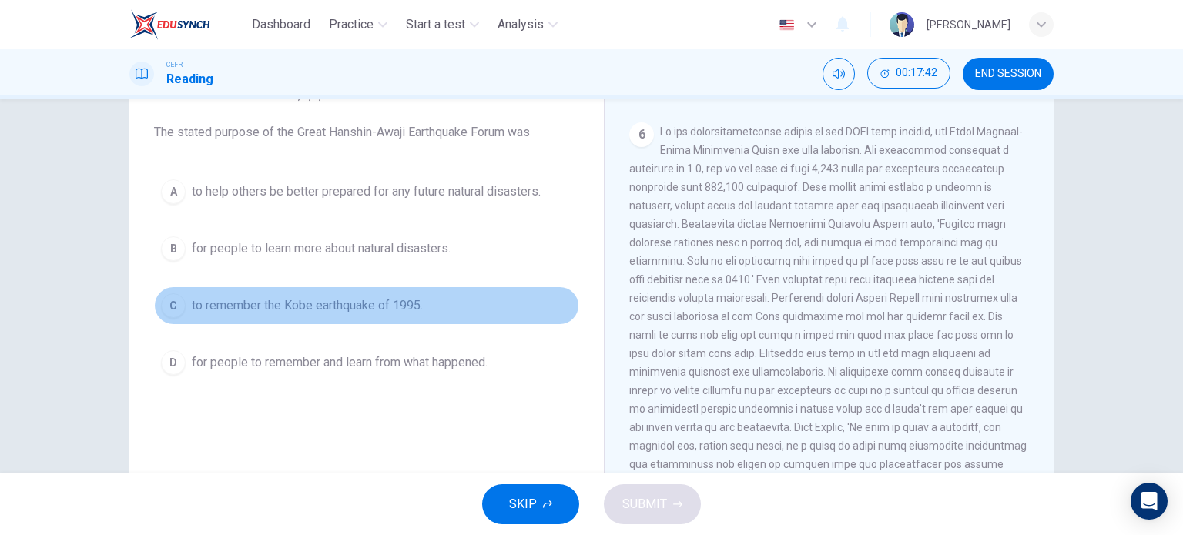
click at [379, 298] on span "to remember the Kobe earthquake of 1995." at bounding box center [307, 305] width 231 height 18
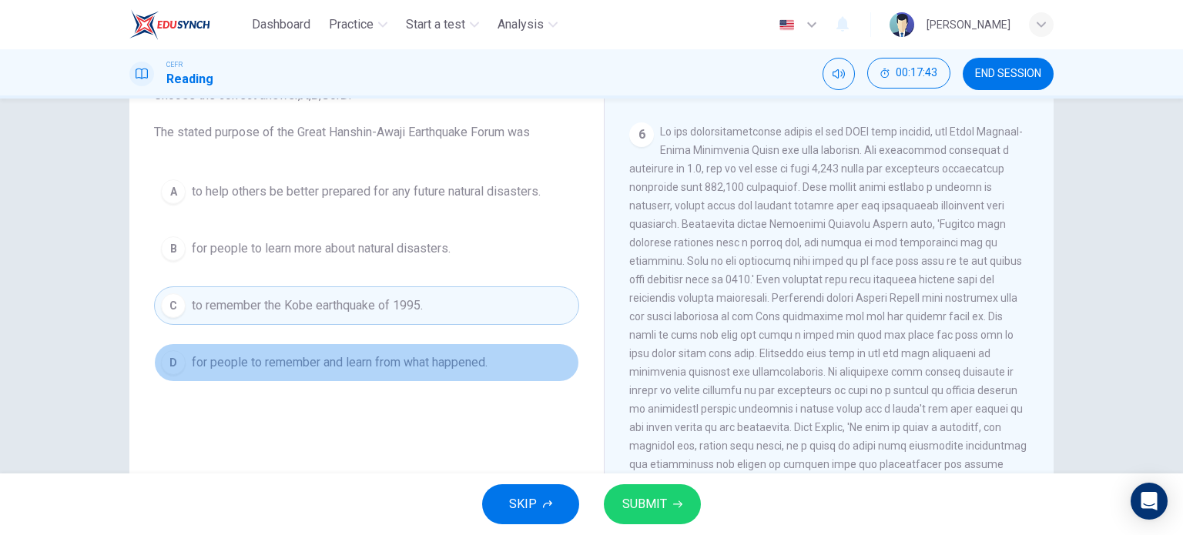
click at [467, 373] on button "D for people to remember and learn from what happened." at bounding box center [366, 362] width 425 height 39
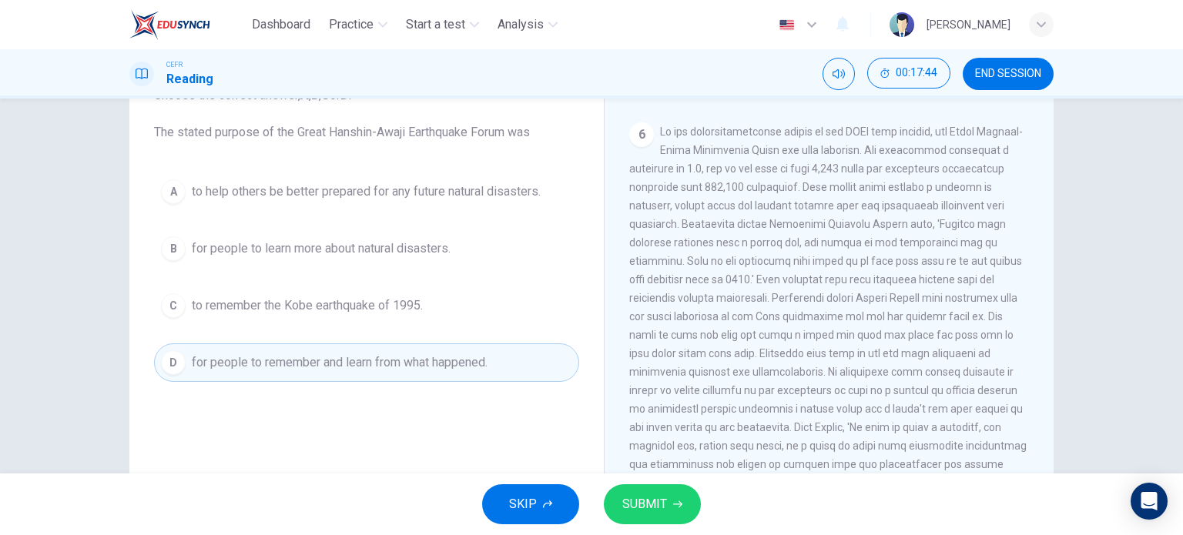
click at [658, 515] on button "SUBMIT" at bounding box center [652, 504] width 97 height 40
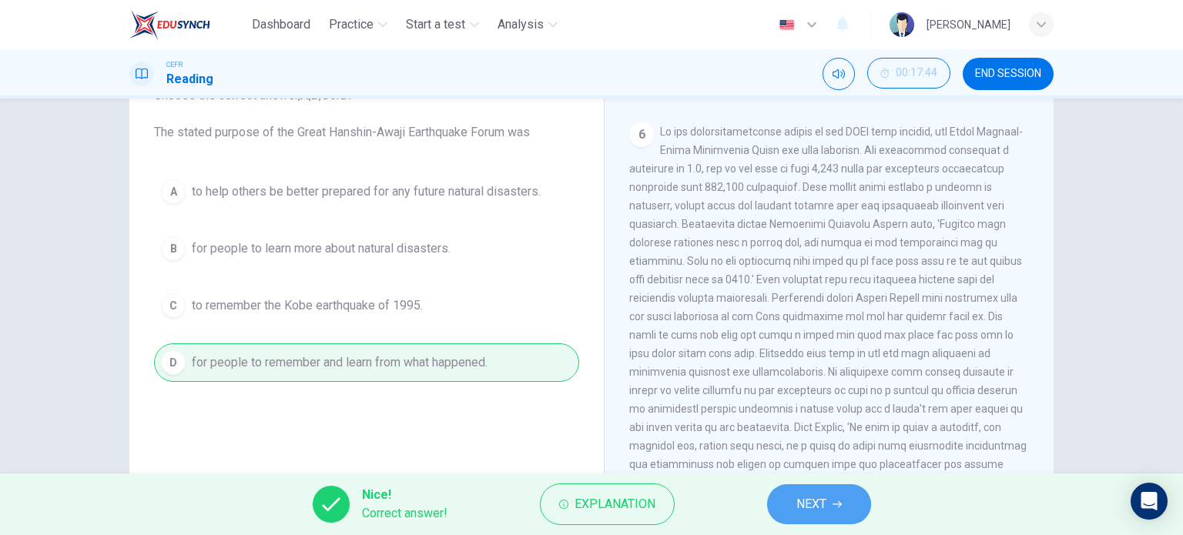
click at [802, 501] on span "NEXT" at bounding box center [811, 505] width 30 height 22
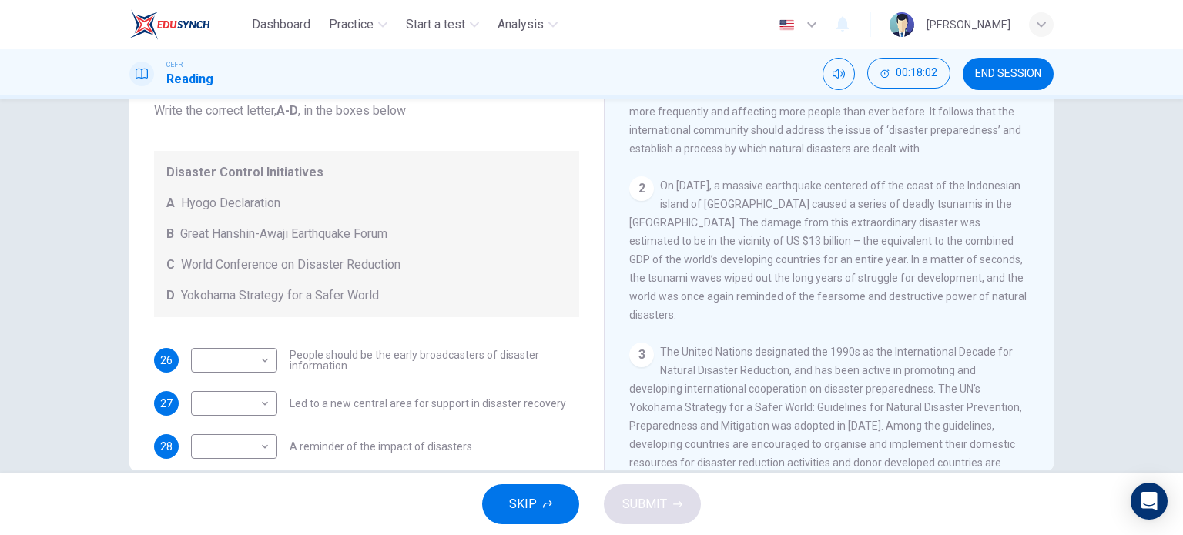
scroll to position [320, 0]
click at [246, 442] on body "Dashboard Practice Start a test Analysis English en ​ [PERSON_NAME] CEFR Readin…" at bounding box center [591, 267] width 1183 height 535
click at [243, 456] on li "B" at bounding box center [230, 461] width 86 height 25
type input "B"
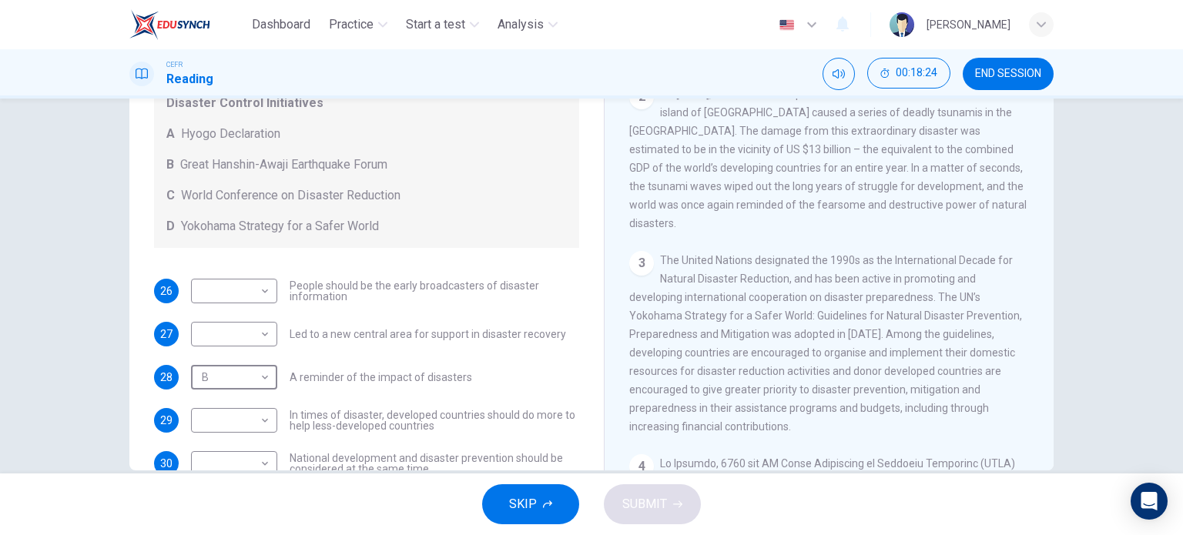
scroll to position [411, 0]
click at [235, 426] on body "Dashboard Practice Start a test Analysis English en ​ [PERSON_NAME] CEFR Readin…" at bounding box center [591, 267] width 1183 height 535
click at [255, 509] on li "D" at bounding box center [230, 510] width 86 height 25
type input "D"
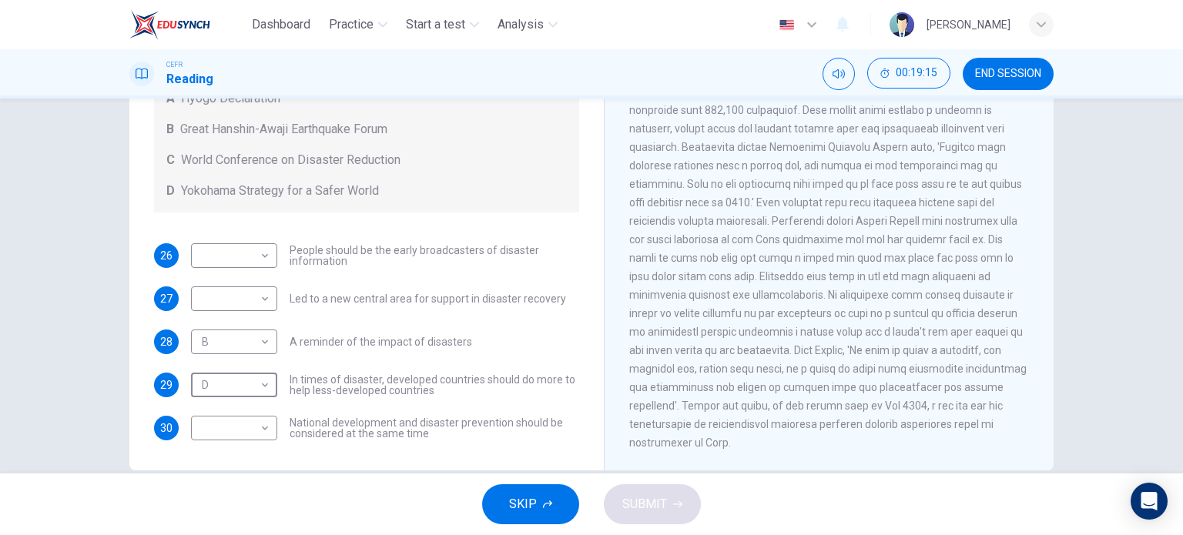
scroll to position [1323, 0]
click at [245, 427] on body "Dashboard Practice Start a test Analysis English en ​ [PERSON_NAME] CEFR Readin…" at bounding box center [591, 267] width 1183 height 535
click at [234, 467] on li "B" at bounding box center [230, 461] width 86 height 25
type input "B"
click at [231, 302] on body "Dashboard Practice Start a test Analysis English en ​ [PERSON_NAME] CEFR Readin…" at bounding box center [591, 267] width 1183 height 535
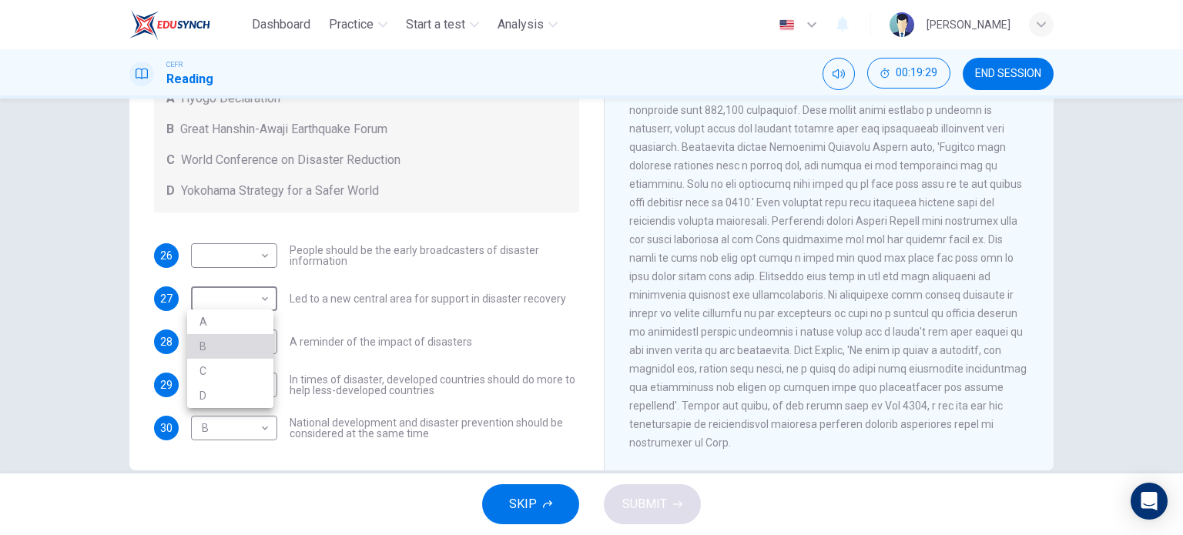
click at [226, 345] on li "B" at bounding box center [230, 346] width 86 height 25
type input "B"
drag, startPoint x: 1035, startPoint y: 361, endPoint x: 1038, endPoint y: 340, distance: 21.0
click at [1038, 340] on div "CLICK TO ZOOM Click to Zoom 1 It is an unfortunate fact that over the past 20 y…" at bounding box center [839, 236] width 420 height 467
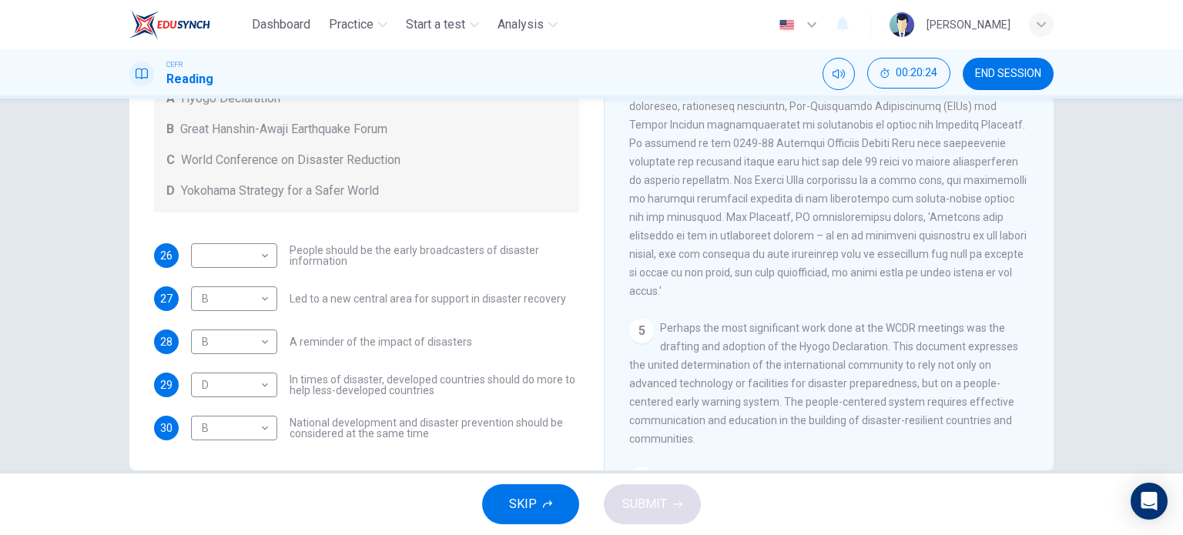
scroll to position [879, 0]
click at [246, 257] on body "Dashboard Practice Start a test Analysis English en ​ [PERSON_NAME] CEFR Readin…" at bounding box center [591, 267] width 1183 height 535
click at [234, 320] on li "C" at bounding box center [230, 328] width 86 height 25
type input "C"
click at [199, 430] on body "Dashboard Practice Start a test Analysis English en ​ [PERSON_NAME] CEFR Readin…" at bounding box center [591, 267] width 1183 height 535
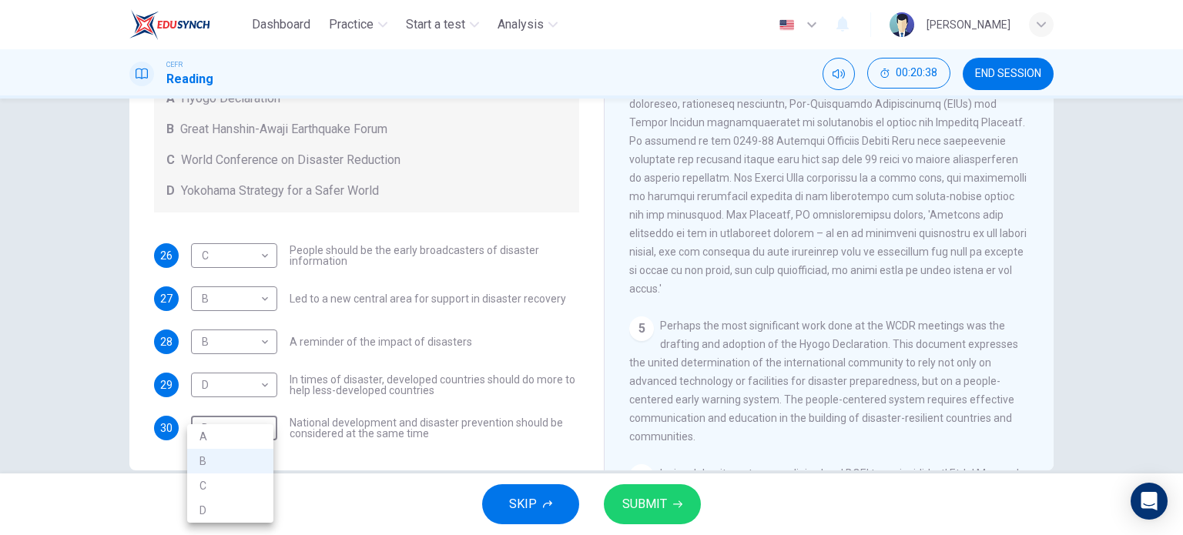
click at [209, 437] on li "A" at bounding box center [230, 436] width 86 height 25
type input "A"
click at [644, 500] on span "SUBMIT" at bounding box center [644, 505] width 45 height 22
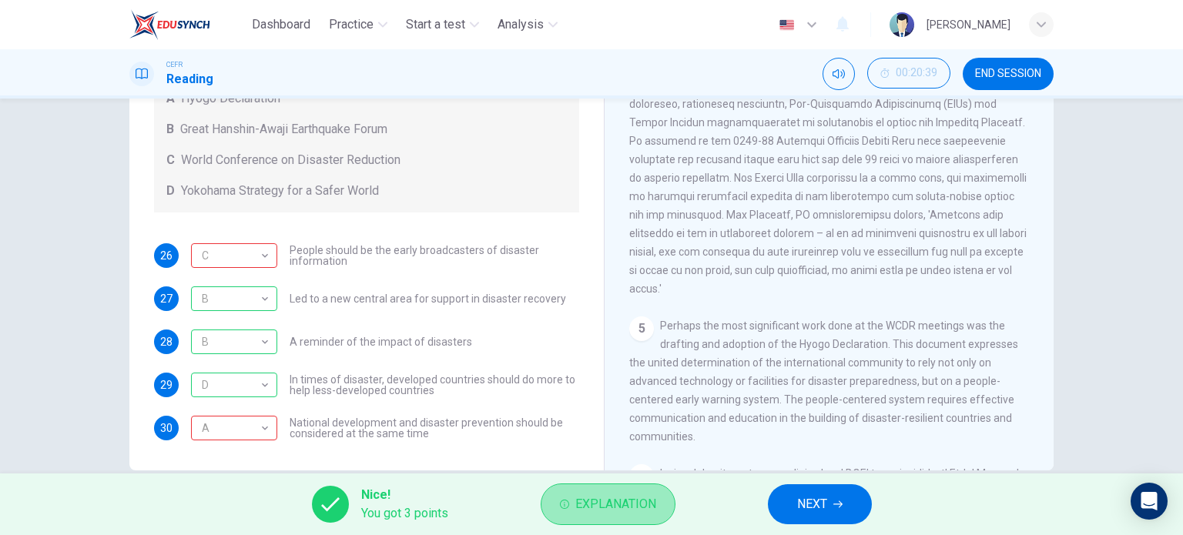
click at [628, 506] on span "Explanation" at bounding box center [615, 505] width 81 height 22
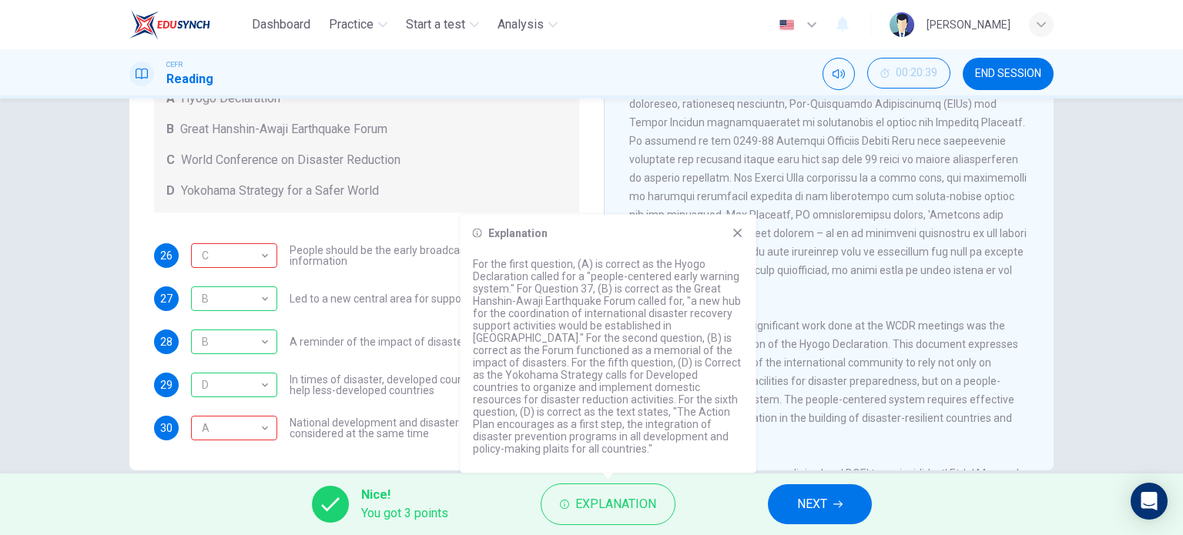
click at [735, 239] on icon at bounding box center [738, 233] width 12 height 12
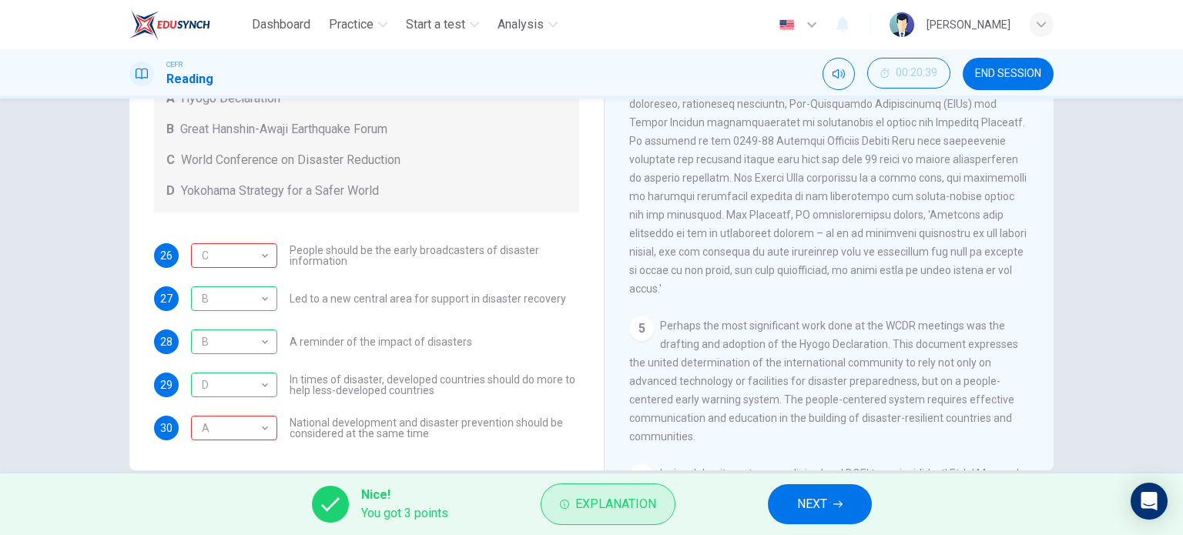
click at [594, 499] on span "Explanation" at bounding box center [615, 505] width 81 height 22
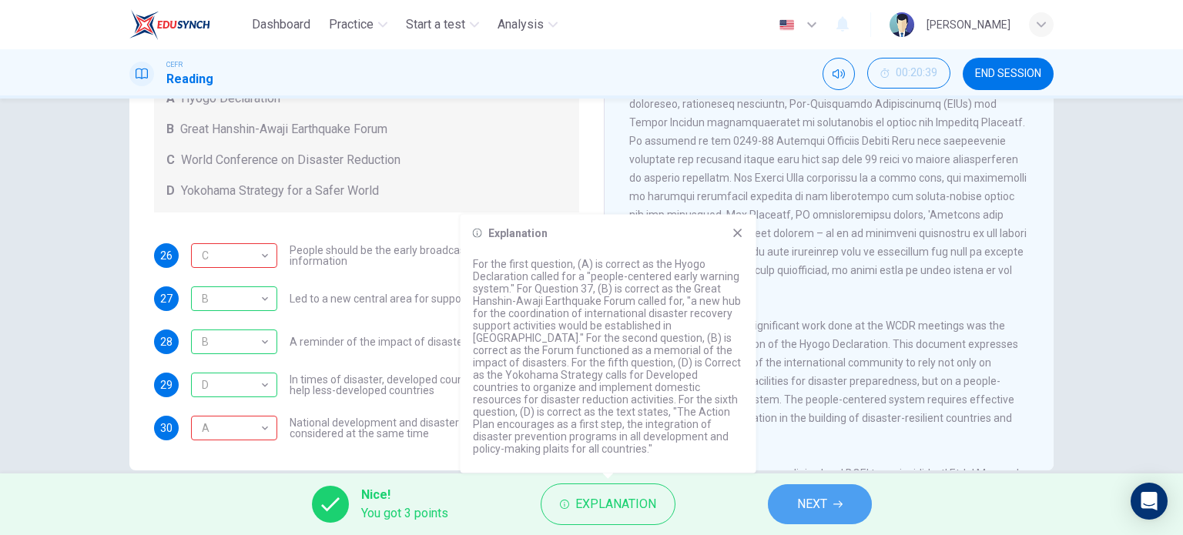
click at [824, 491] on button "NEXT" at bounding box center [820, 504] width 104 height 40
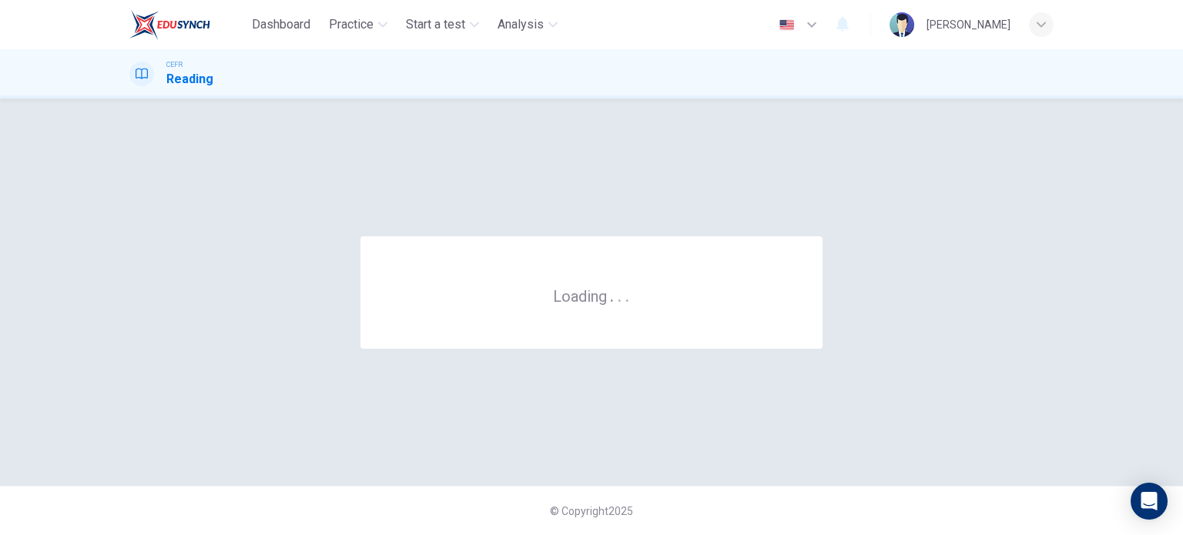
scroll to position [0, 0]
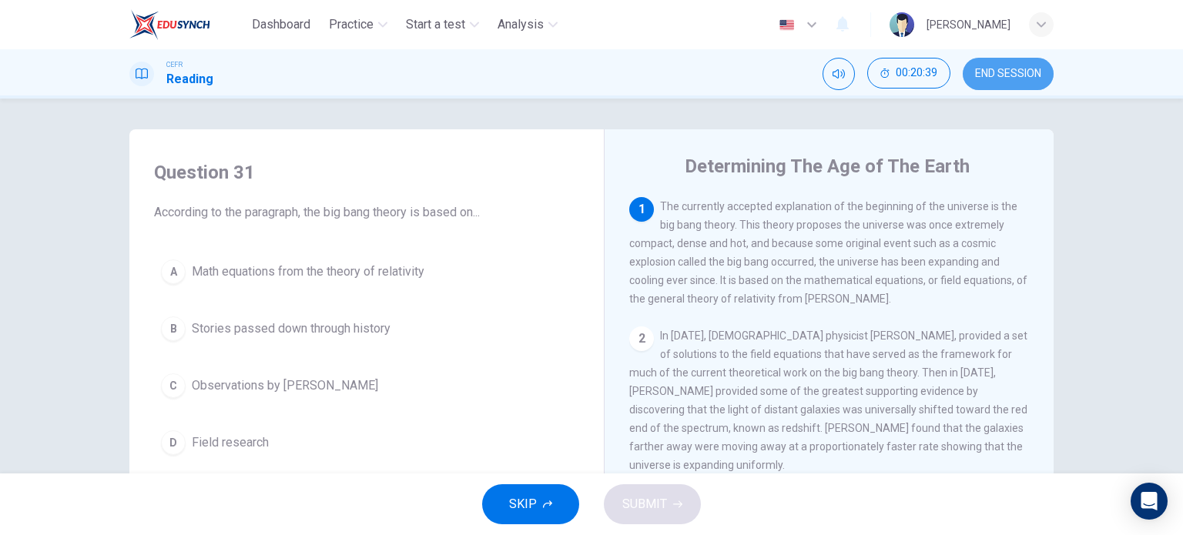
click at [981, 78] on span "END SESSION" at bounding box center [1008, 74] width 66 height 12
